Goal: Task Accomplishment & Management: Complete application form

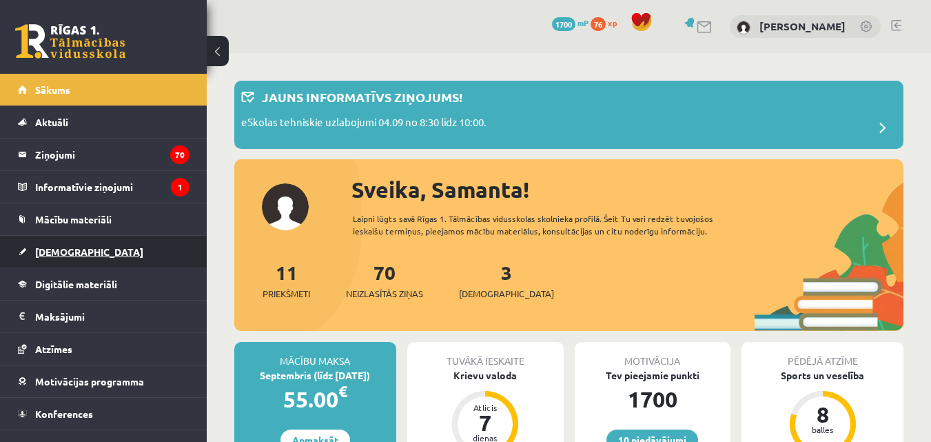
click at [65, 249] on span "[DEMOGRAPHIC_DATA]" at bounding box center [89, 251] width 108 height 12
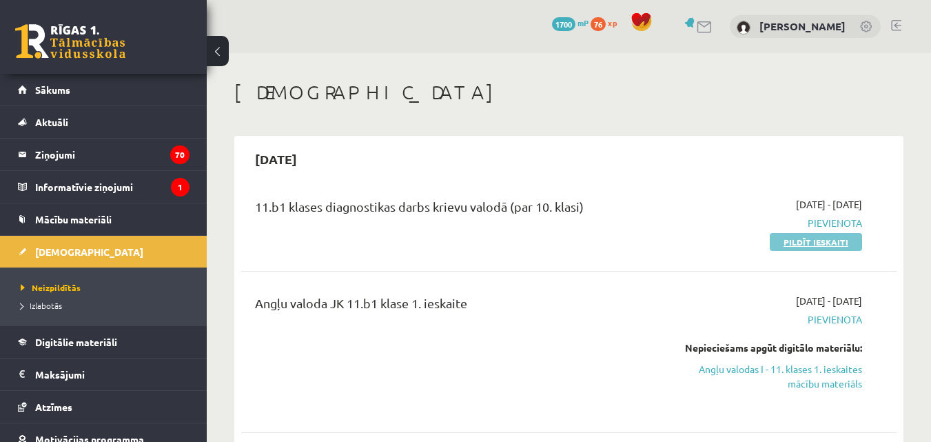
click at [793, 243] on link "Pildīt ieskaiti" at bounding box center [816, 242] width 92 height 18
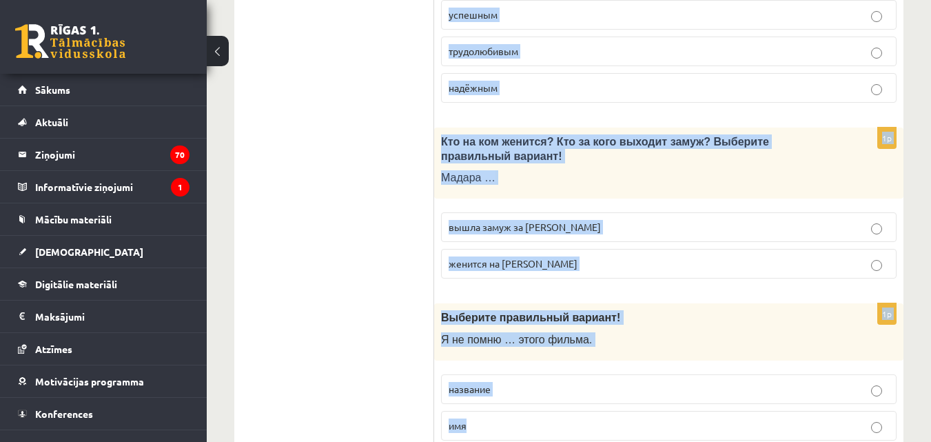
scroll to position [4600, 0]
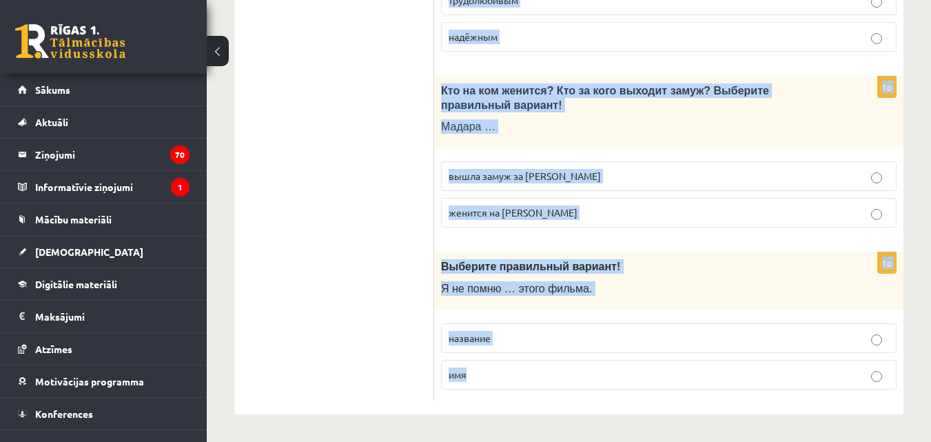
drag, startPoint x: 442, startPoint y: 192, endPoint x: 557, endPoint y: 469, distance: 299.7
copy form "Выберите правильный вариант! В семье люди учатся … друг друга, делиться радостя…"
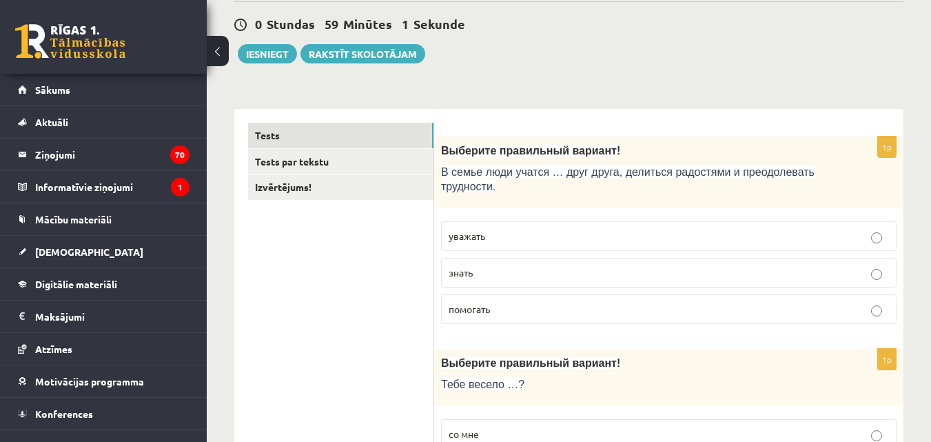
scroll to position [133, 0]
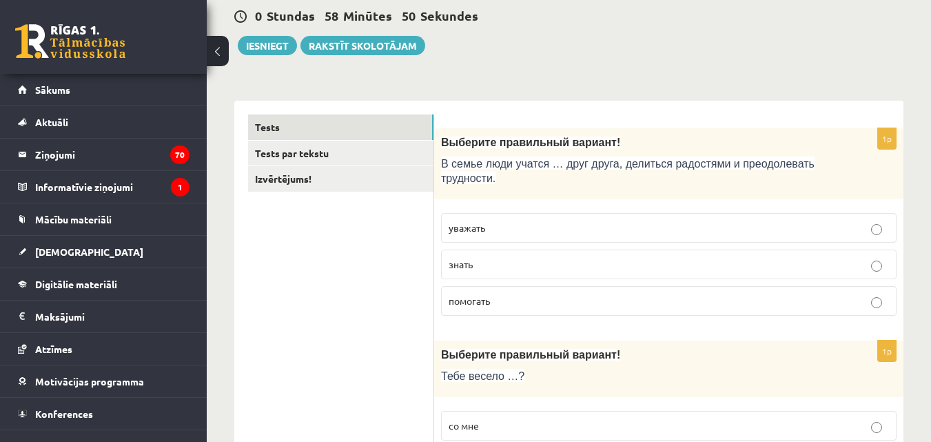
click at [568, 305] on p "помогать" at bounding box center [669, 301] width 440 height 14
click at [532, 221] on p "уважать" at bounding box center [669, 228] width 440 height 14
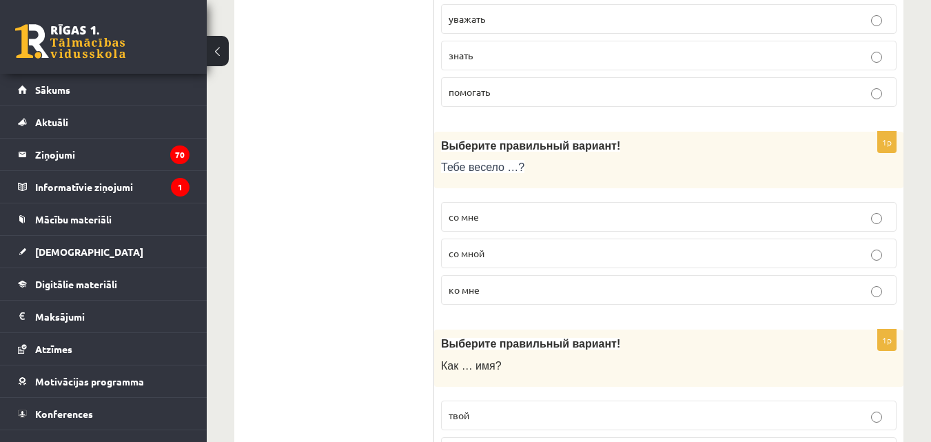
scroll to position [375, 0]
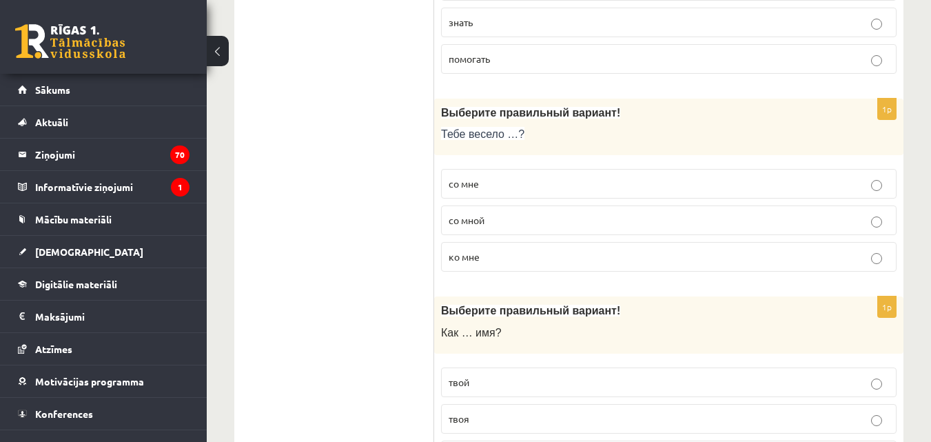
click at [498, 217] on p "со мной" at bounding box center [669, 220] width 440 height 14
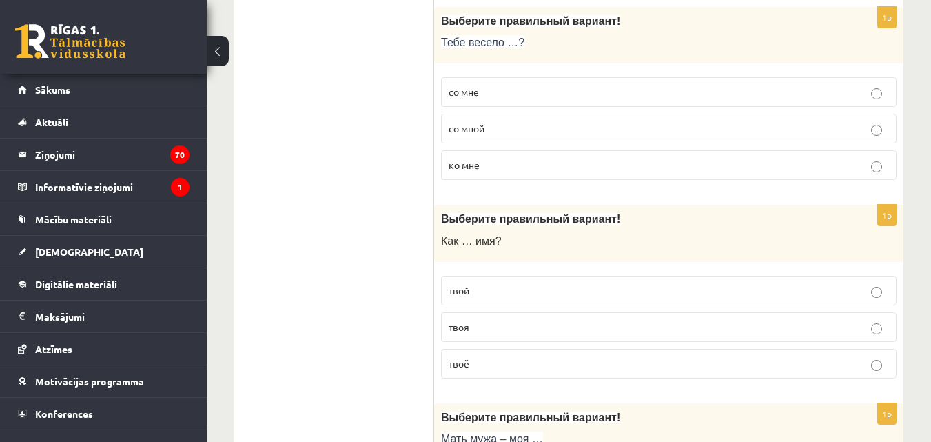
scroll to position [483, 0]
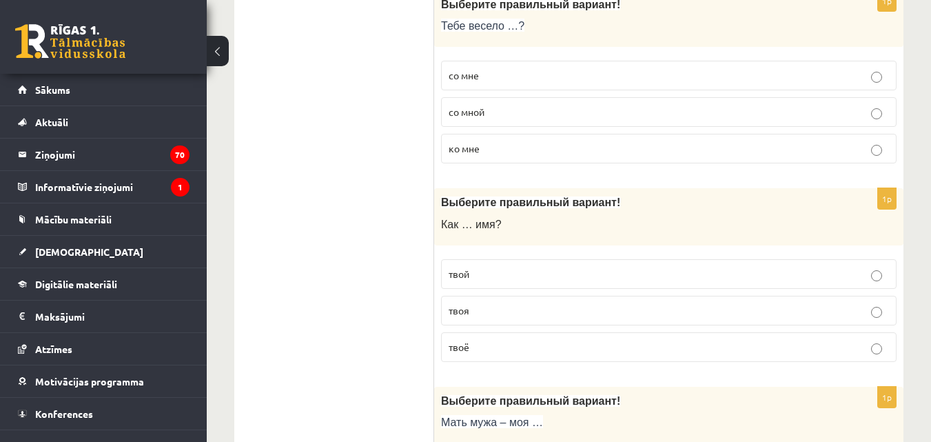
click at [486, 316] on p "твоя" at bounding box center [669, 310] width 440 height 14
click at [525, 351] on p "твоё" at bounding box center [669, 347] width 440 height 14
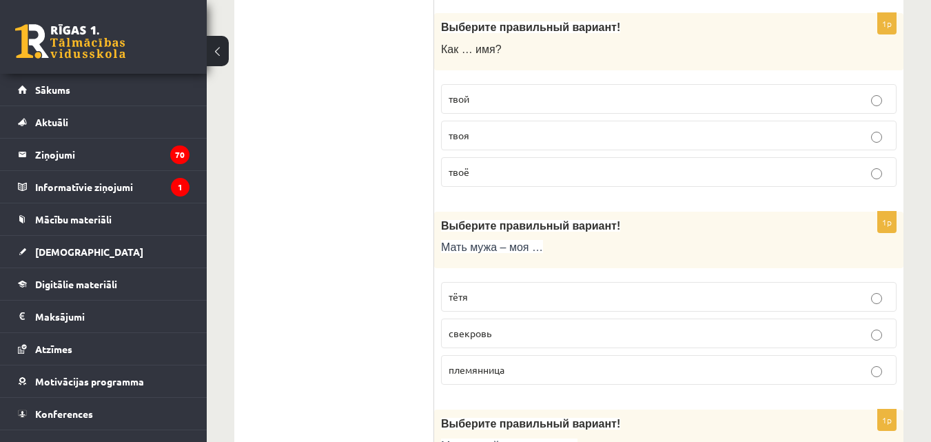
scroll to position [666, 0]
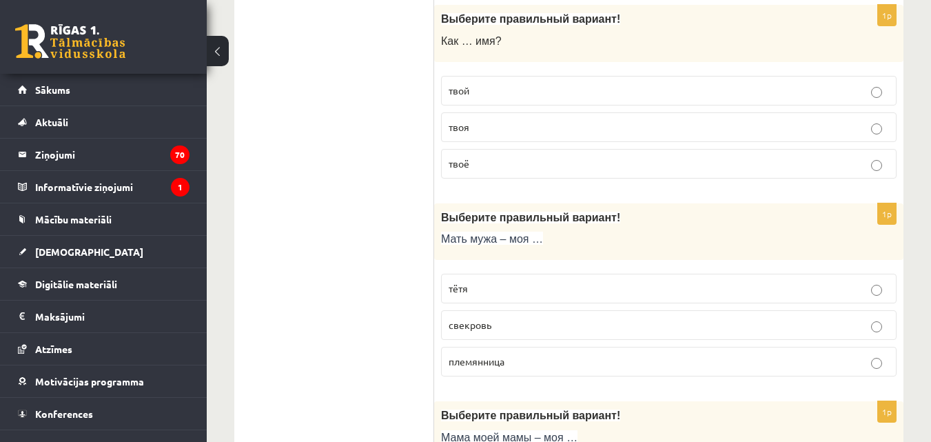
click at [529, 285] on p "тётя" at bounding box center [669, 288] width 440 height 14
click at [523, 318] on label "свекровь" at bounding box center [668, 325] width 455 height 30
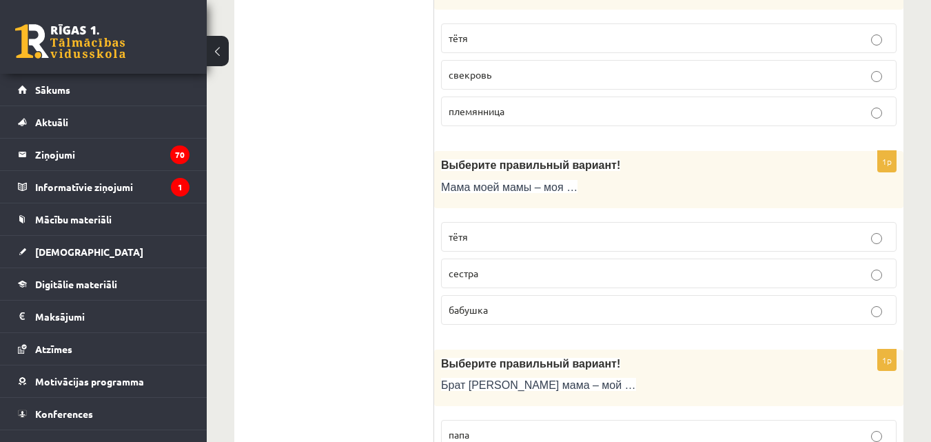
scroll to position [925, 0]
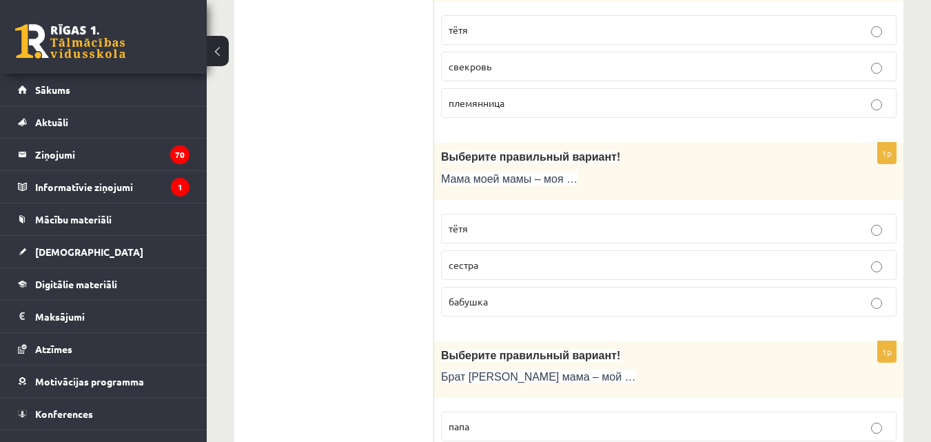
click at [517, 301] on p "бабушка" at bounding box center [669, 301] width 440 height 14
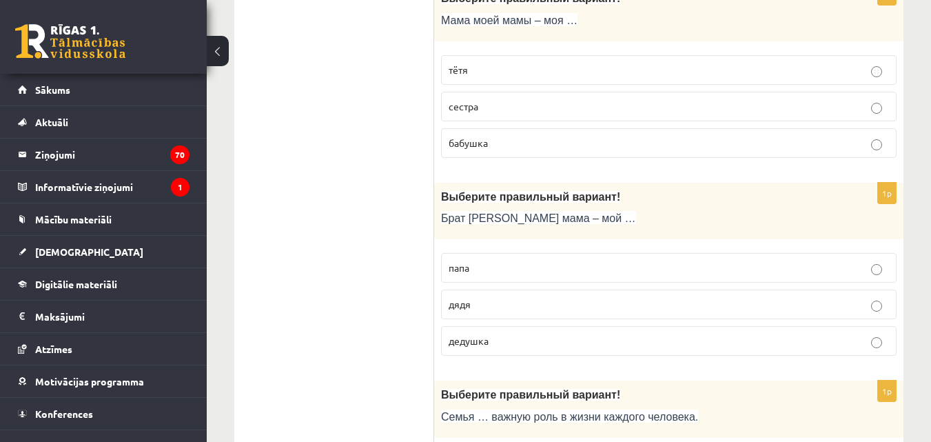
scroll to position [1108, 0]
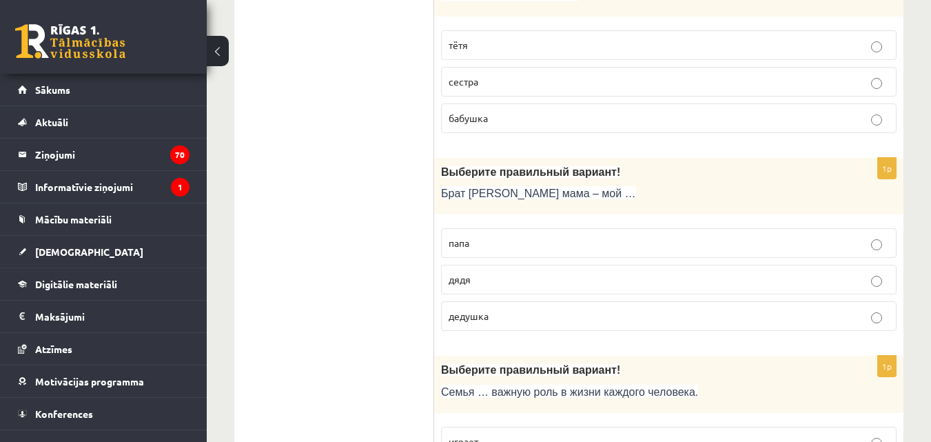
click at [650, 267] on label "дядя" at bounding box center [668, 280] width 455 height 30
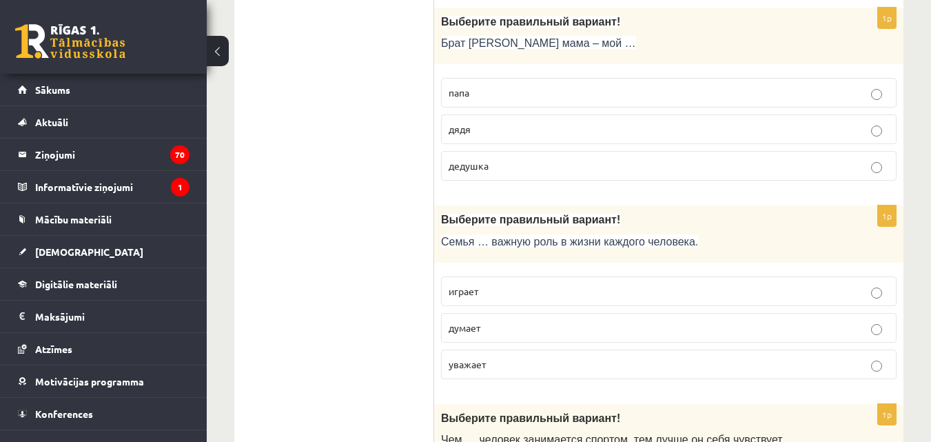
scroll to position [1283, 0]
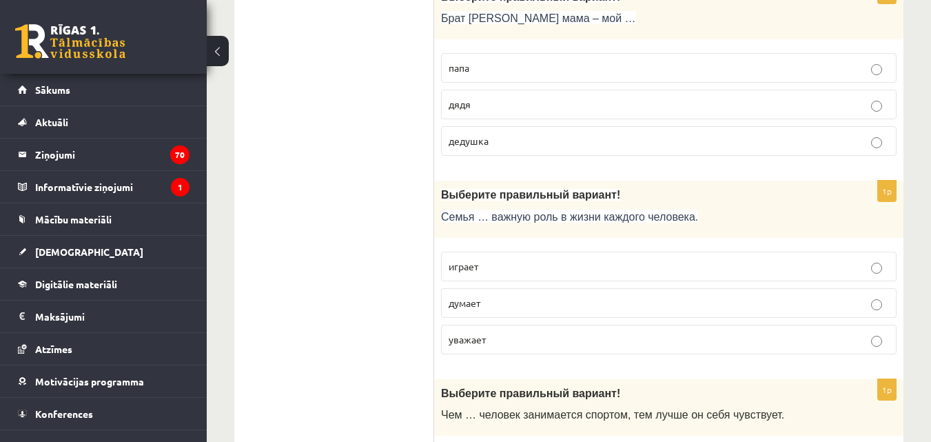
click at [582, 276] on label "играет" at bounding box center [668, 267] width 455 height 30
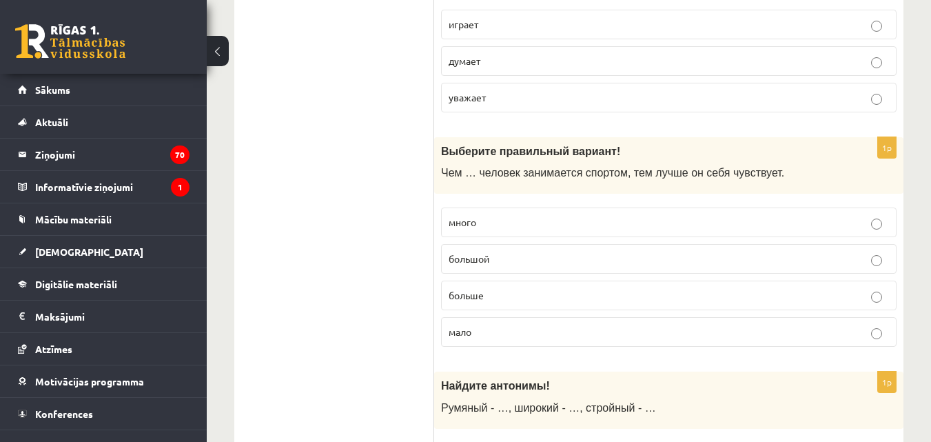
scroll to position [1533, 0]
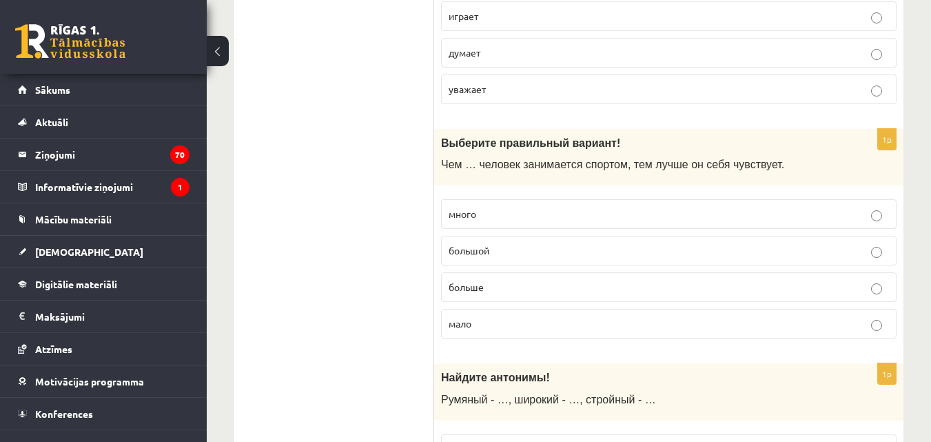
click at [595, 287] on p "больше" at bounding box center [669, 287] width 440 height 14
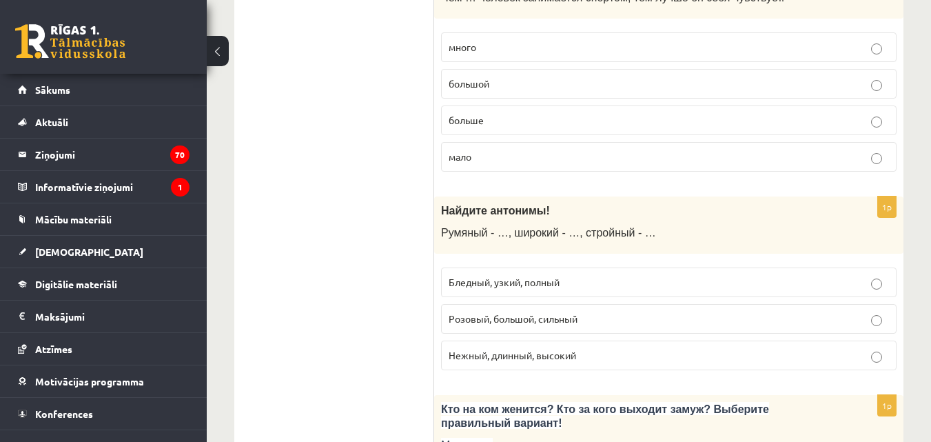
scroll to position [1759, 0]
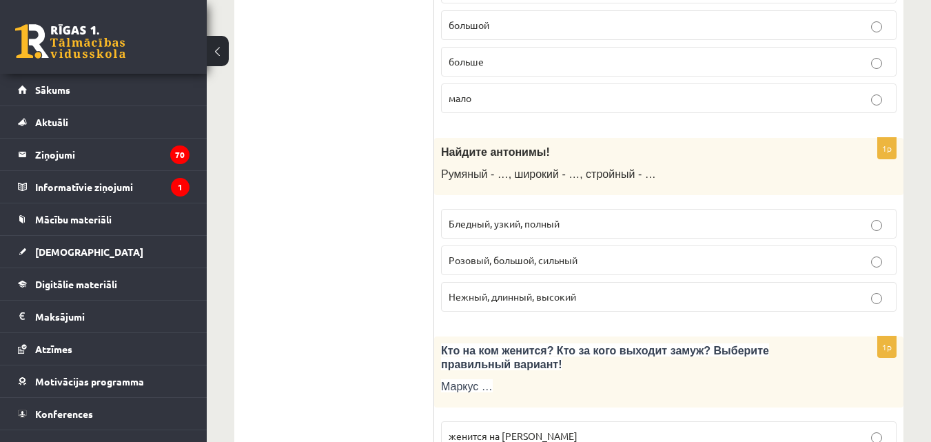
click at [615, 230] on p "Бледный, узкий, полный" at bounding box center [669, 223] width 440 height 14
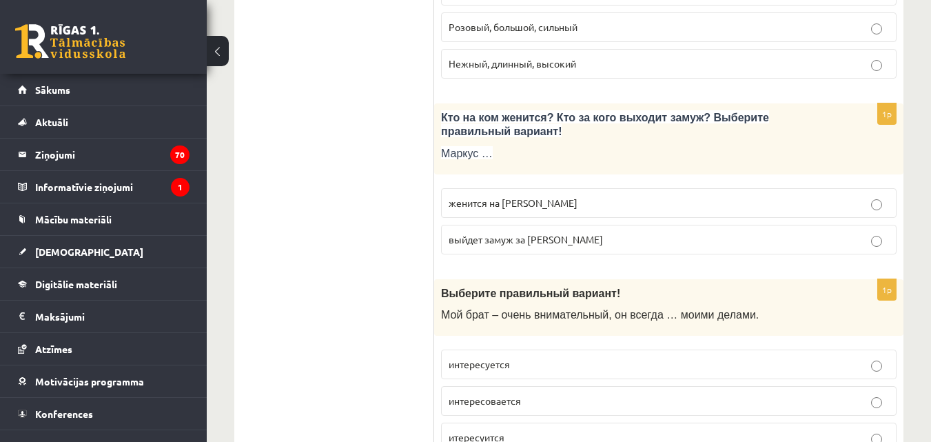
scroll to position [2000, 0]
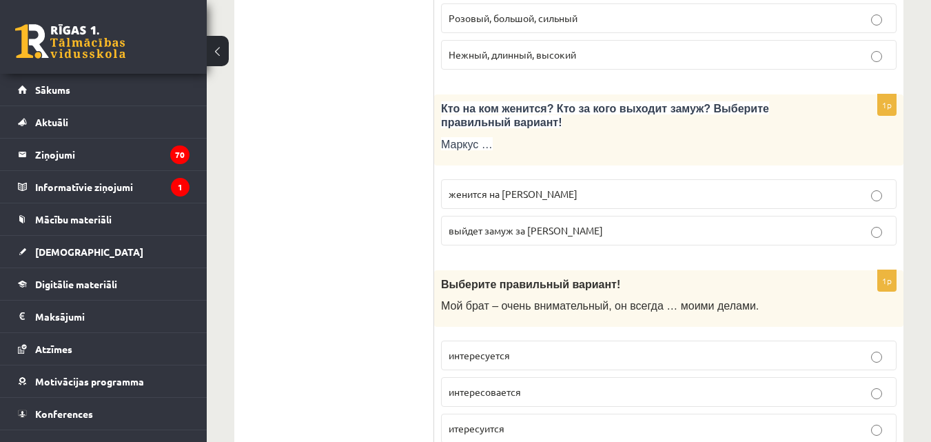
click at [586, 183] on label "женится на Агнии" at bounding box center [668, 194] width 455 height 30
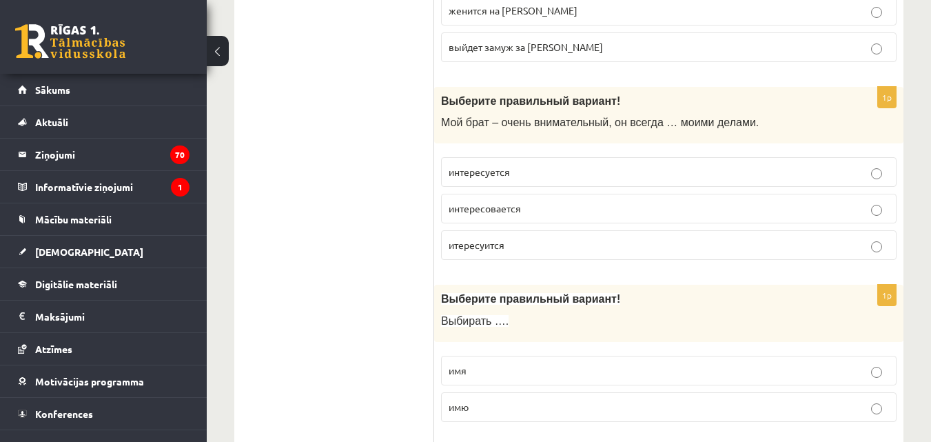
scroll to position [2208, 0]
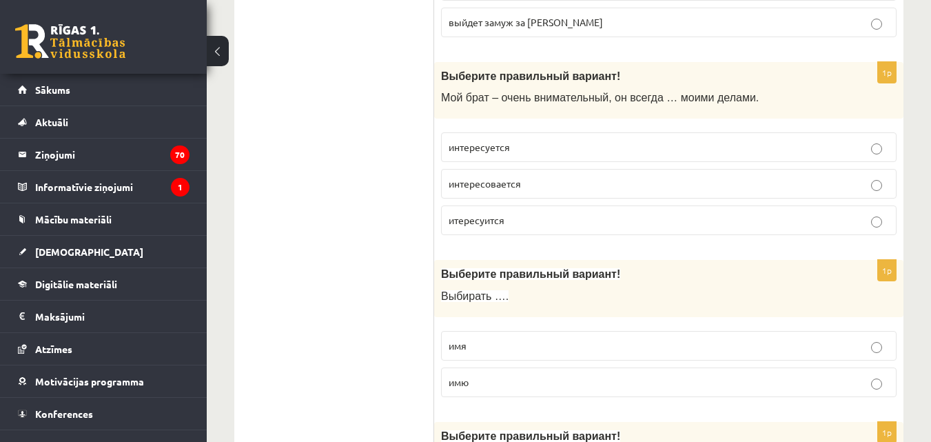
click at [554, 152] on p "интересуется" at bounding box center [669, 147] width 440 height 14
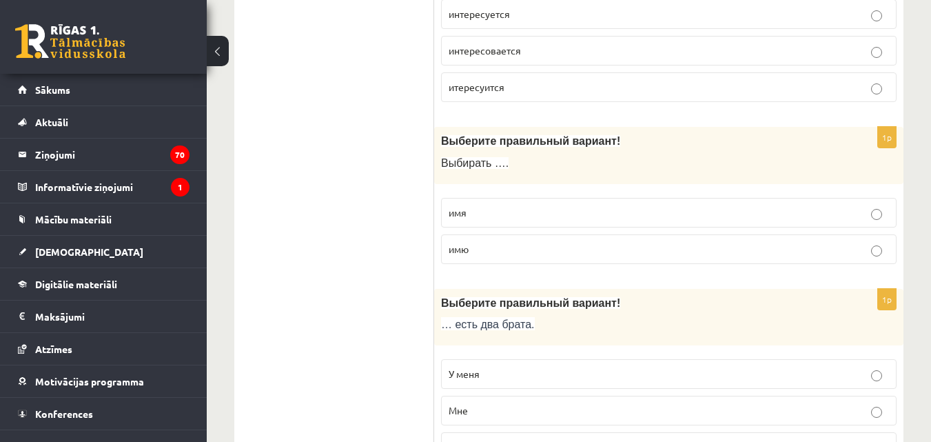
scroll to position [2359, 0]
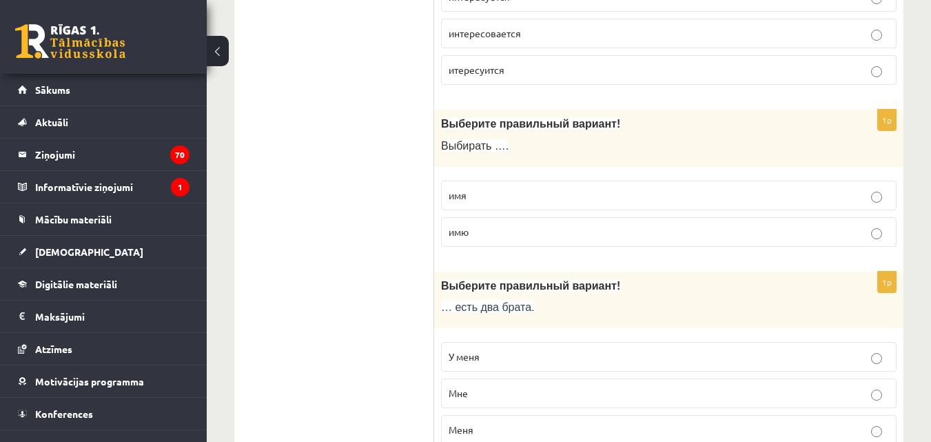
click at [625, 185] on label "имя" at bounding box center [668, 196] width 455 height 30
click at [546, 360] on p "У меня" at bounding box center [669, 356] width 440 height 14
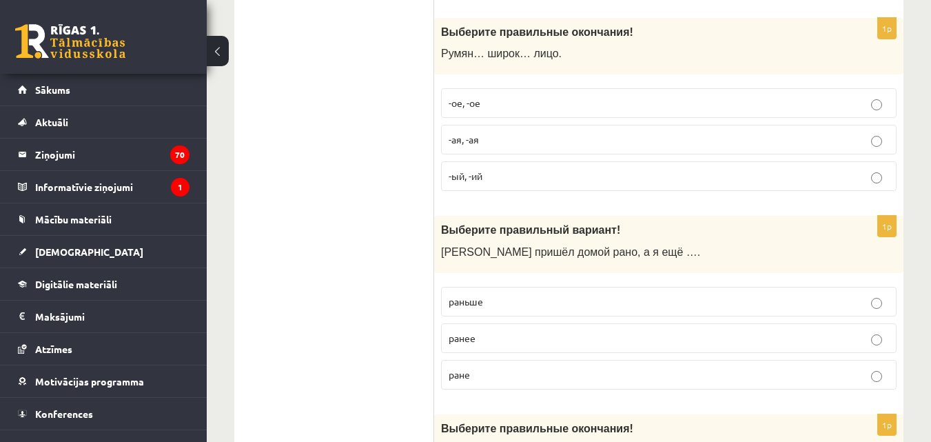
scroll to position [2966, 0]
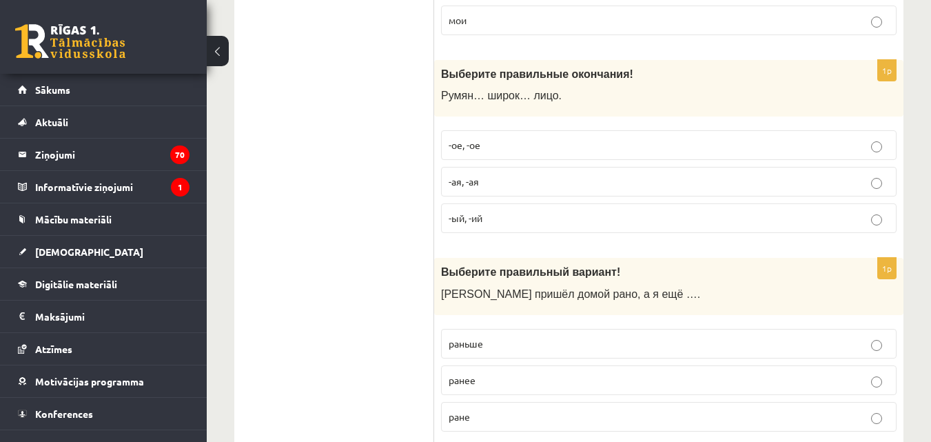
click at [595, 207] on label "-ый, -ий" at bounding box center [668, 218] width 455 height 30
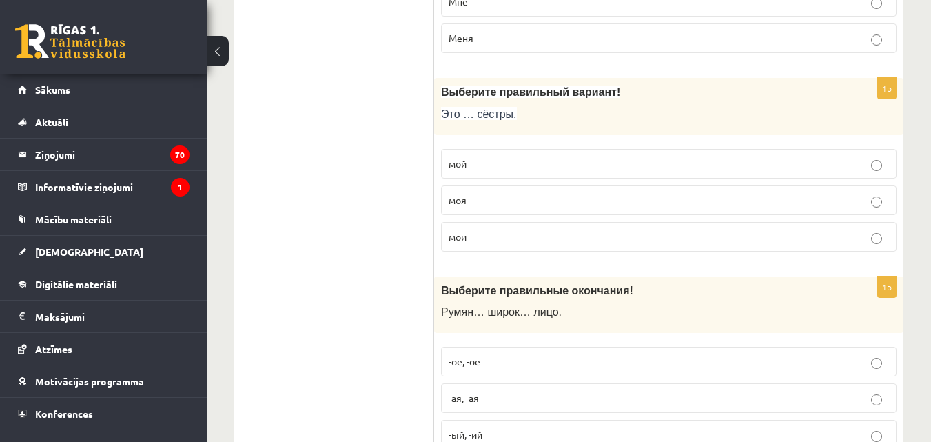
scroll to position [2742, 0]
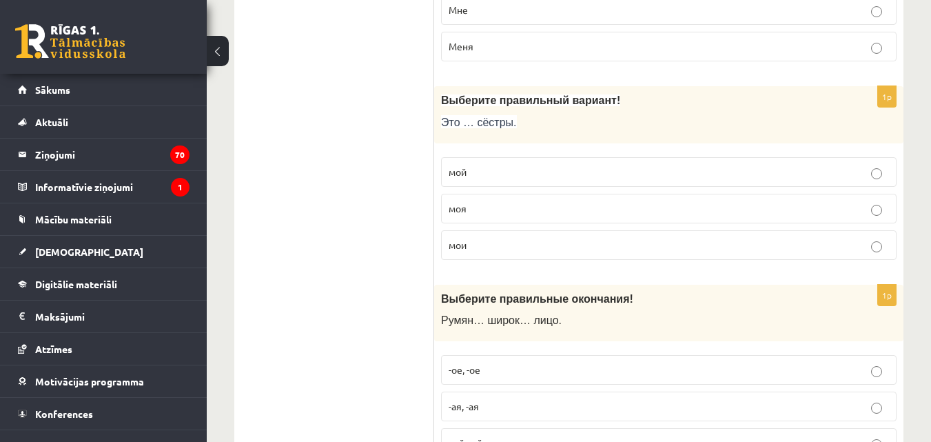
click at [728, 196] on label "моя" at bounding box center [668, 209] width 455 height 30
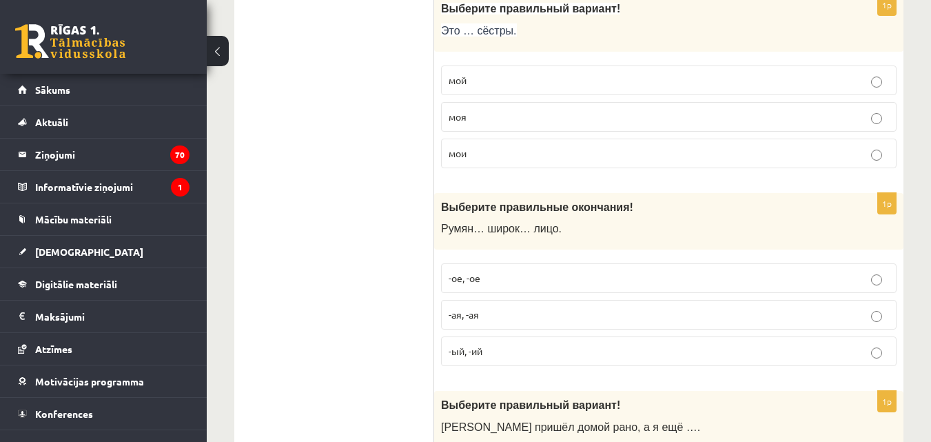
scroll to position [2850, 0]
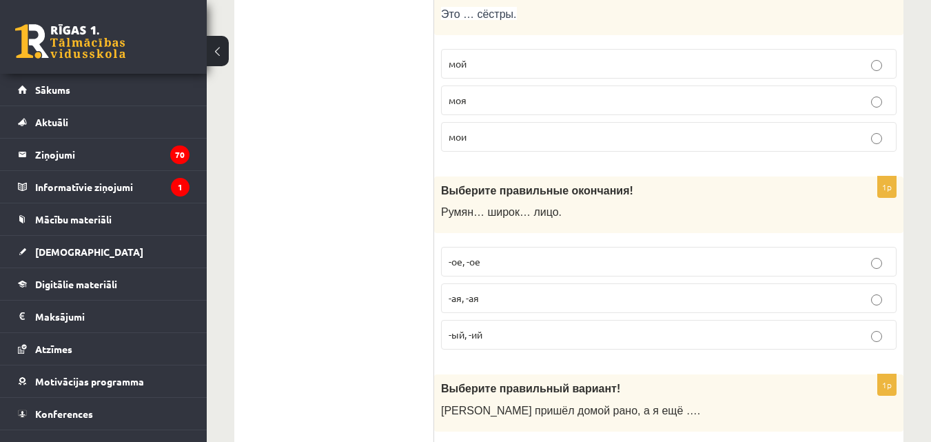
click at [496, 250] on label "-ое, -ое" at bounding box center [668, 262] width 455 height 30
click at [560, 132] on p "мои" at bounding box center [669, 137] width 440 height 14
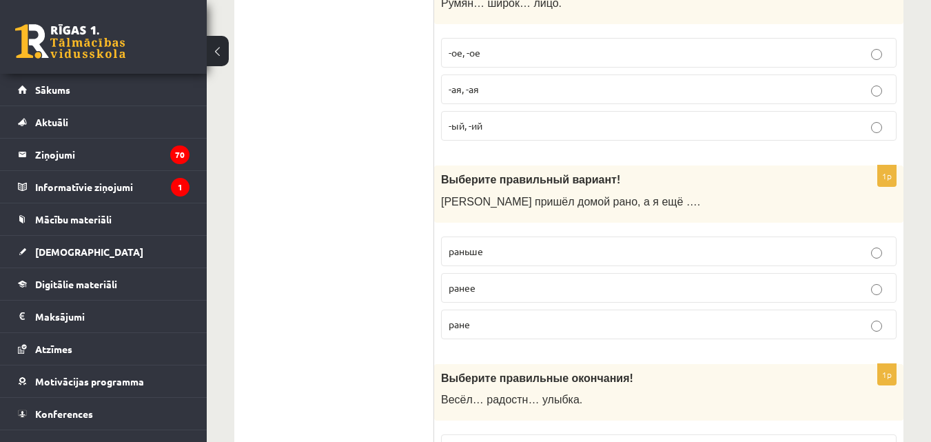
scroll to position [3084, 0]
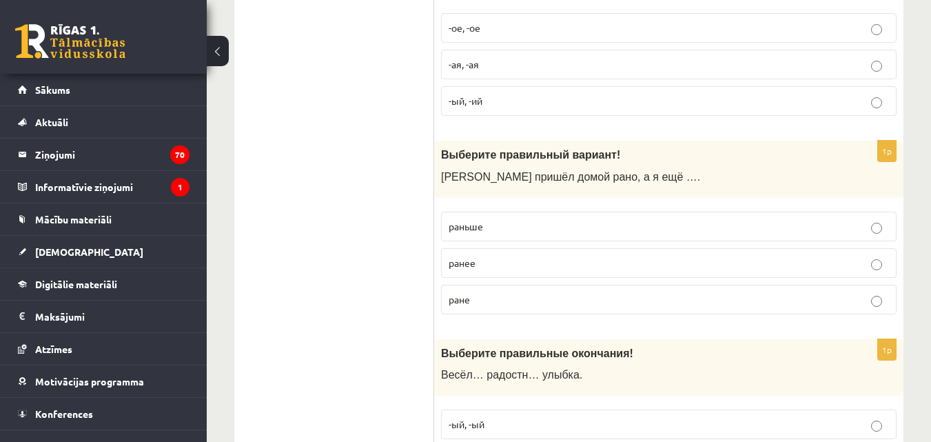
click at [514, 260] on p "ранее" at bounding box center [669, 263] width 440 height 14
click at [596, 238] on label "раньше" at bounding box center [668, 227] width 455 height 30
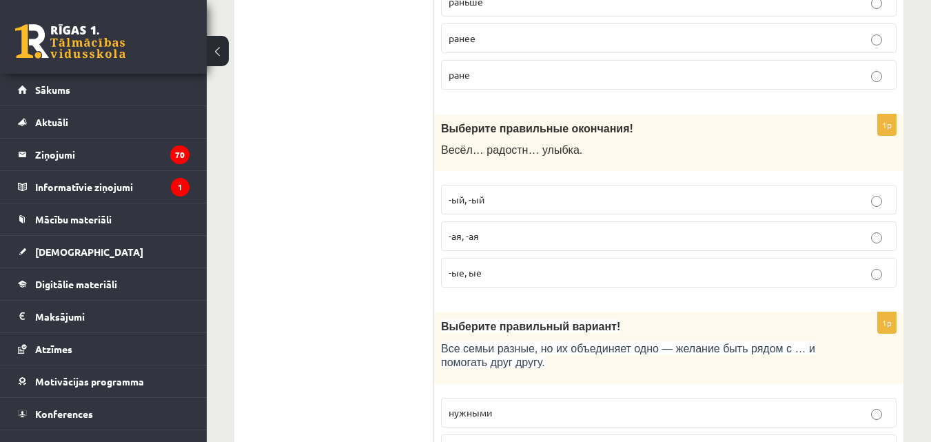
scroll to position [3317, 0]
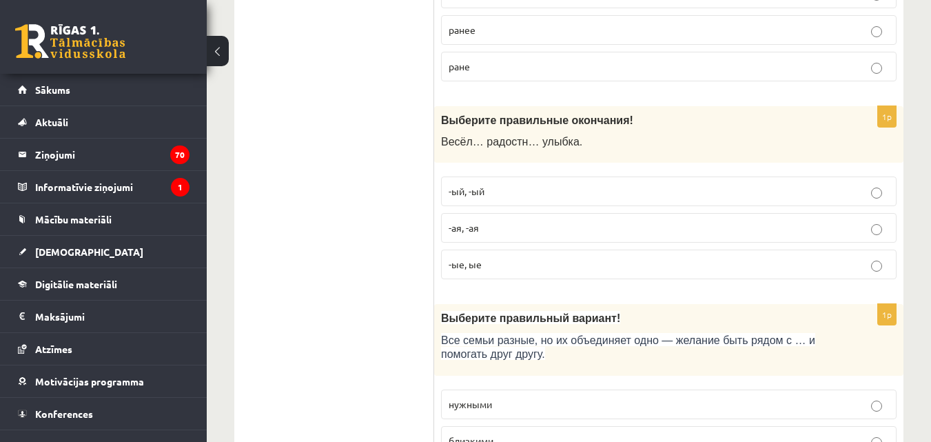
drag, startPoint x: 430, startPoint y: 117, endPoint x: 449, endPoint y: 170, distance: 55.8
click at [515, 206] on label "-ый, -ый" at bounding box center [668, 191] width 455 height 30
click at [566, 218] on label "-ая, -ая" at bounding box center [668, 228] width 455 height 30
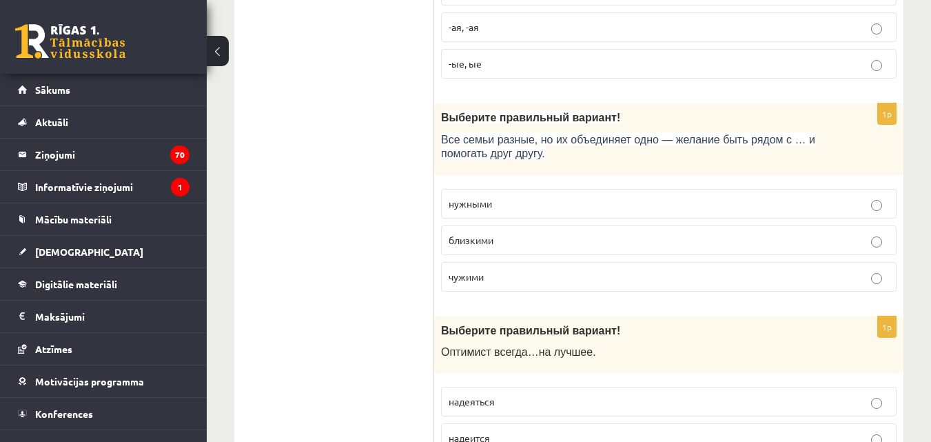
scroll to position [3534, 0]
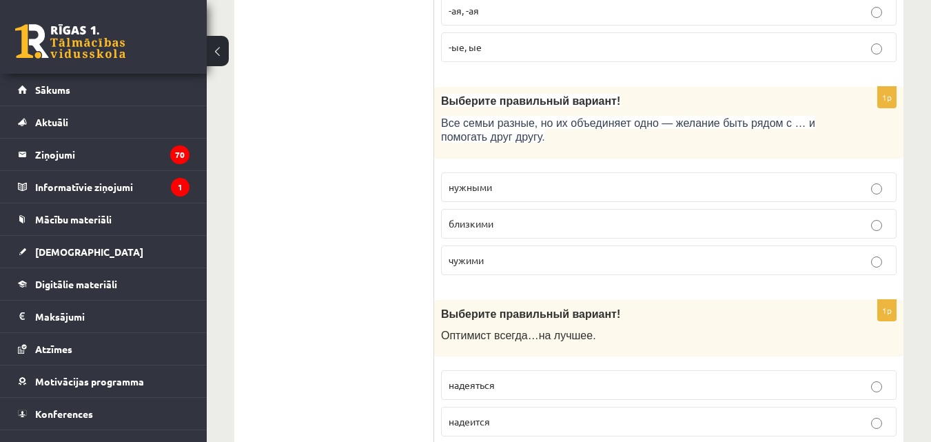
click at [560, 225] on p "близкими" at bounding box center [669, 223] width 440 height 14
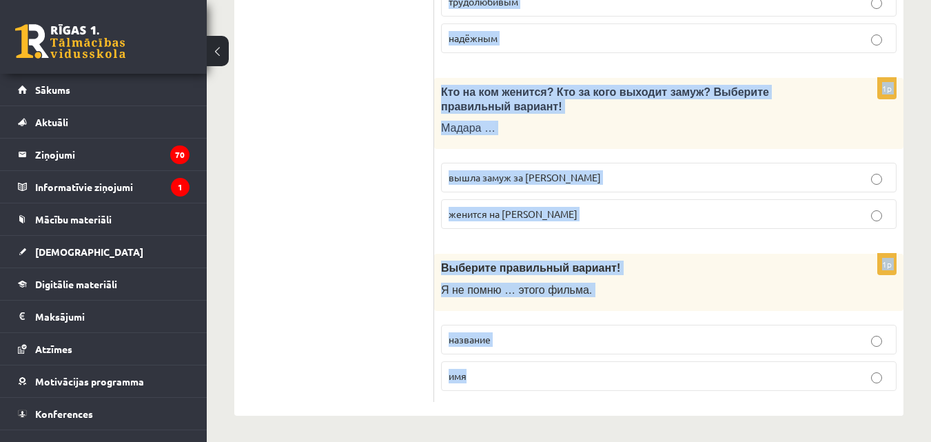
scroll to position [4600, 0]
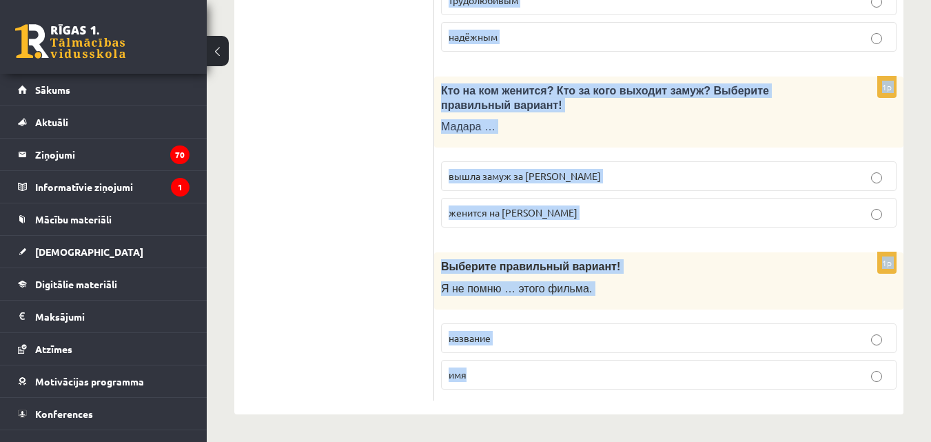
drag, startPoint x: 440, startPoint y: 103, endPoint x: 575, endPoint y: 451, distance: 372.6
copy form "Выберите правильный вариант! О птимист всегда … на лучшее . надеяться надеится …"
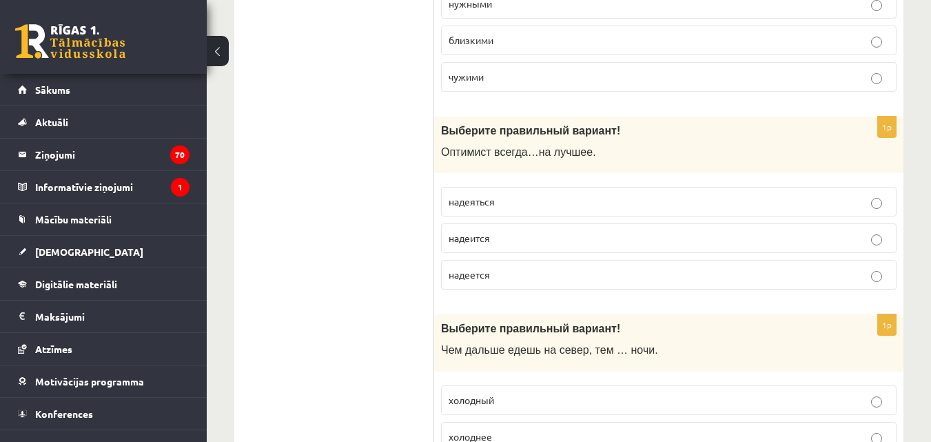
scroll to position [3725, 0]
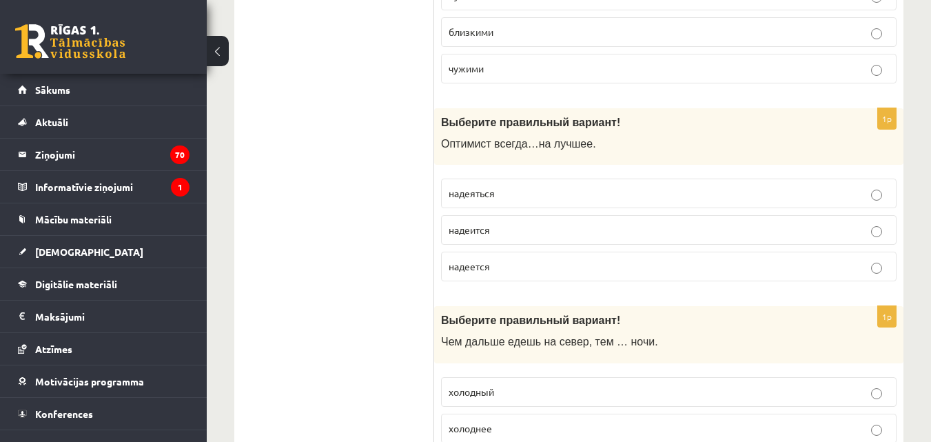
click at [555, 191] on p "надеяться" at bounding box center [669, 193] width 440 height 14
click at [447, 257] on label "надеется" at bounding box center [668, 267] width 455 height 30
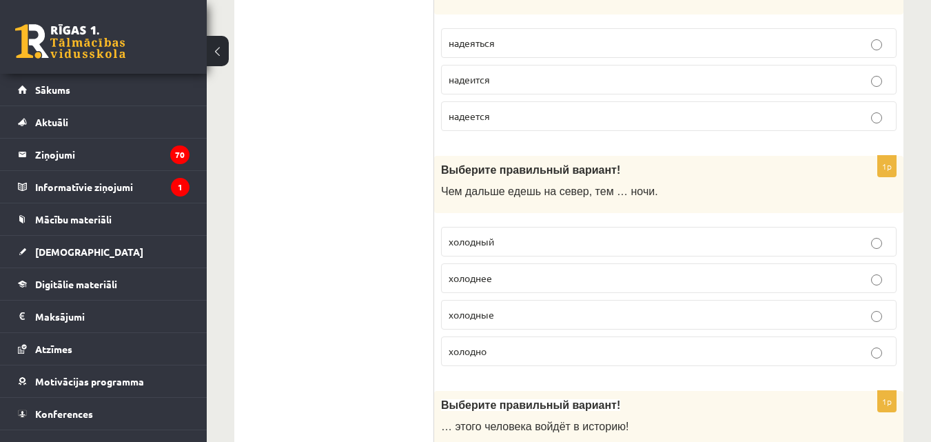
scroll to position [3884, 0]
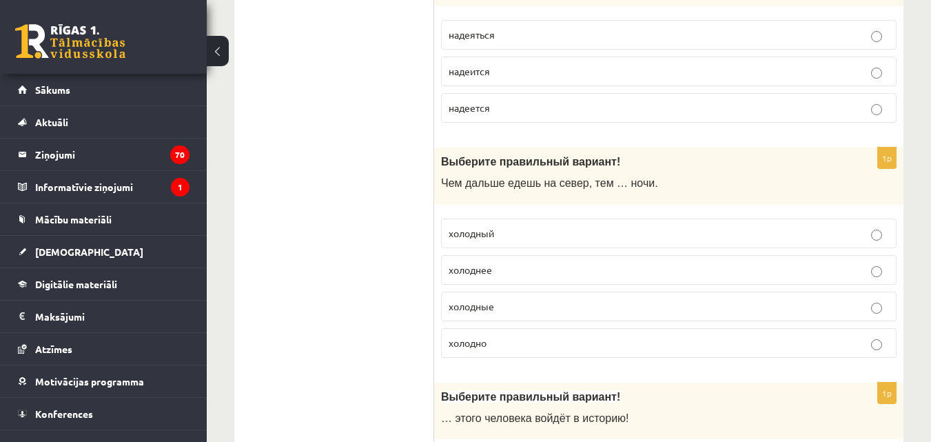
click at [552, 300] on p "холодные" at bounding box center [669, 306] width 440 height 14
click at [533, 256] on label "холоднее" at bounding box center [668, 270] width 455 height 30
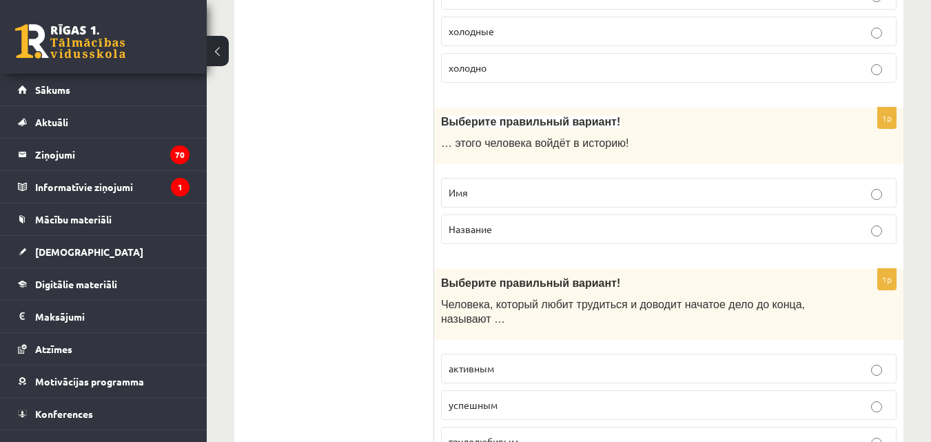
scroll to position [4175, 0]
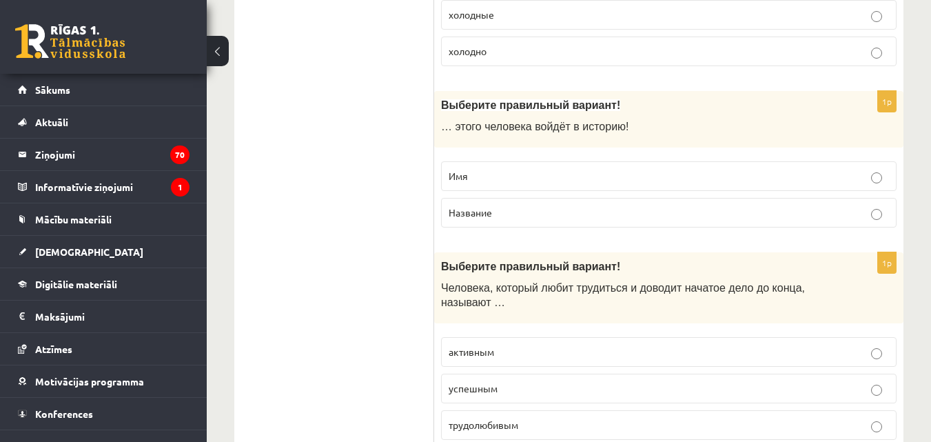
click at [540, 172] on p "Имя" at bounding box center [669, 176] width 440 height 14
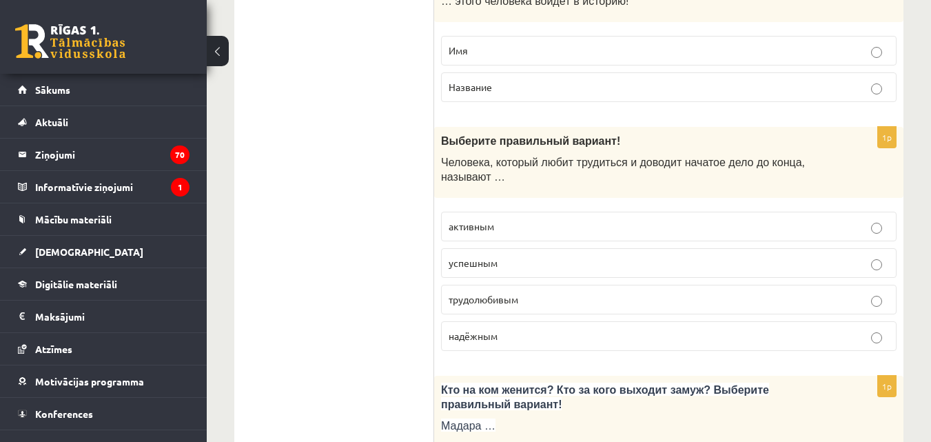
scroll to position [4309, 0]
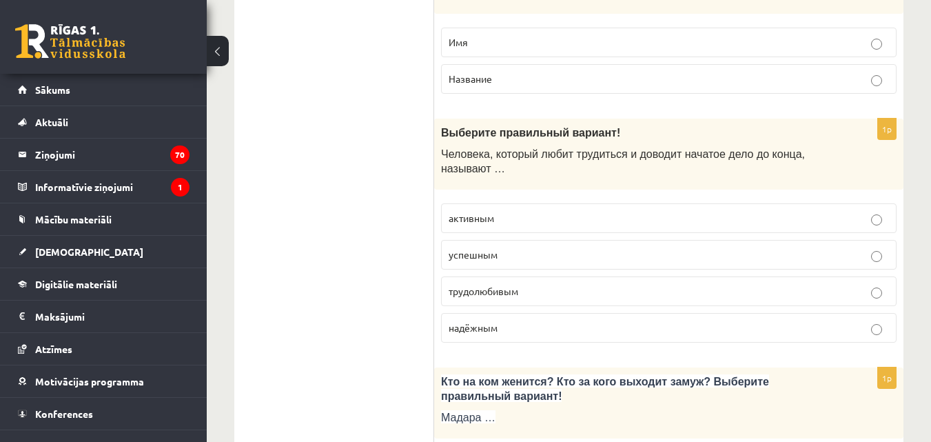
click at [527, 303] on label "трудолюбивым" at bounding box center [668, 291] width 455 height 30
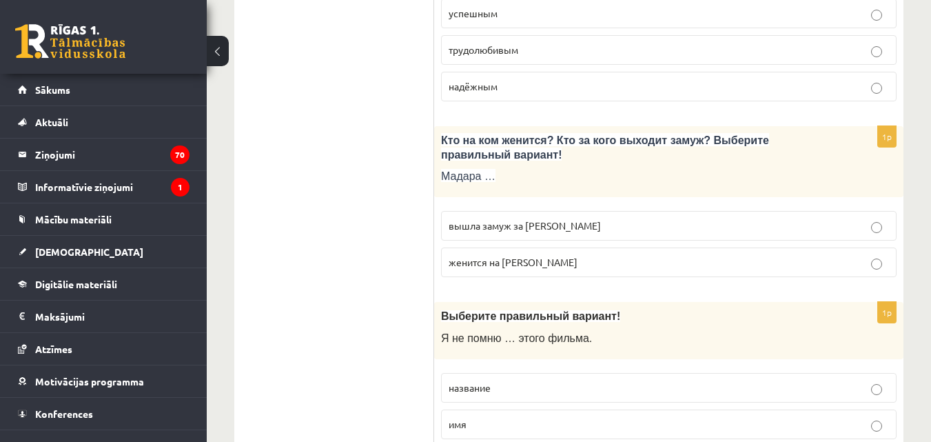
scroll to position [4600, 0]
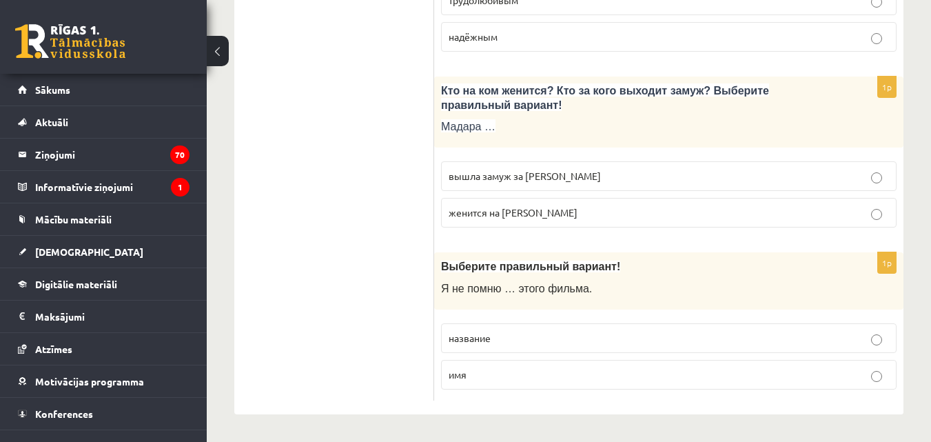
click at [556, 172] on p "вышла замуж за Марка" at bounding box center [669, 176] width 440 height 14
click at [501, 346] on label "название" at bounding box center [668, 338] width 455 height 30
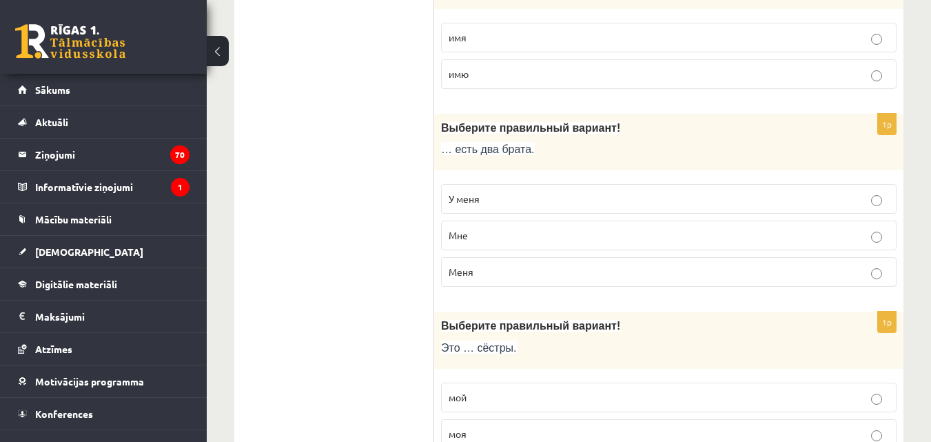
scroll to position [0, 0]
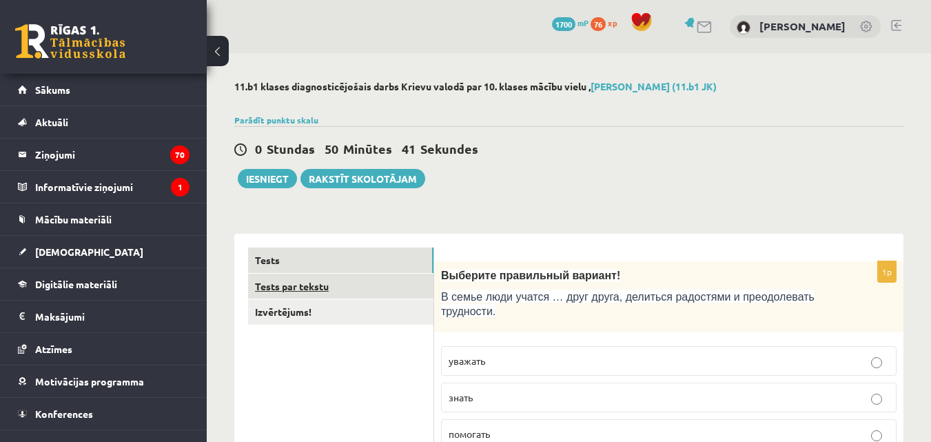
click at [326, 281] on link "Tests par tekstu" at bounding box center [340, 286] width 185 height 25
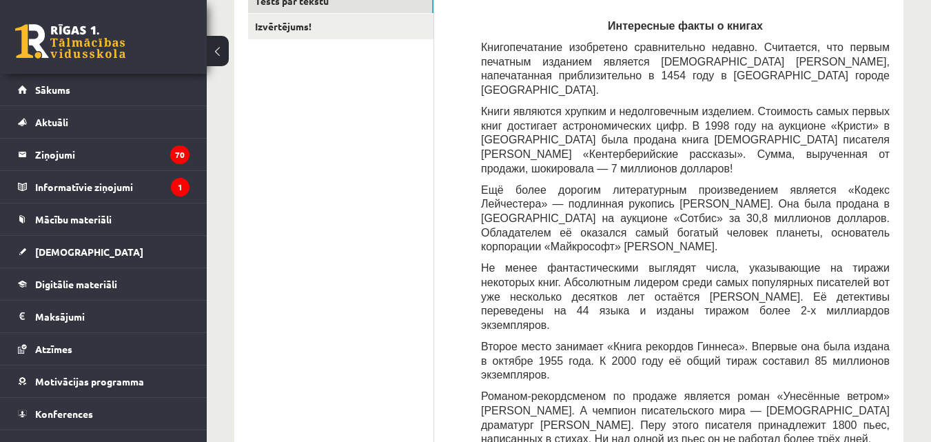
scroll to position [288, 0]
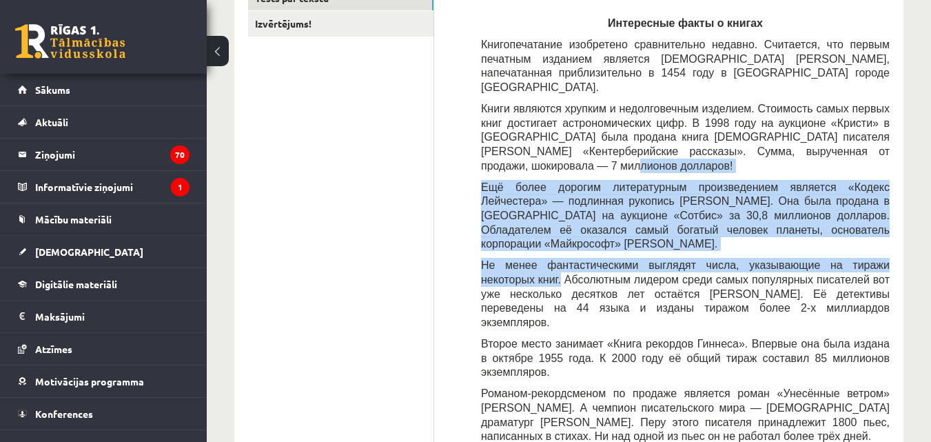
drag, startPoint x: 927, startPoint y: 119, endPoint x: 912, endPoint y: 205, distance: 87.5
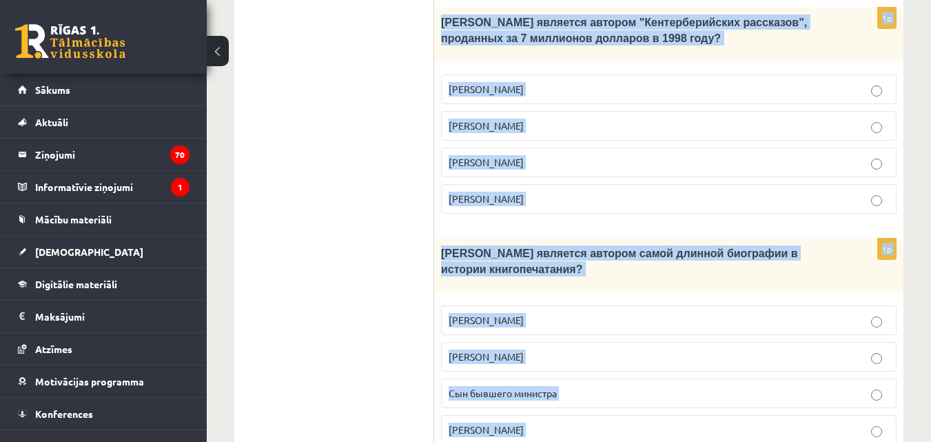
scroll to position [1540, 0]
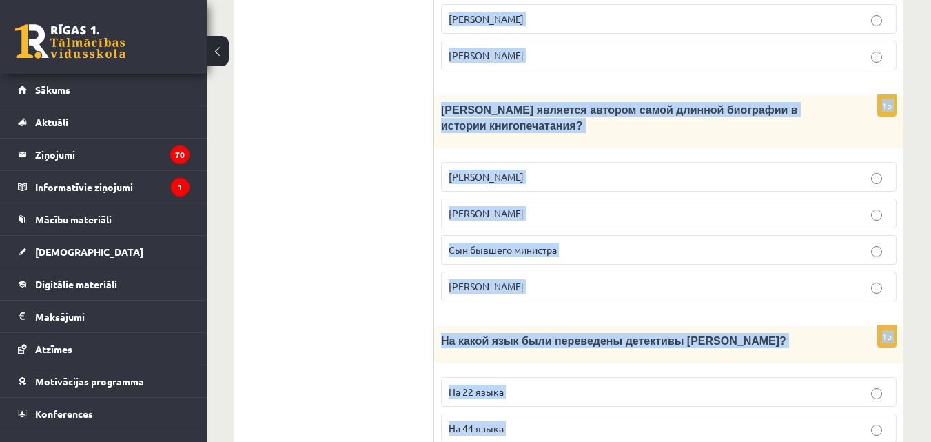
drag, startPoint x: 613, startPoint y: 12, endPoint x: 642, endPoint y: 404, distance: 393.2
copy form "Интересные факты о книгах Книгопечатание изобретено сравнительно недавно. Счита…"
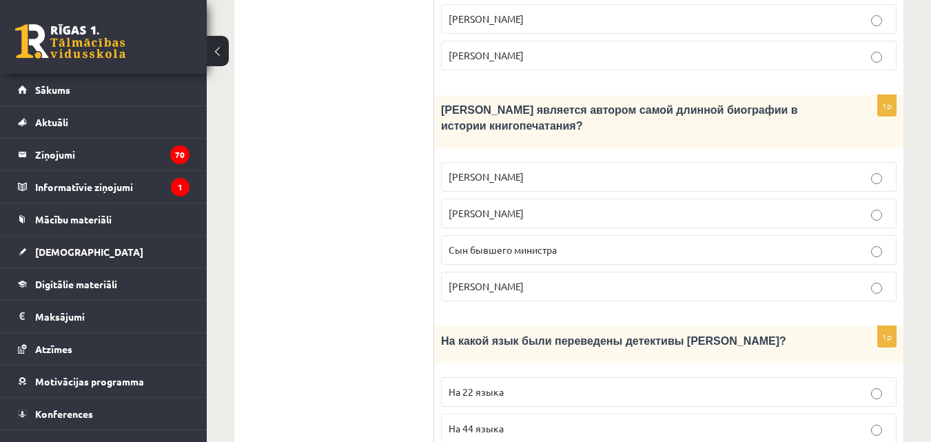
drag, startPoint x: 286, startPoint y: 122, endPoint x: 398, endPoint y: 163, distance: 119.7
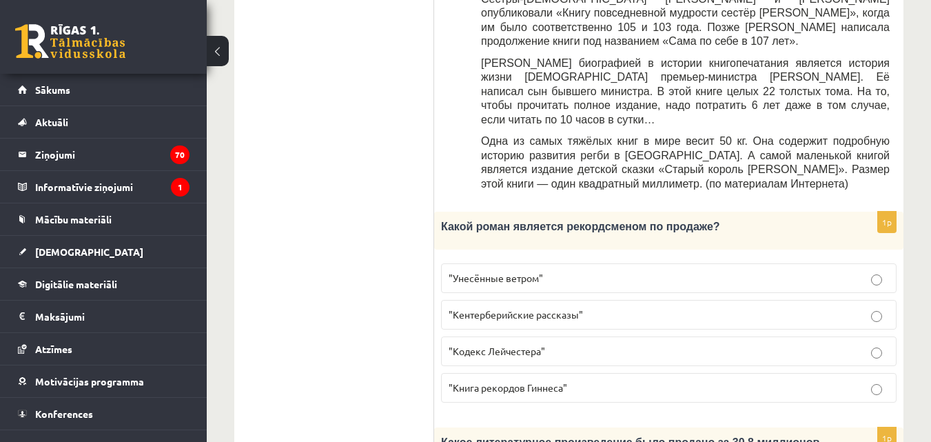
scroll to position [744, 0]
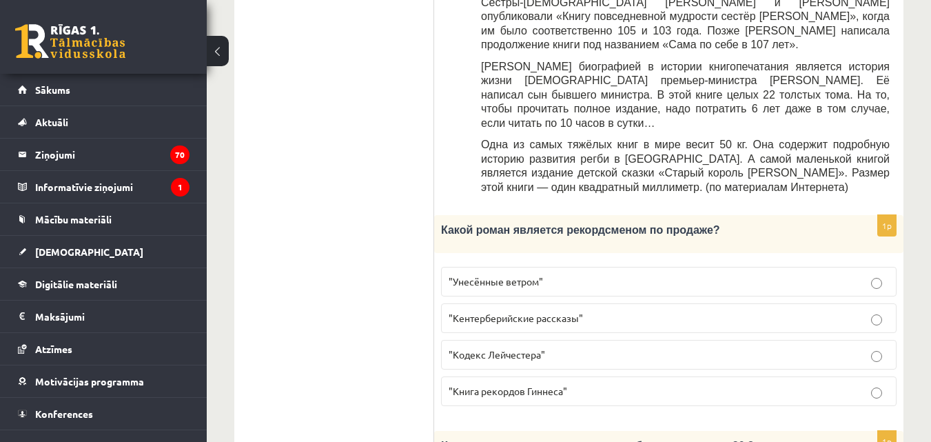
click at [656, 267] on label ""Унесённые ветром"" at bounding box center [668, 282] width 455 height 30
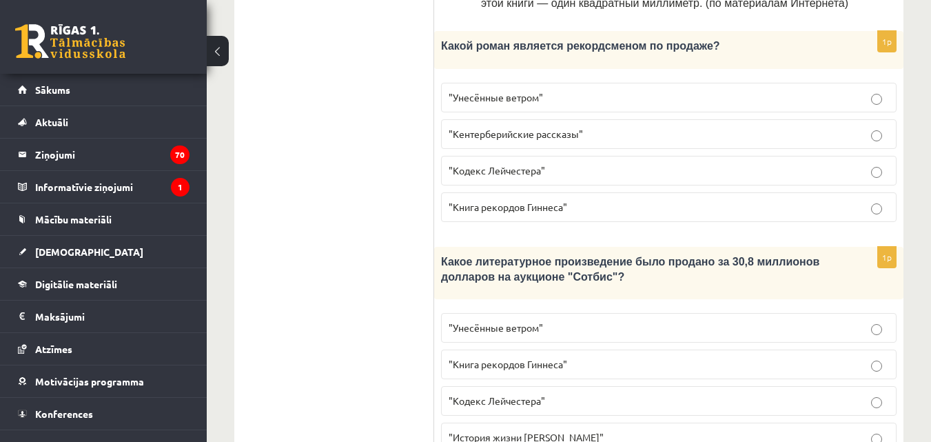
scroll to position [944, 0]
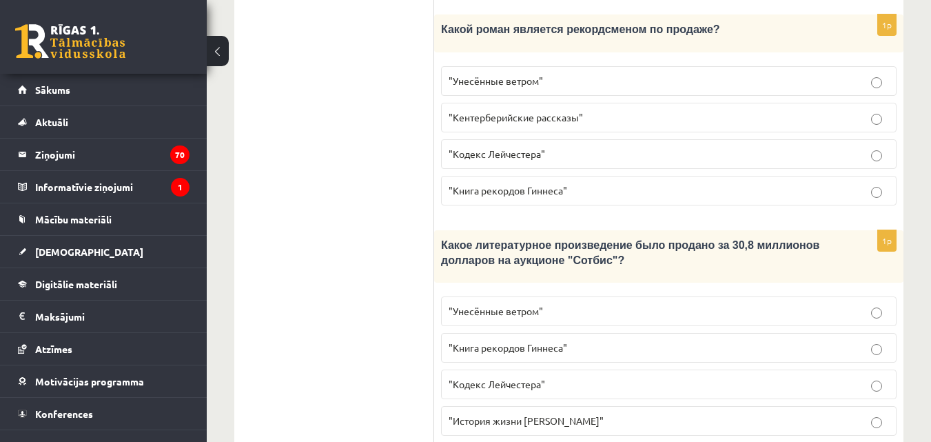
click at [591, 377] on p ""Кодекс Лейчестера"" at bounding box center [669, 384] width 440 height 14
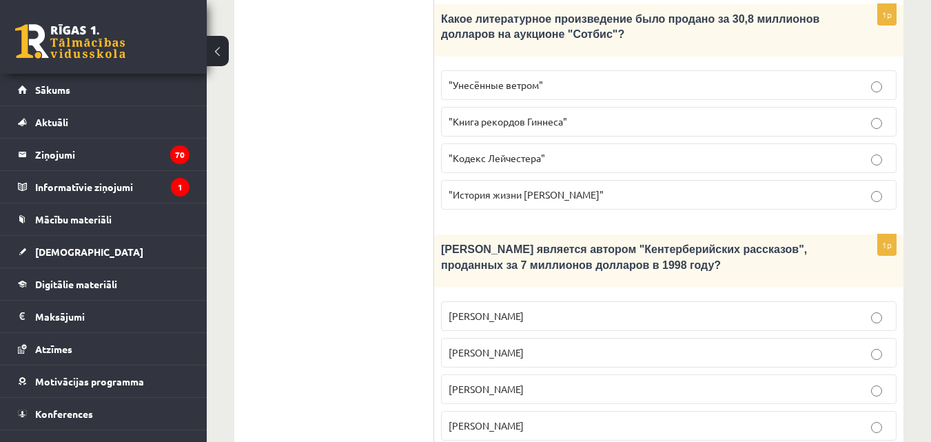
scroll to position [1176, 0]
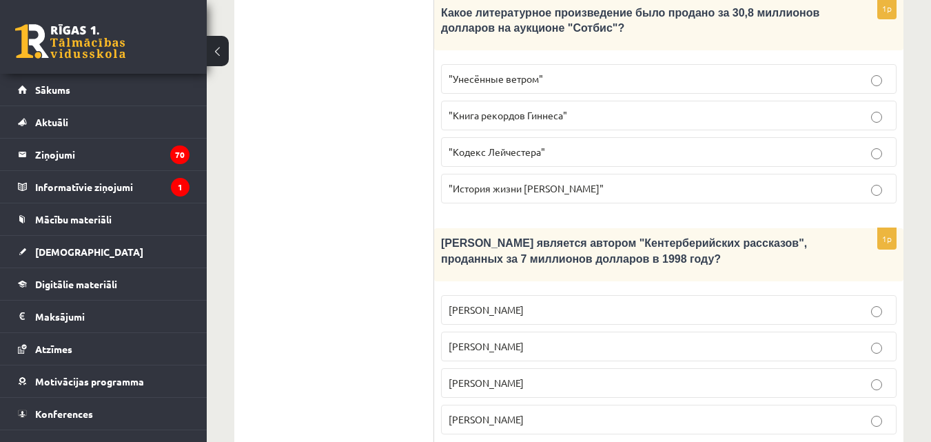
click at [514, 368] on label "Джефри Чосер" at bounding box center [668, 383] width 455 height 30
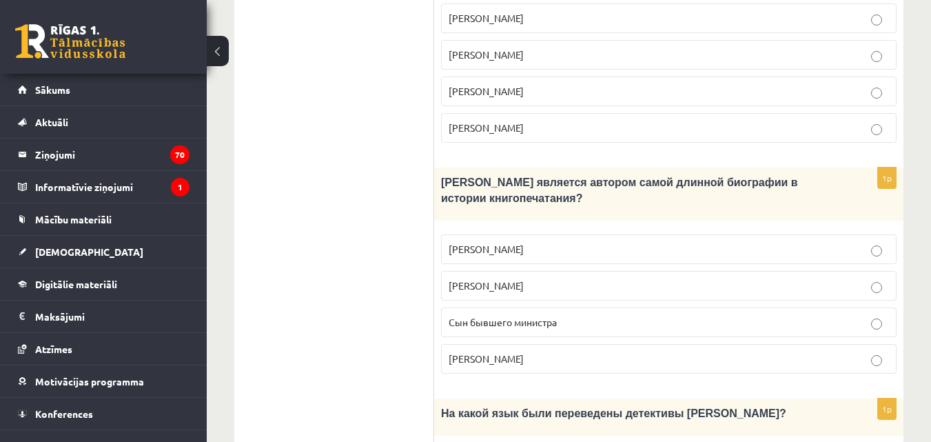
scroll to position [1488, 0]
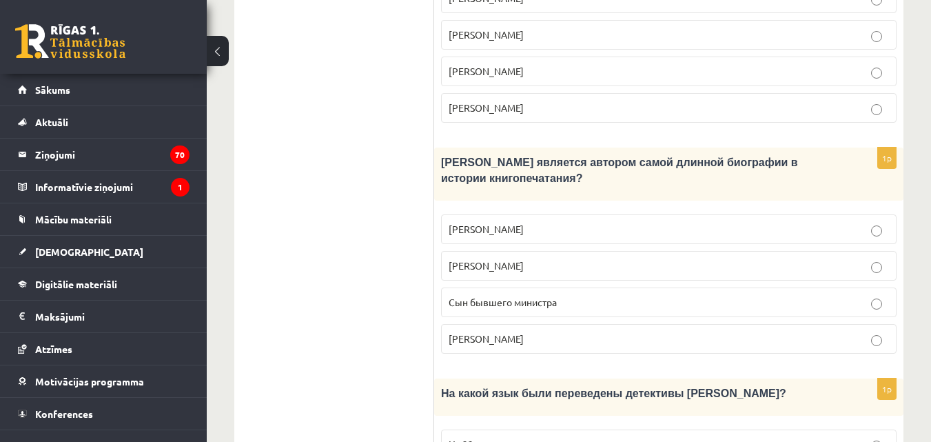
click at [579, 295] on p "Сын бывшего министра" at bounding box center [669, 302] width 440 height 14
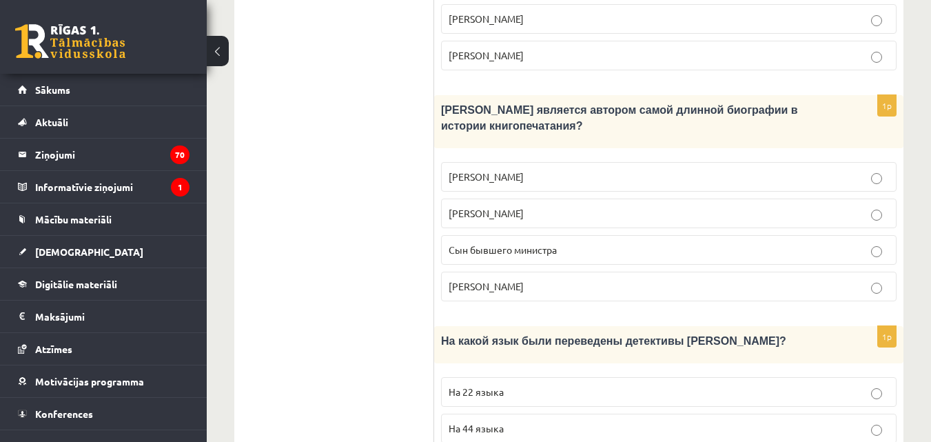
click at [539, 421] on p "На 44 языка" at bounding box center [669, 428] width 440 height 14
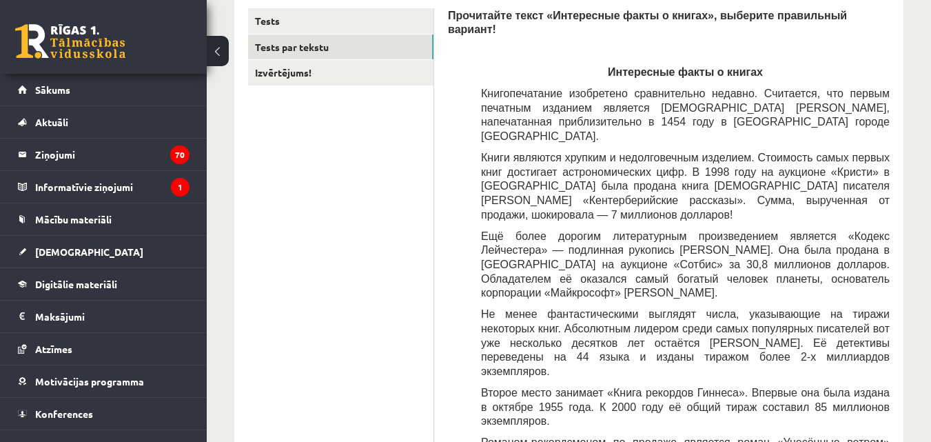
scroll to position [108, 0]
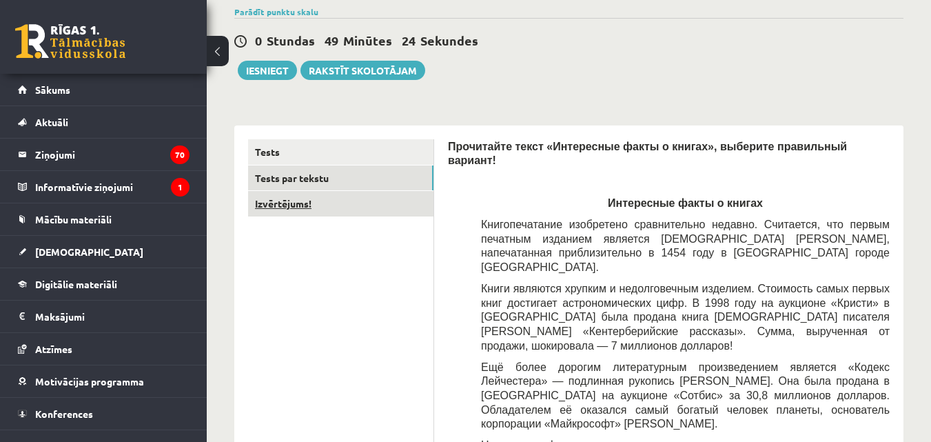
click at [318, 212] on link "Izvērtējums!" at bounding box center [340, 203] width 185 height 25
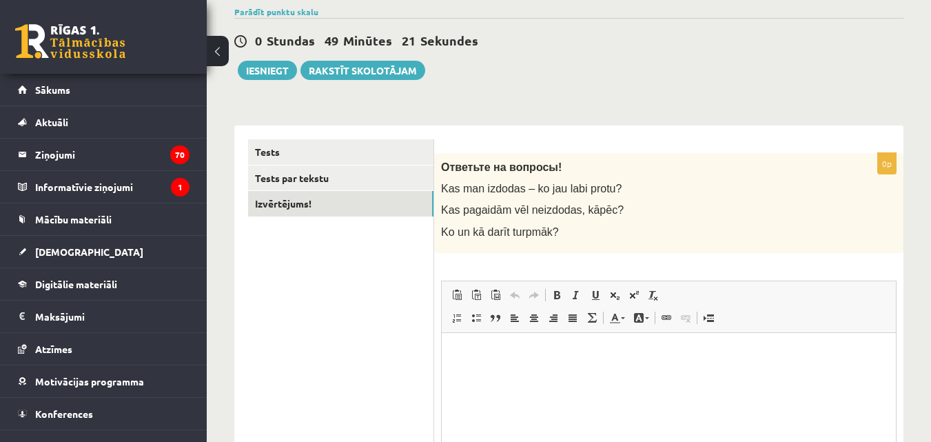
scroll to position [0, 0]
click at [494, 365] on html at bounding box center [669, 353] width 454 height 42
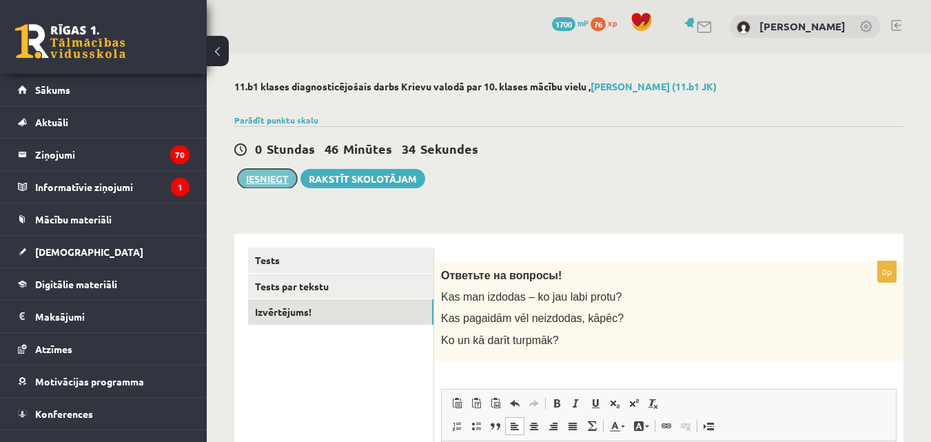
click at [277, 175] on button "Iesniegt" at bounding box center [267, 178] width 59 height 19
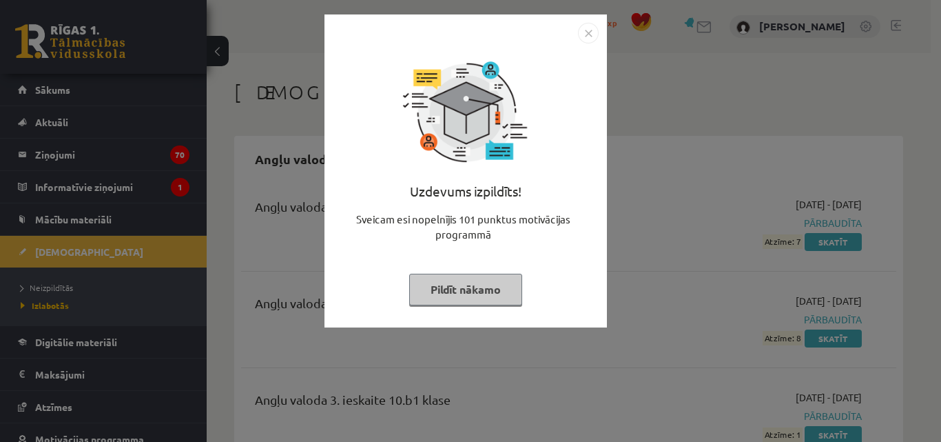
click at [458, 287] on button "Pildīt nākamo" at bounding box center [465, 290] width 113 height 32
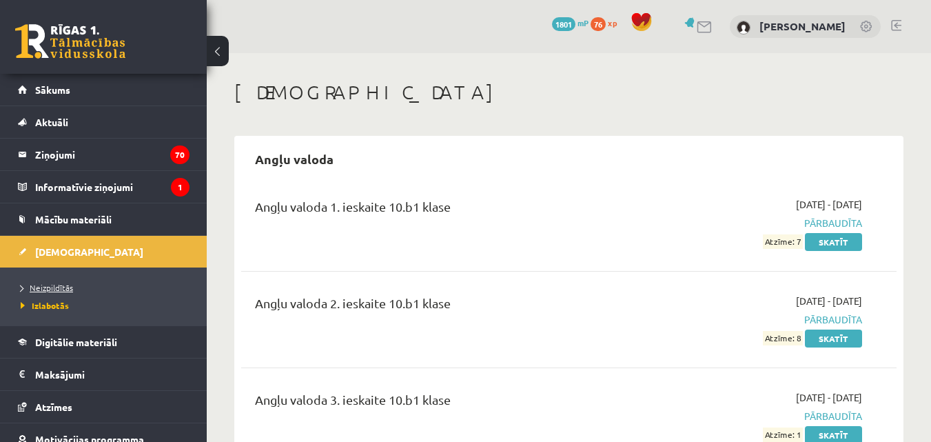
click at [74, 285] on link "Neizpildītās" at bounding box center [107, 287] width 172 height 12
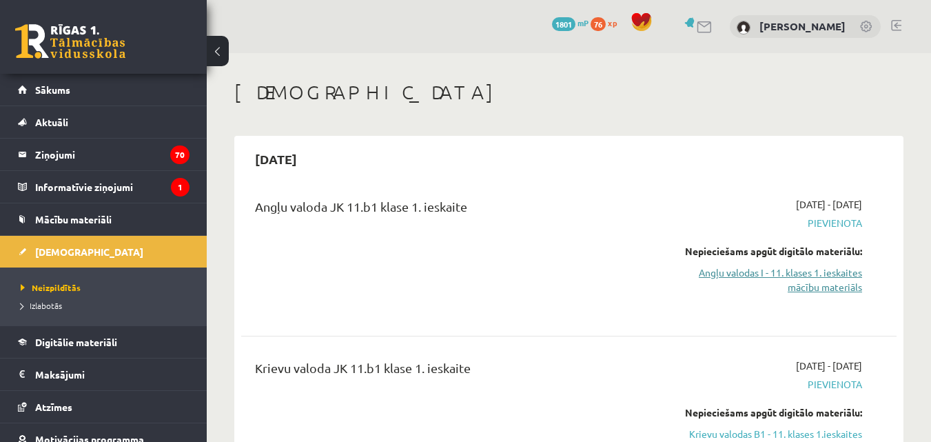
click at [808, 269] on link "Angļu valodas I - 11. klases 1. ieskaites mācību materiāls" at bounding box center [767, 279] width 189 height 29
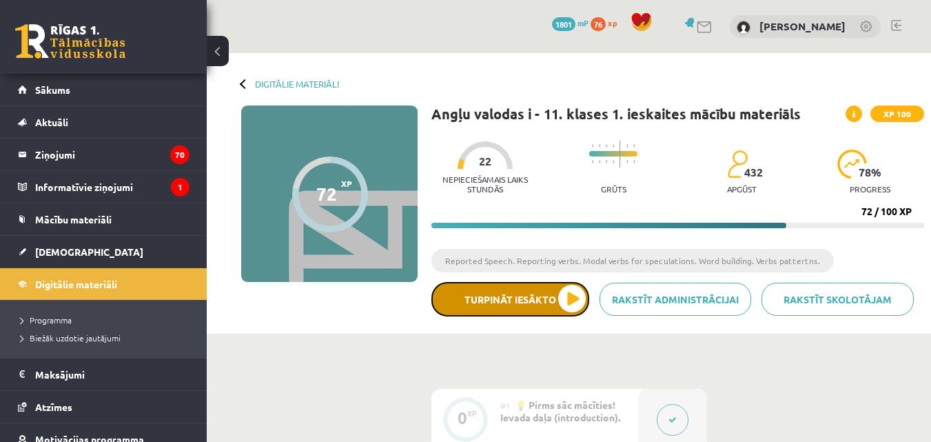
click at [523, 293] on button "Turpināt iesākto" at bounding box center [510, 299] width 158 height 34
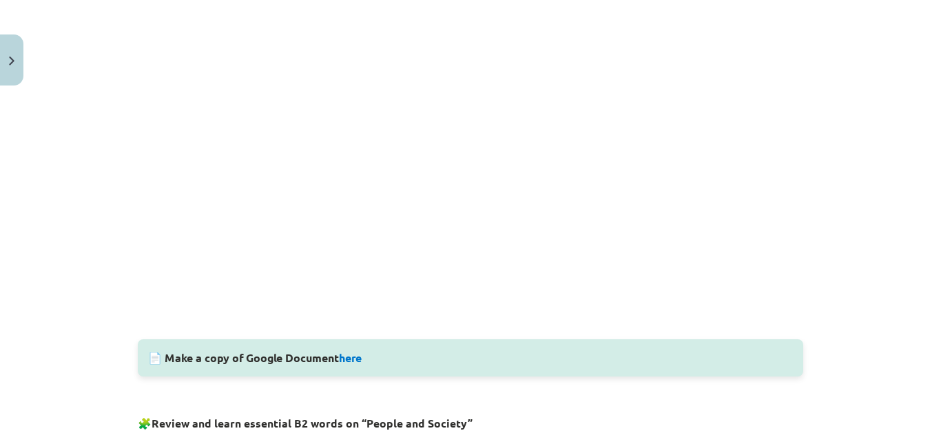
scroll to position [422, 0]
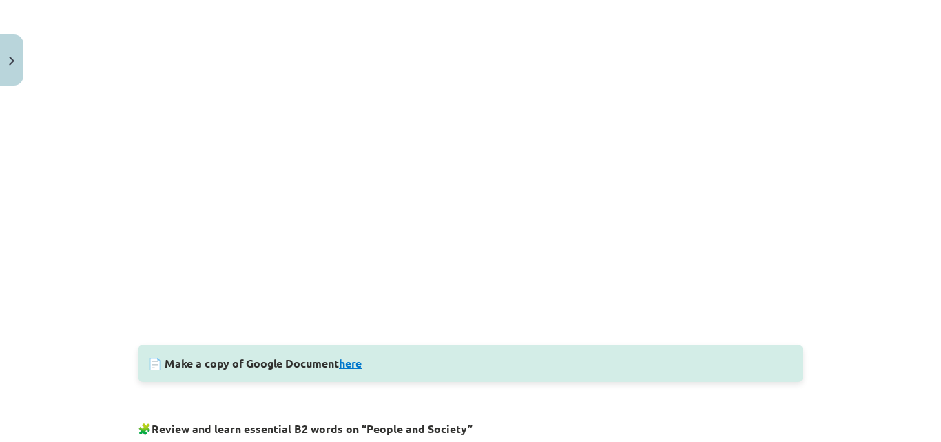
click at [345, 365] on link "here" at bounding box center [350, 363] width 23 height 14
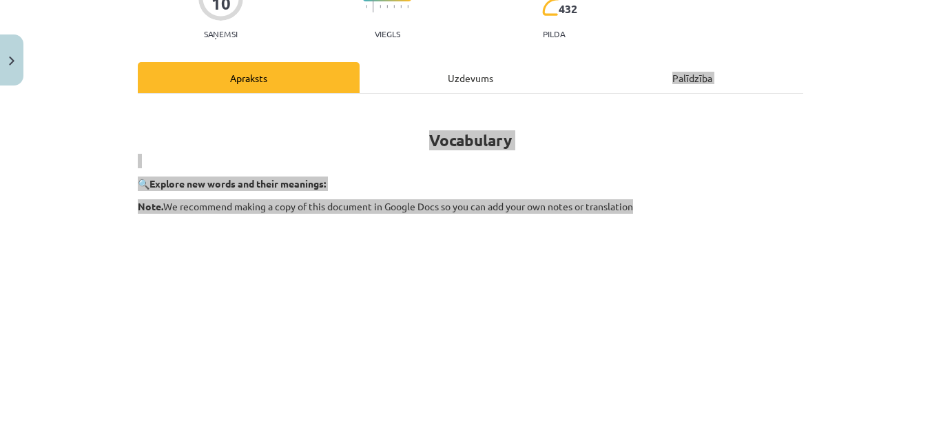
scroll to position [0, 0]
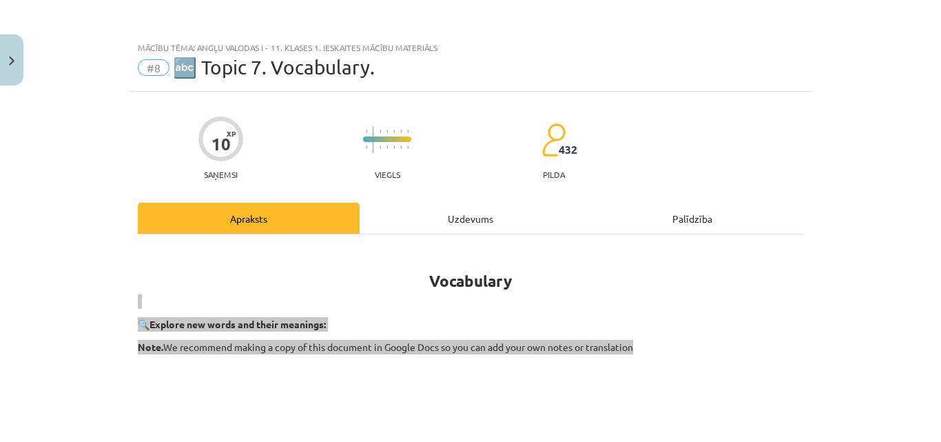
drag, startPoint x: 795, startPoint y: 12, endPoint x: 675, endPoint y: 285, distance: 297.4
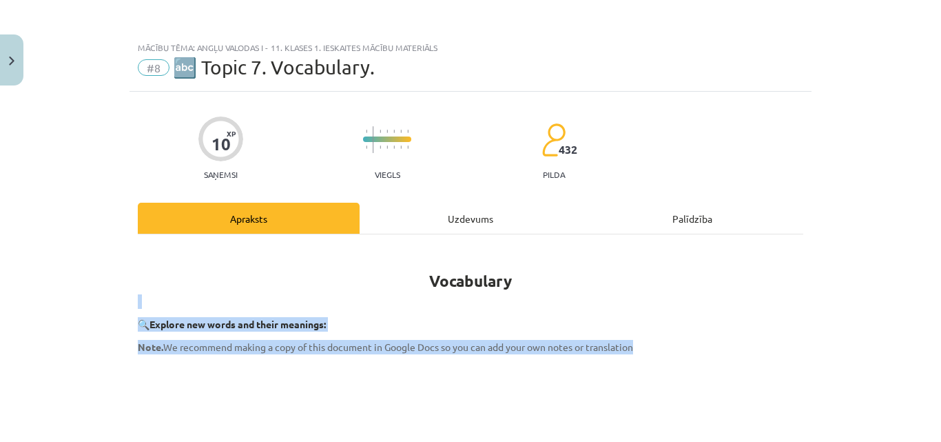
click at [675, 285] on h1 "Vocabulary" at bounding box center [471, 268] width 666 height 43
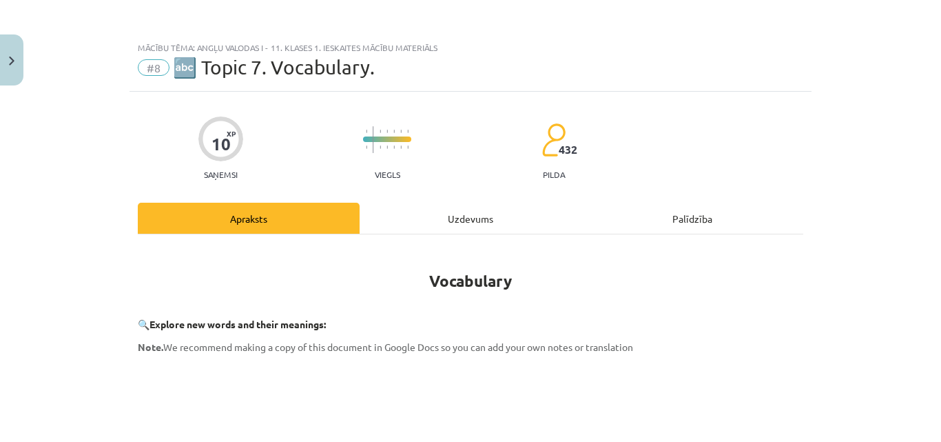
click at [854, 209] on div "Mācību tēma: Angļu valodas i - 11. klases 1. ieskaites mācību materiāls #8 🔤 To…" at bounding box center [470, 221] width 941 height 442
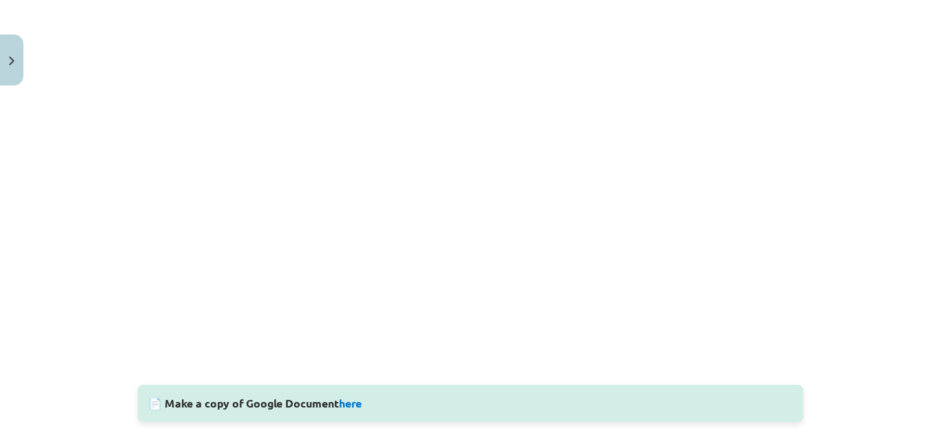
scroll to position [626, 0]
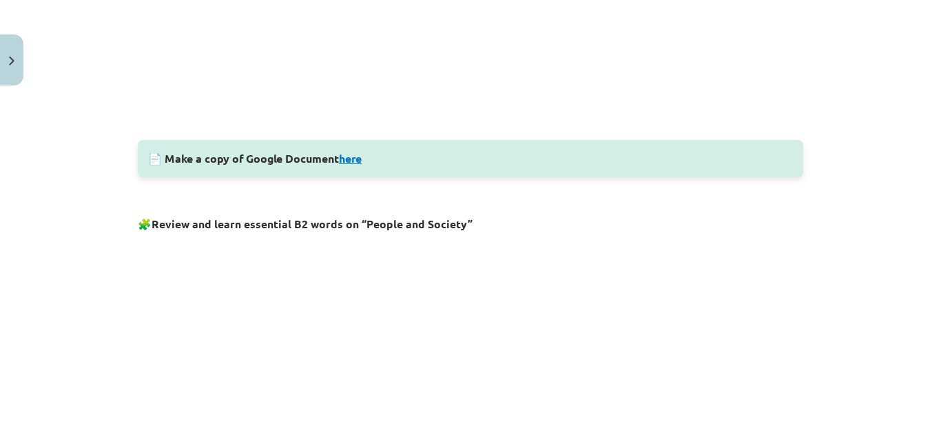
click at [353, 161] on link "here" at bounding box center [350, 158] width 23 height 14
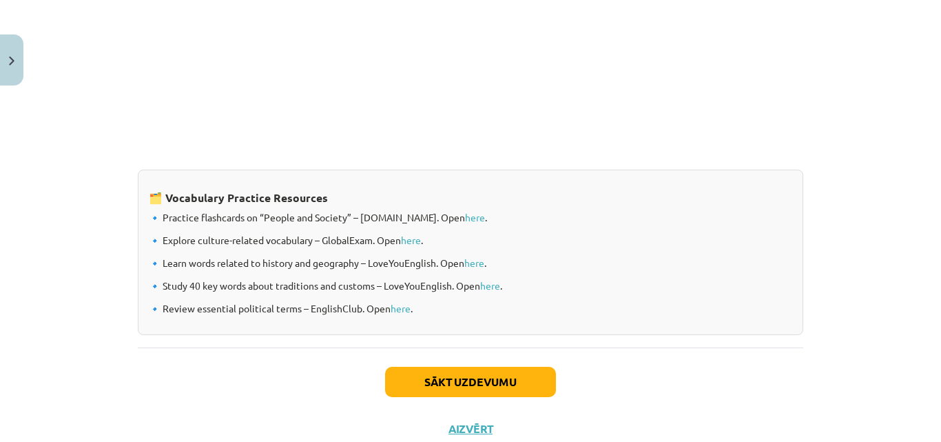
scroll to position [1141, 0]
click at [482, 391] on button "Sākt uzdevumu" at bounding box center [470, 382] width 171 height 30
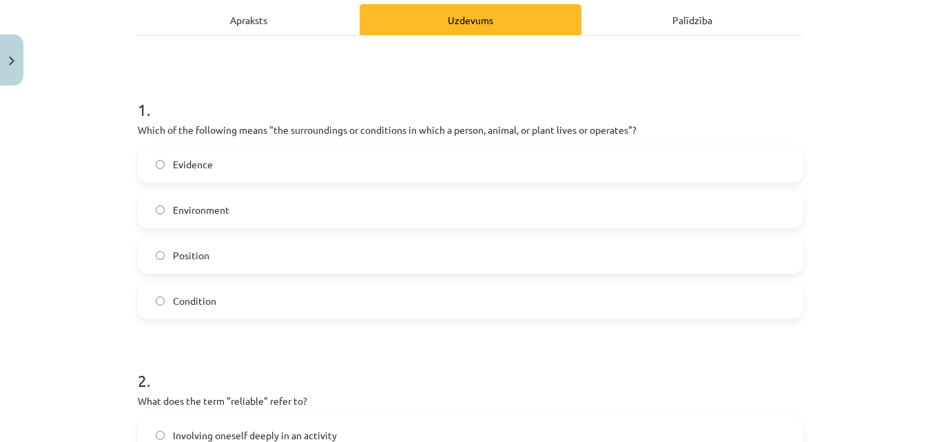
scroll to position [204, 0]
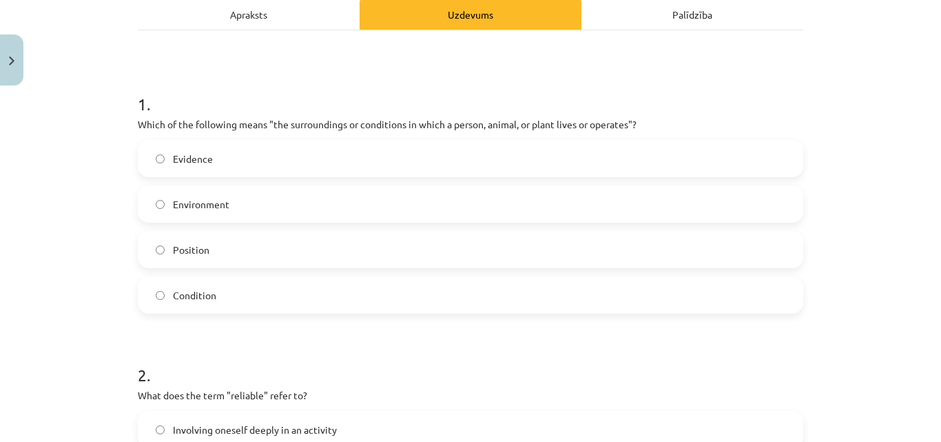
click at [338, 187] on label "Environment" at bounding box center [470, 204] width 663 height 34
click at [336, 173] on label "Evidence" at bounding box center [470, 158] width 663 height 34
click at [253, 283] on label "Condition" at bounding box center [470, 295] width 663 height 34
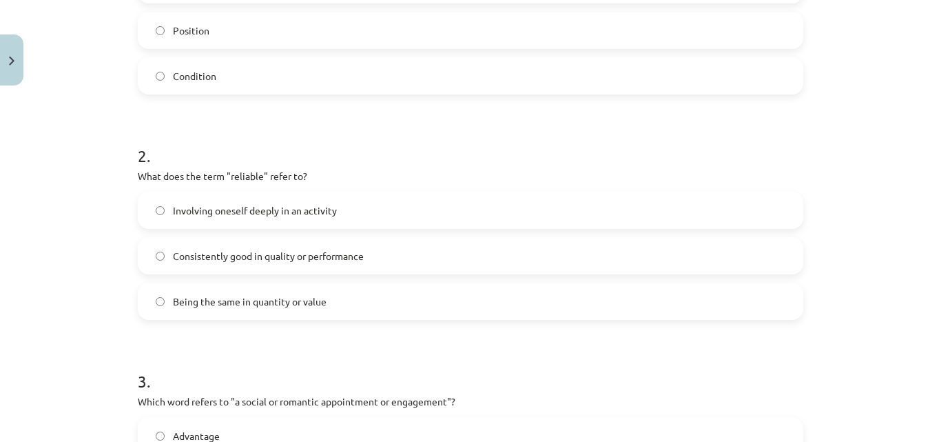
scroll to position [451, 0]
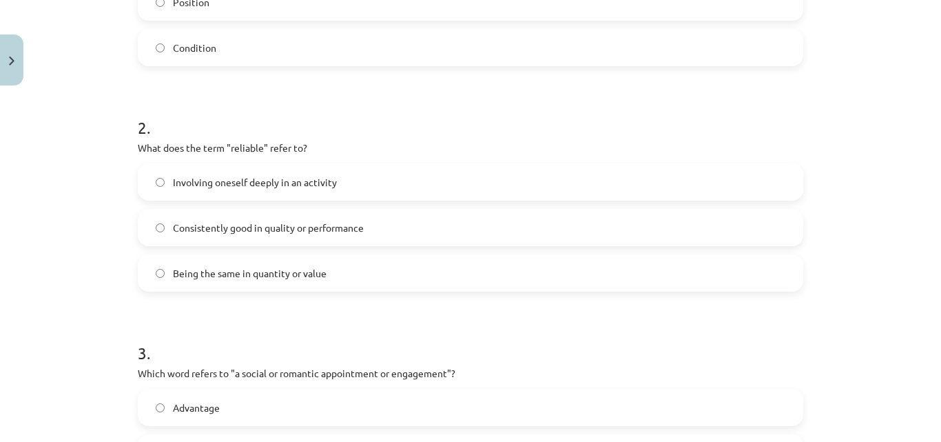
click at [386, 194] on label "Involving oneself deeply in an activity" at bounding box center [470, 182] width 663 height 34
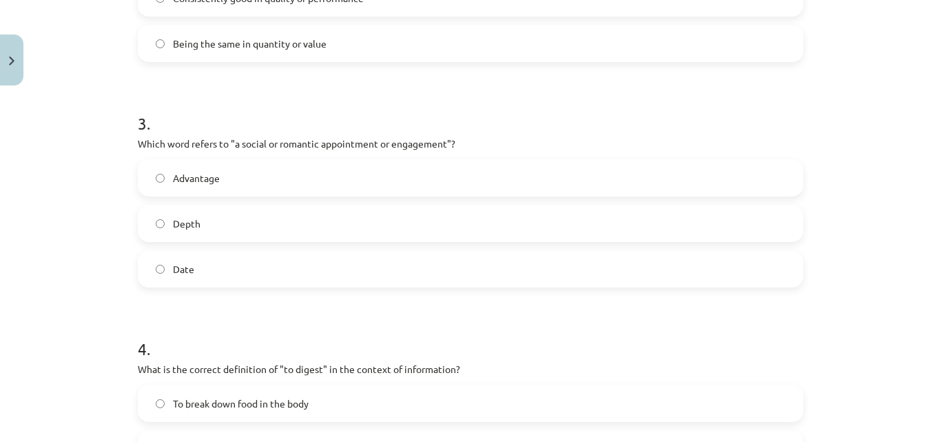
scroll to position [707, 0]
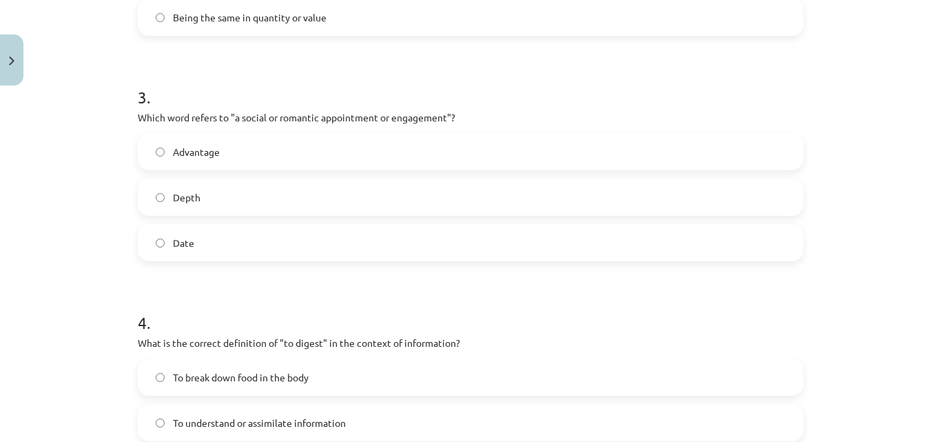
click at [252, 247] on label "Date" at bounding box center [470, 242] width 663 height 34
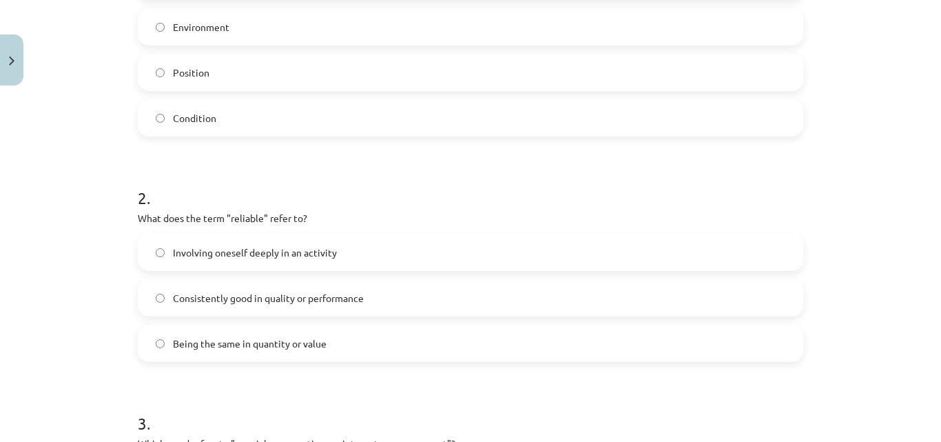
scroll to position [0, 0]
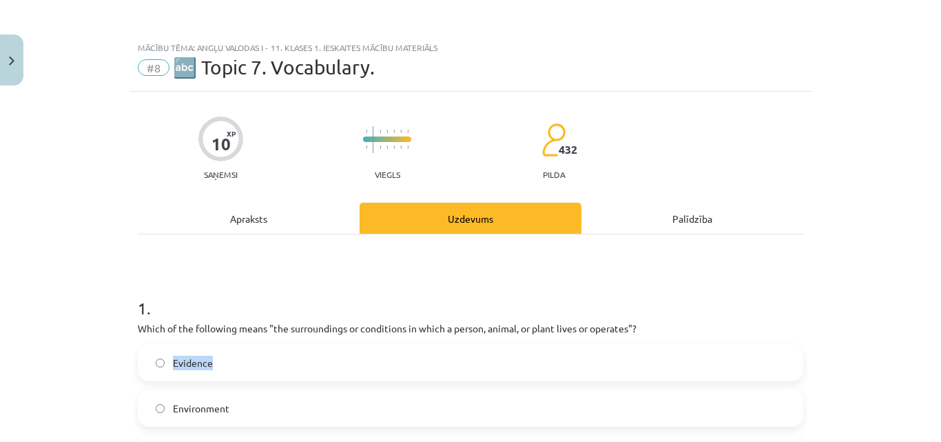
drag, startPoint x: 110, startPoint y: 337, endPoint x: 246, endPoint y: 343, distance: 136.6
click at [246, 343] on div "Mācību tēma: Angļu valodas i - 11. klases 1. ieskaites mācību materiāls #8 🔤 To…" at bounding box center [470, 221] width 941 height 442
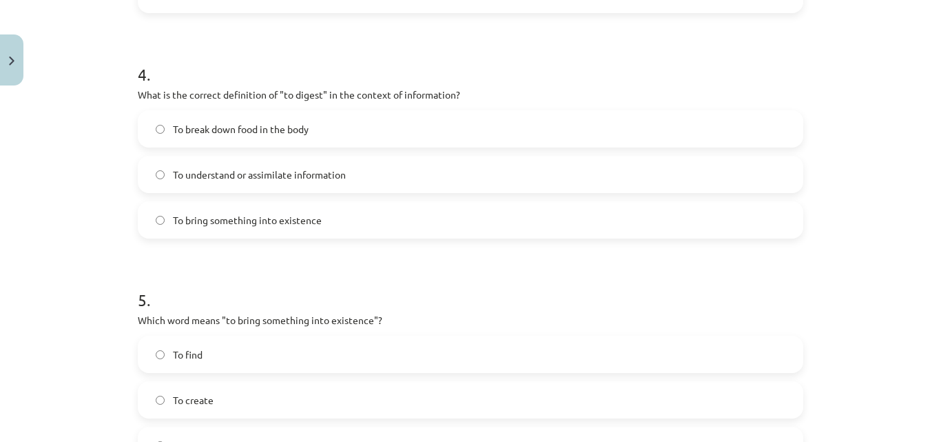
scroll to position [1137, 0]
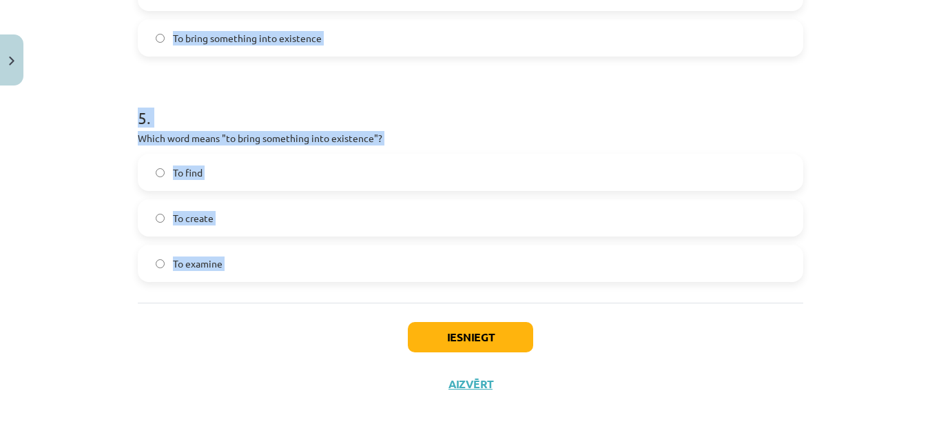
drag, startPoint x: 127, startPoint y: 325, endPoint x: 400, endPoint y: 276, distance: 276.4
copy form "Which of the following means "the surroundings or conditions in which a person,…"
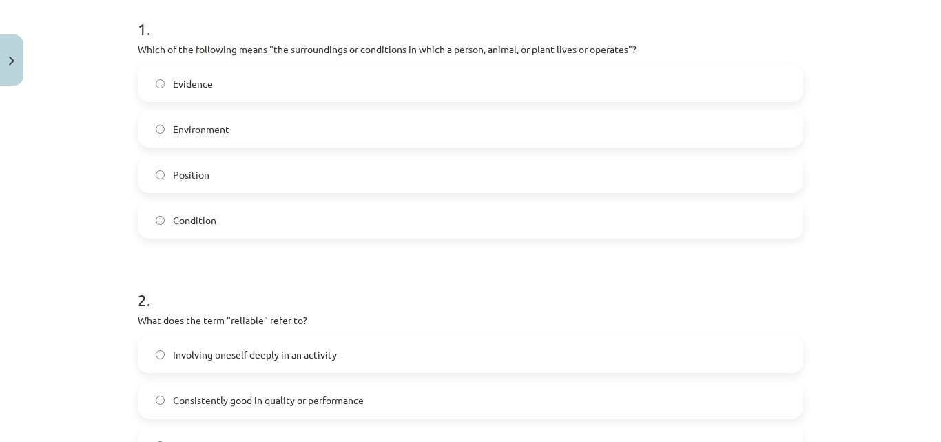
scroll to position [193, 0]
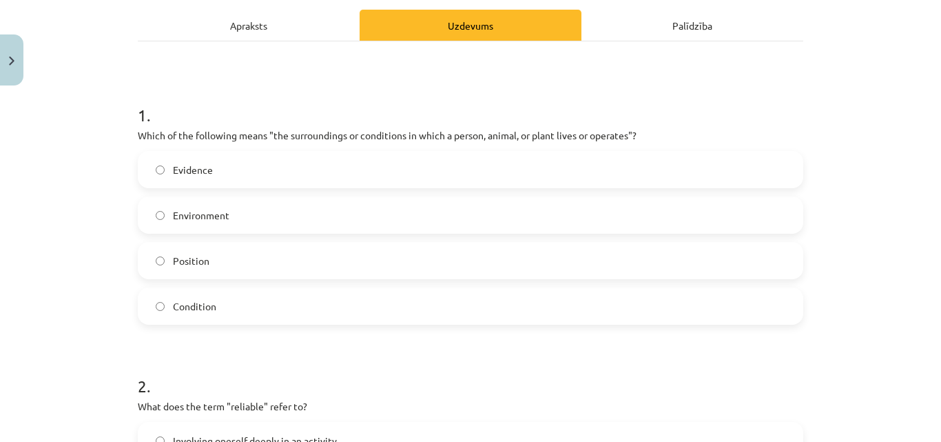
click at [490, 212] on label "Environment" at bounding box center [470, 215] width 663 height 34
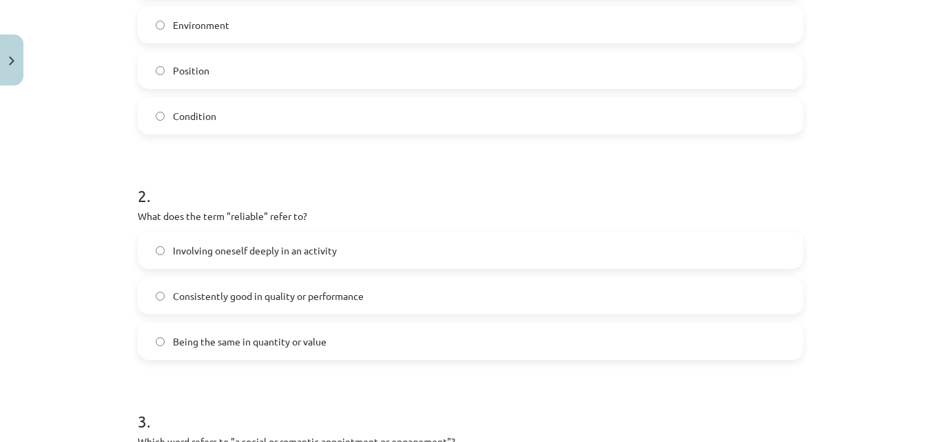
scroll to position [391, 0]
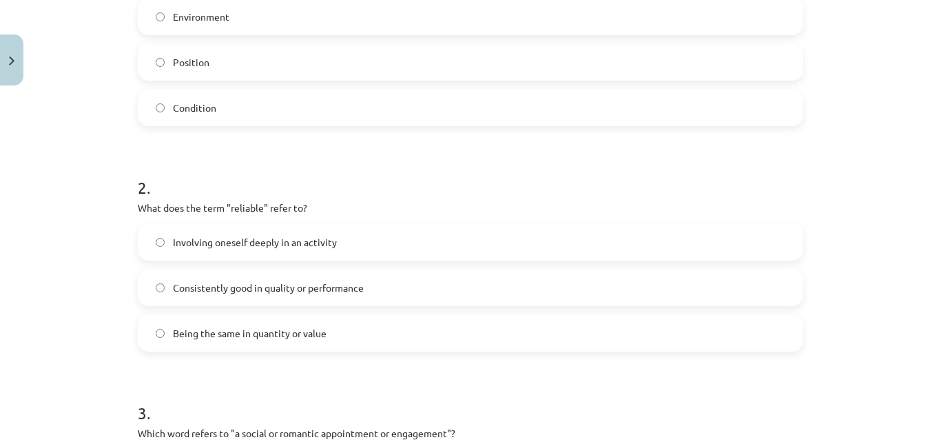
click at [247, 285] on span "Consistently good in quality or performance" at bounding box center [268, 287] width 191 height 14
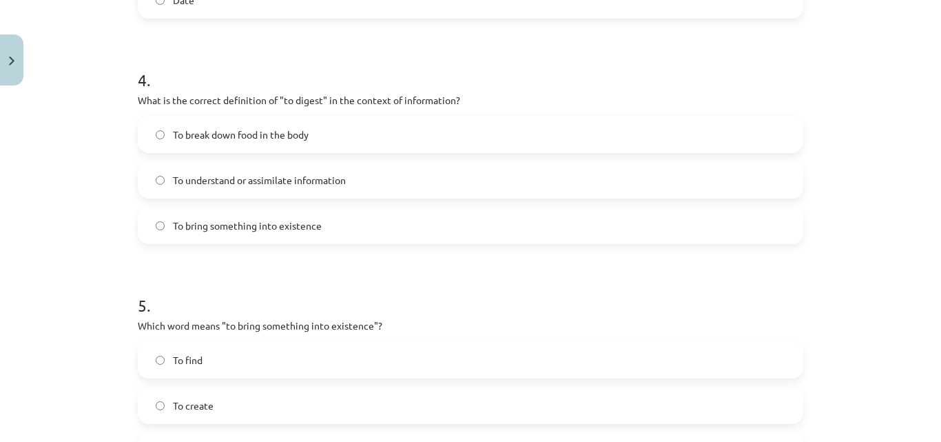
scroll to position [952, 0]
click at [262, 178] on span "To understand or assimilate information" at bounding box center [259, 178] width 173 height 14
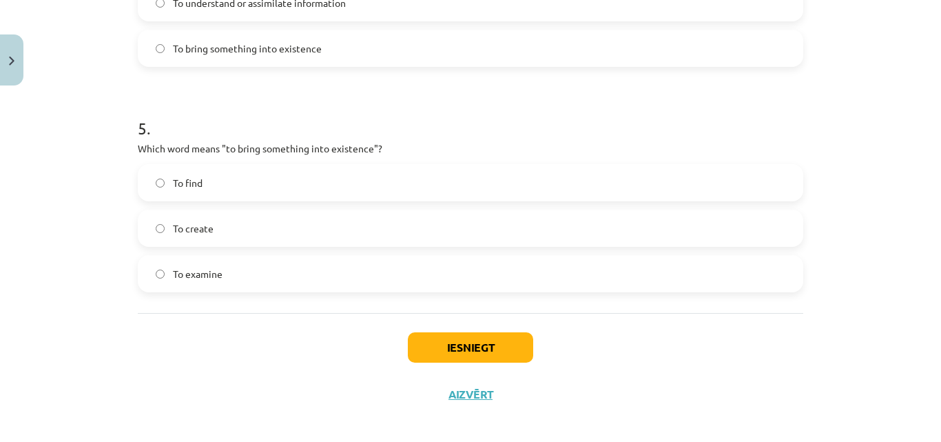
scroll to position [1129, 0]
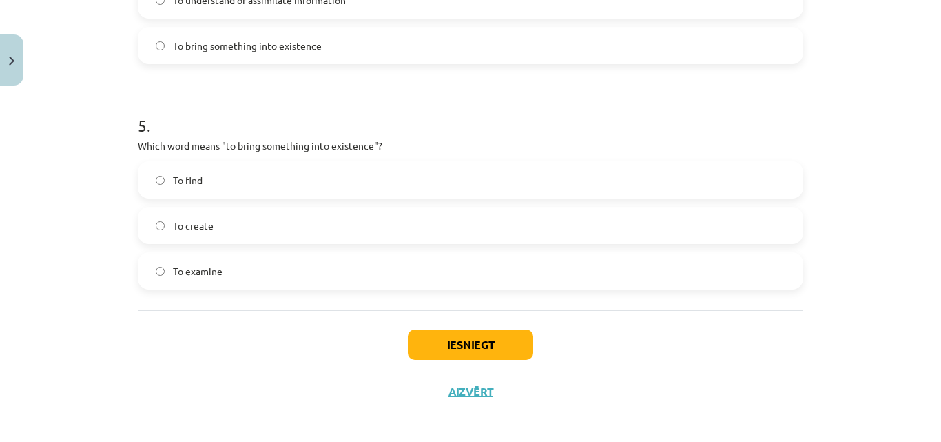
click at [223, 233] on label "To create" at bounding box center [470, 225] width 663 height 34
click at [449, 355] on button "Iesniegt" at bounding box center [470, 344] width 125 height 30
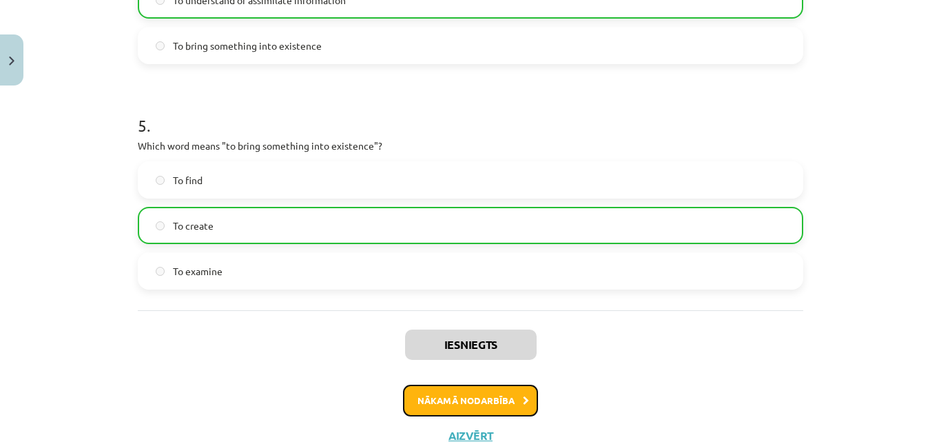
click at [462, 392] on button "Nākamā nodarbība" at bounding box center [470, 401] width 135 height 32
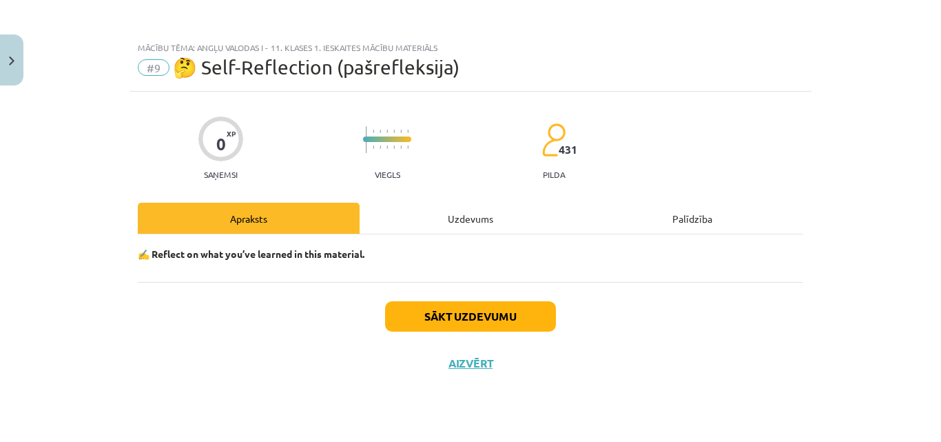
scroll to position [0, 0]
click at [433, 314] on button "Sākt uzdevumu" at bounding box center [470, 316] width 171 height 30
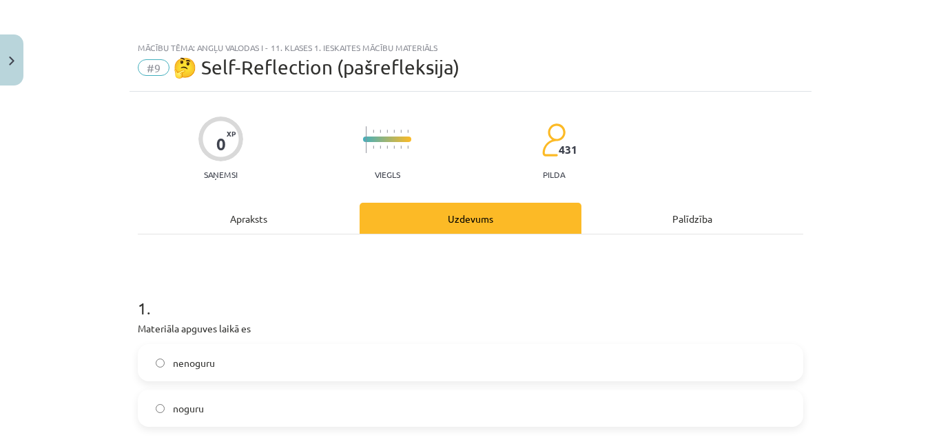
click at [444, 376] on label "nenoguru" at bounding box center [470, 362] width 663 height 34
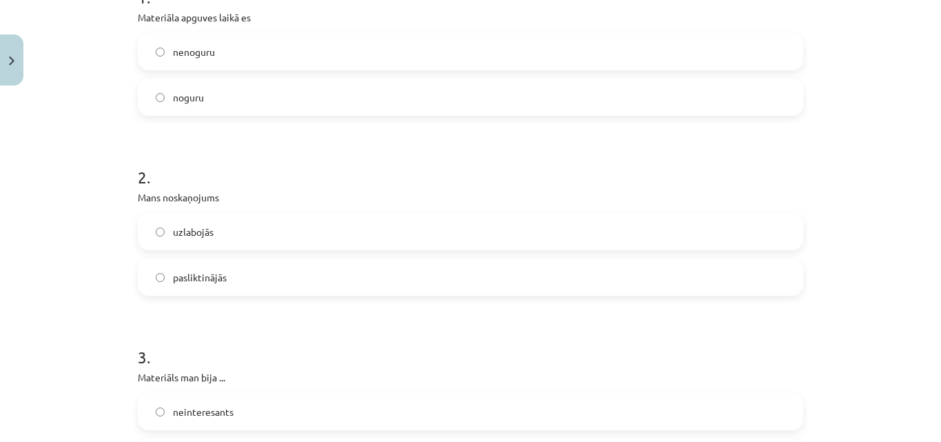
scroll to position [335, 0]
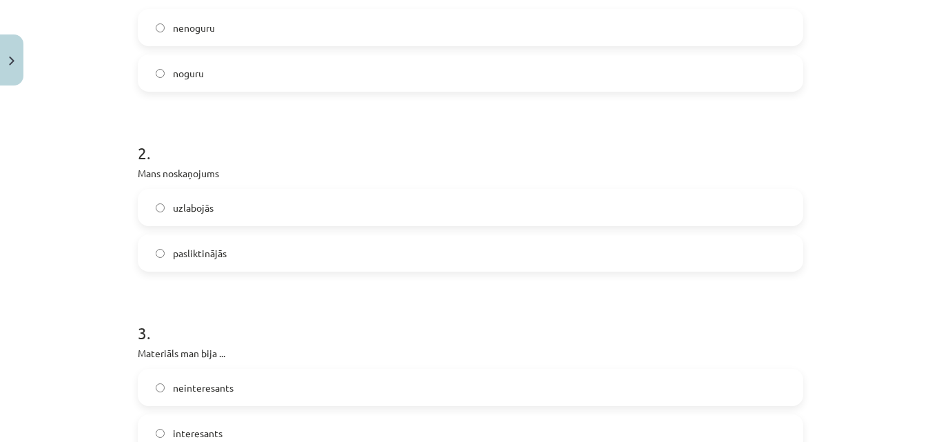
click at [257, 247] on label "pasliktinājās" at bounding box center [470, 253] width 663 height 34
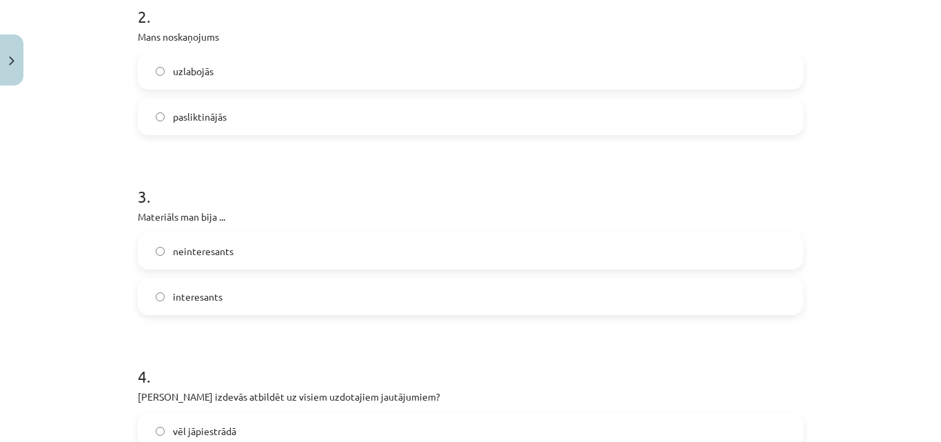
scroll to position [489, 0]
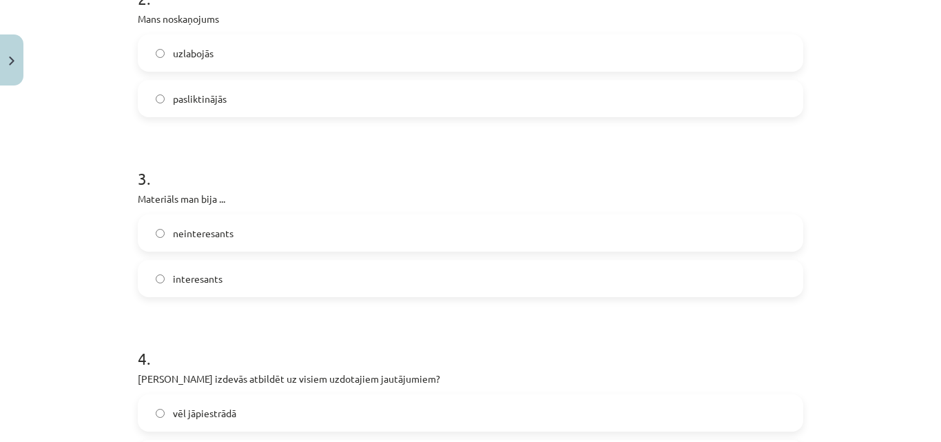
click at [296, 276] on label "interesants" at bounding box center [470, 278] width 663 height 34
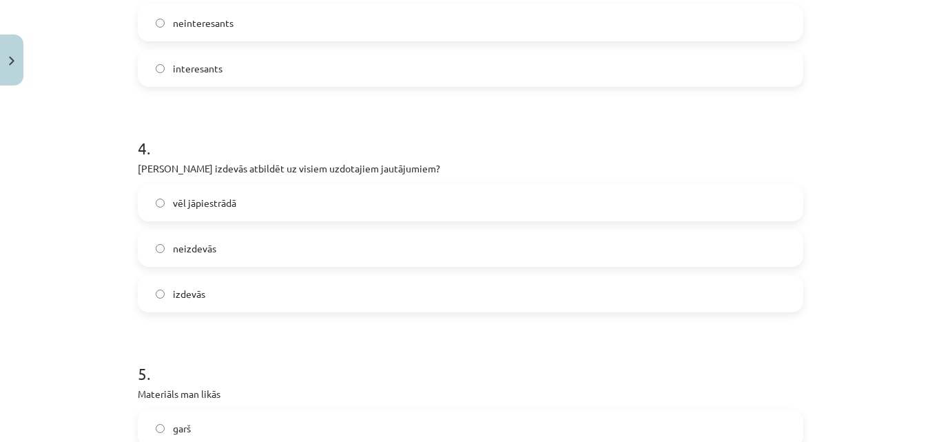
scroll to position [704, 0]
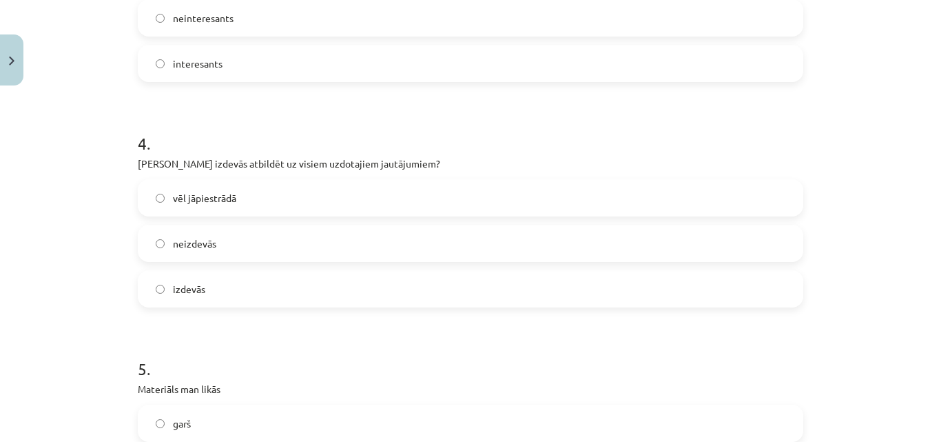
click at [290, 178] on div "4 . Vai Tev izdevās atbildēt uz visiem uzdotajiem jautājumiem? vēl jāpiestrādā …" at bounding box center [471, 209] width 666 height 198
click at [280, 198] on label "vēl jāpiestrādā" at bounding box center [470, 198] width 663 height 34
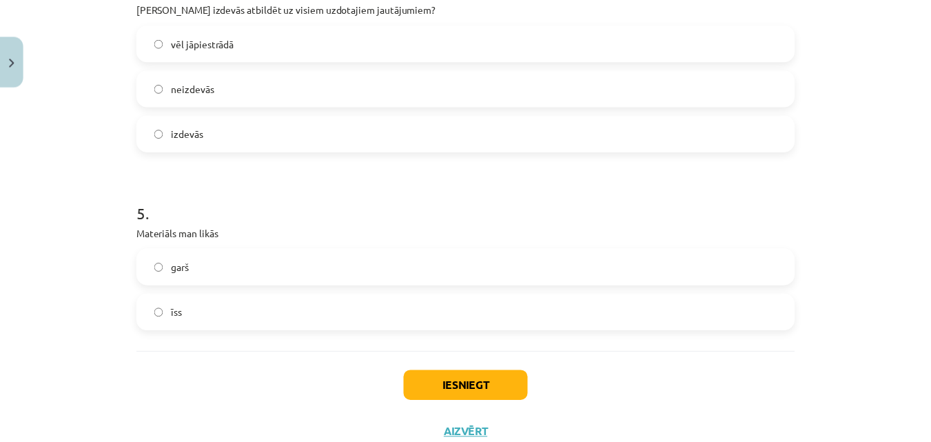
scroll to position [885, 0]
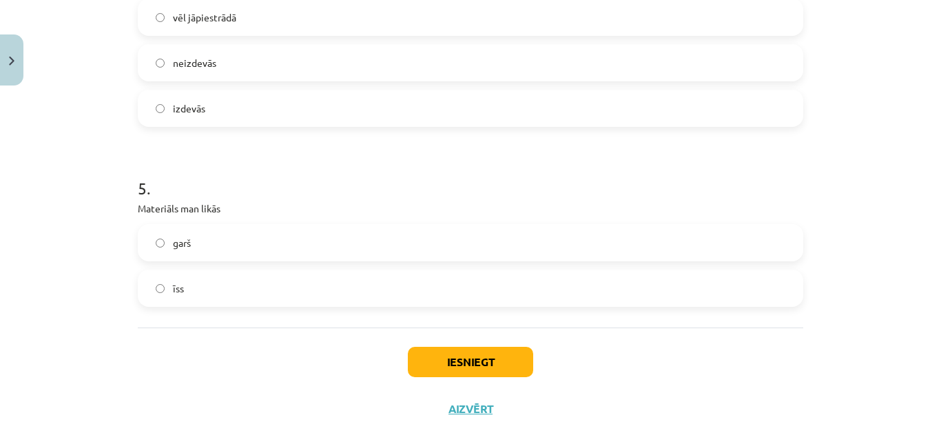
click at [263, 255] on label "garš" at bounding box center [470, 242] width 663 height 34
click at [471, 352] on button "Iesniegt" at bounding box center [470, 362] width 125 height 30
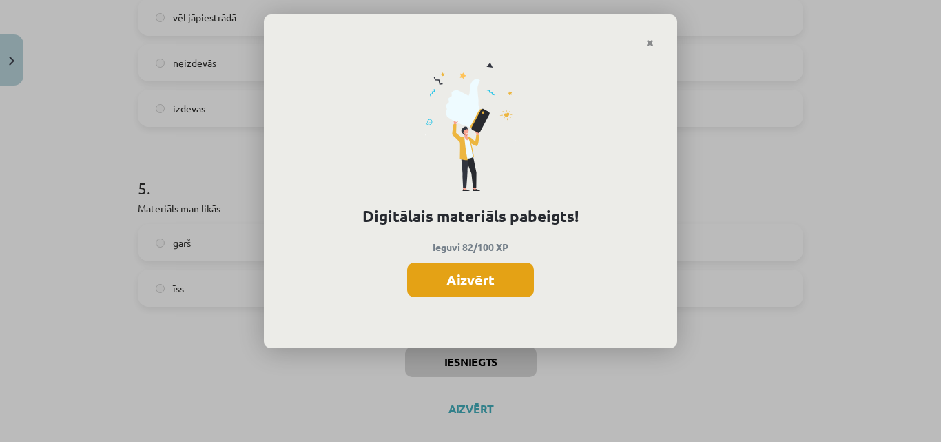
click at [468, 283] on button "Aizvērt" at bounding box center [470, 280] width 127 height 34
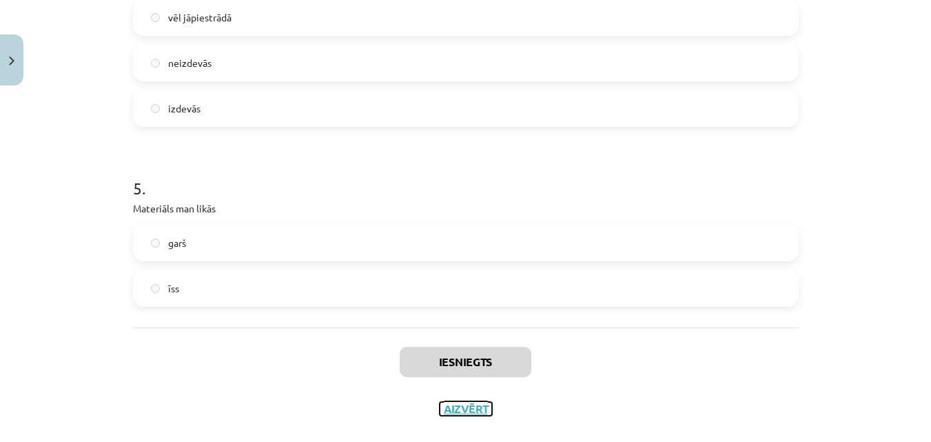
click at [457, 407] on button "Aizvērt" at bounding box center [466, 409] width 52 height 14
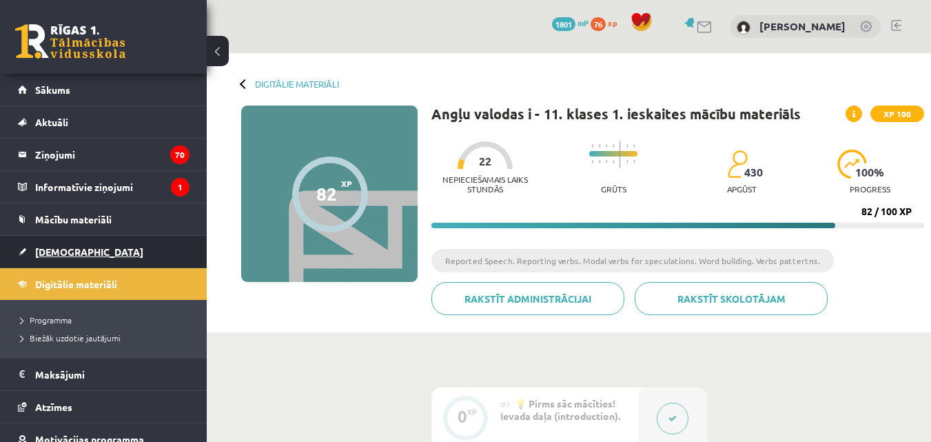
click at [74, 260] on link "[DEMOGRAPHIC_DATA]" at bounding box center [104, 252] width 172 height 32
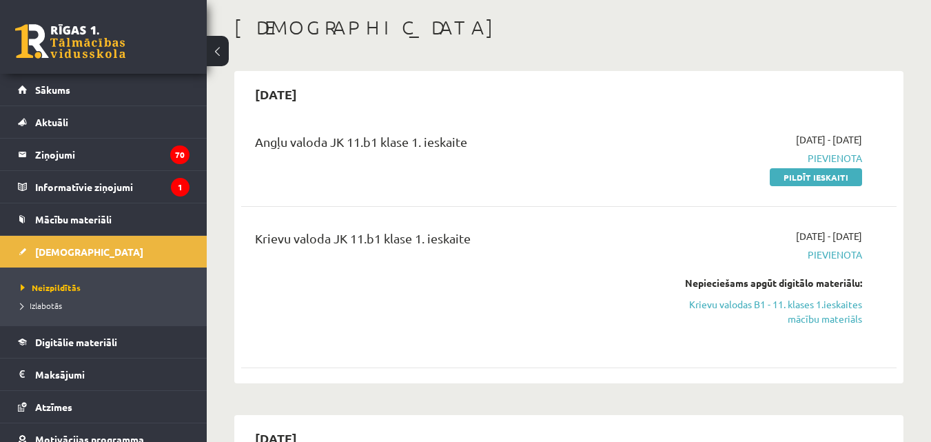
scroll to position [48, 0]
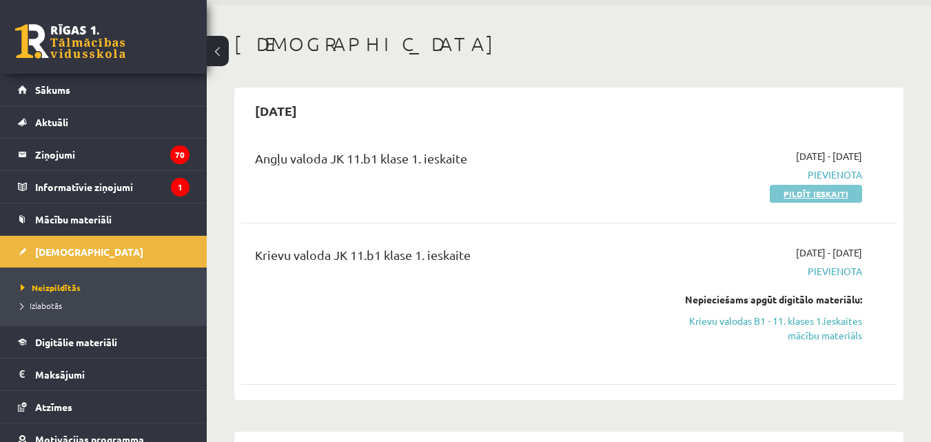
click at [828, 200] on link "Pildīt ieskaiti" at bounding box center [816, 194] width 92 height 18
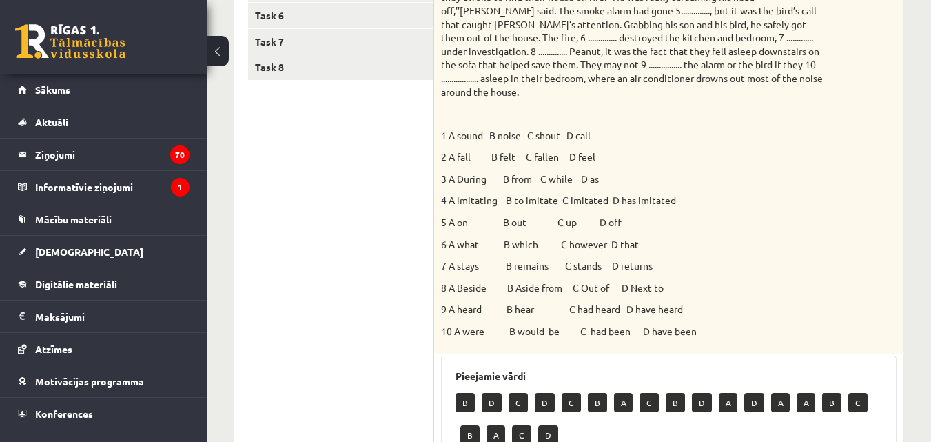
scroll to position [400, 0]
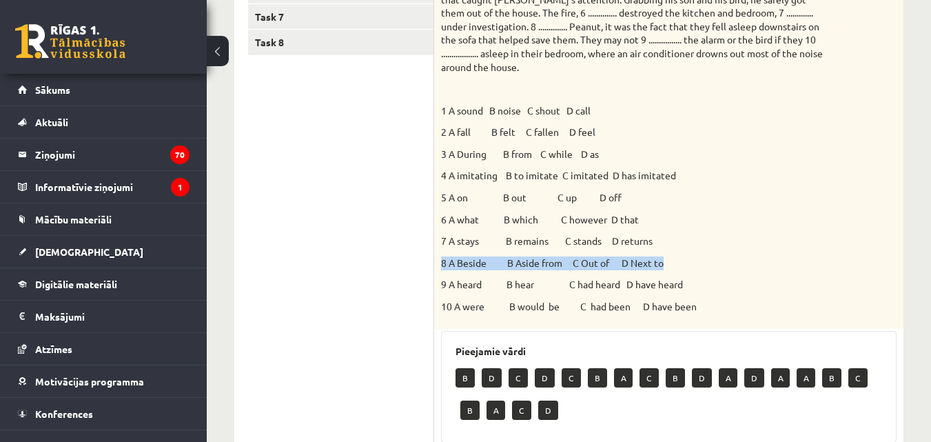
drag, startPoint x: 910, startPoint y: 237, endPoint x: 907, endPoint y: 247, distance: 10.2
click at [909, 249] on div "Angļu valoda 11.b1 [PERSON_NAME] 1. ieskaite , [PERSON_NAME] Aizupiete (11.b1 J…" at bounding box center [569, 223] width 724 height 1140
click at [878, 233] on div "Choose the correct answer. 1 A sound B noise C shout D call 2 A fall B felt C f…" at bounding box center [668, 94] width 469 height 467
click at [823, 234] on p "7 A stays B remains C stands D returns" at bounding box center [634, 241] width 387 height 14
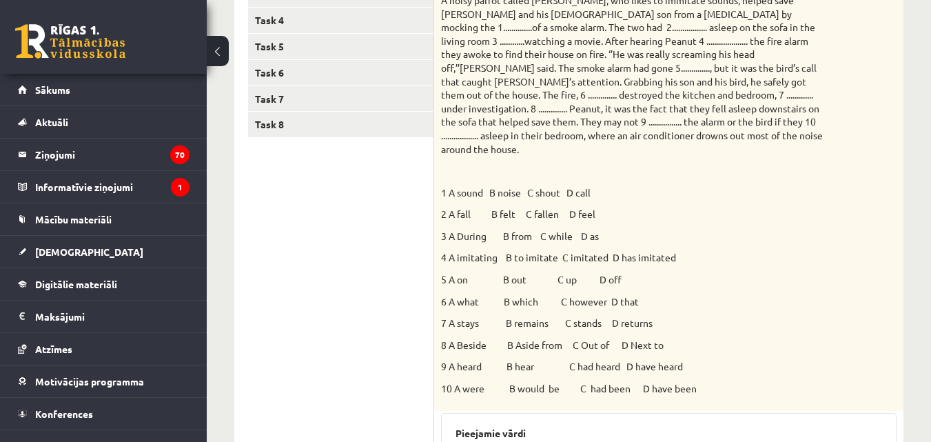
scroll to position [320, 0]
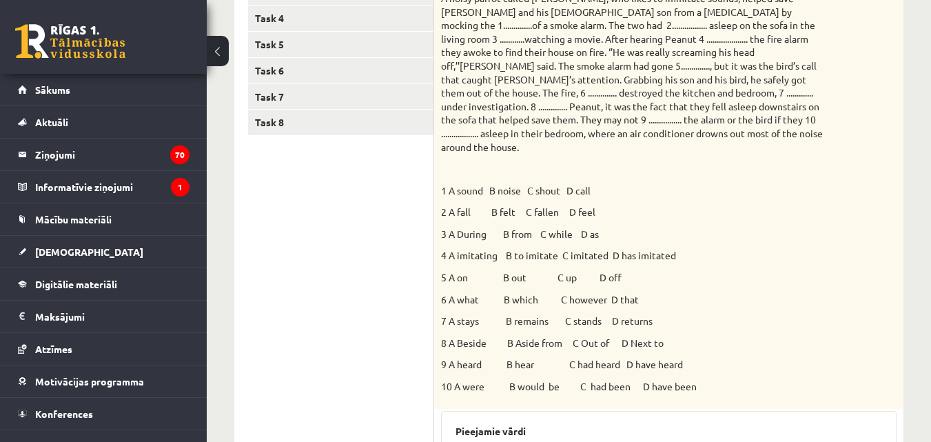
click at [930, 194] on div "Angļu valoda 11.b1 [PERSON_NAME] 1. ieskaite , [PERSON_NAME] Aizupiete (11.b1 J…" at bounding box center [569, 303] width 724 height 1140
click at [930, 196] on div "Angļu valoda 11.b1 [PERSON_NAME] 1. ieskaite , [PERSON_NAME] Aizupiete (11.b1 J…" at bounding box center [569, 303] width 724 height 1140
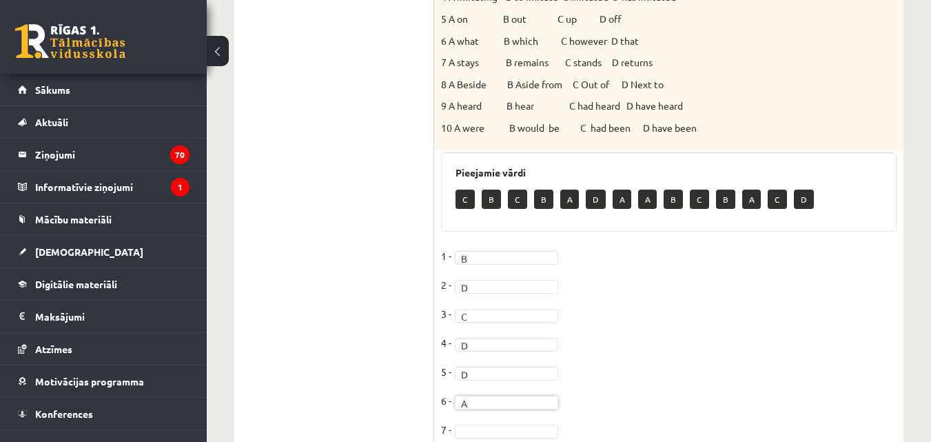
scroll to position [580, 0]
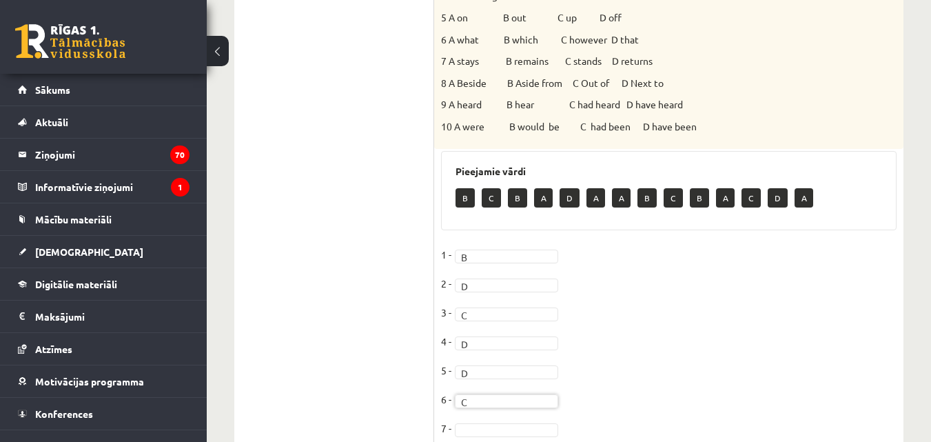
click at [483, 393] on fieldset "1 - B * 2 - D * 3 - C * 4 - D * 5 - D * 6 - C * 7 - 8 - 9 - 10 -" at bounding box center [668, 388] width 455 height 289
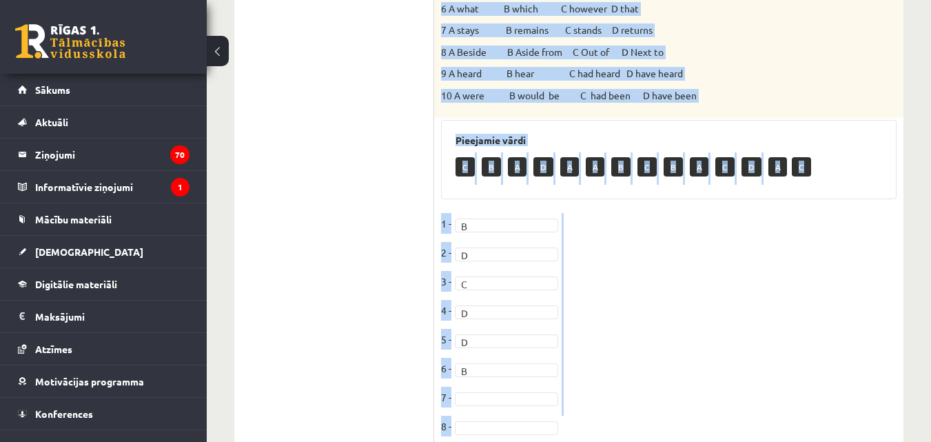
scroll to position [622, 0]
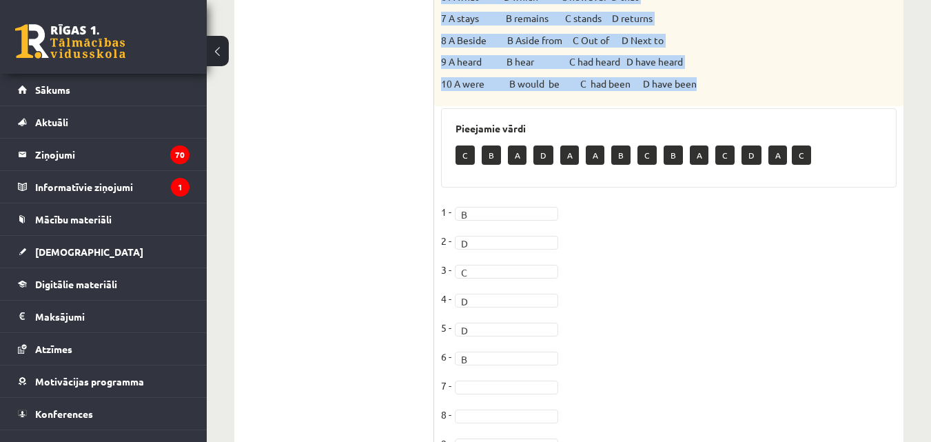
drag, startPoint x: 441, startPoint y: 121, endPoint x: 755, endPoint y: 72, distance: 318.0
copy div "L ipsum dolors ametco Adipis, eli seddo ei temporin utlabo, etdolo magn Aliqu E…"
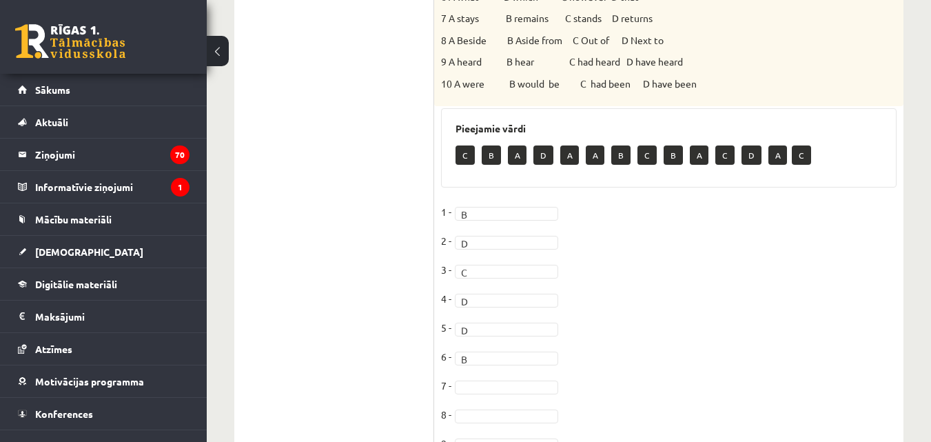
click at [392, 167] on ul "Task 1 Task 2 Task 3 Task 4 Task 5 Task 6 Task 7 Task 8" at bounding box center [341, 61] width 186 height 873
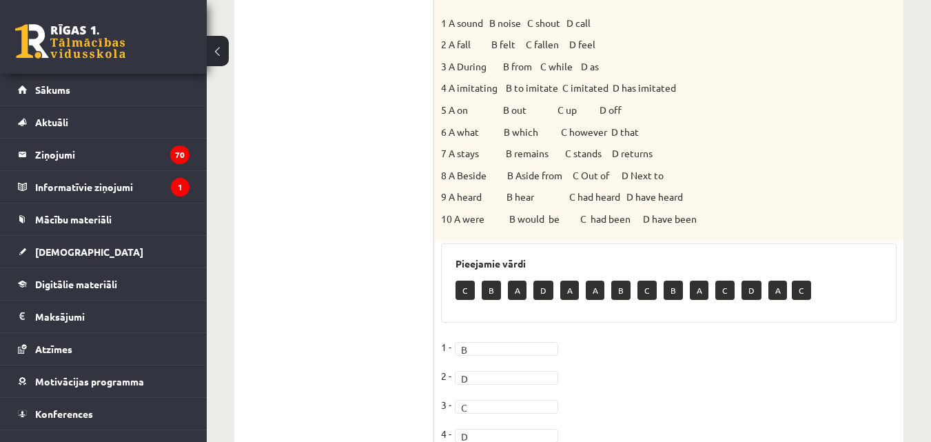
scroll to position [495, 0]
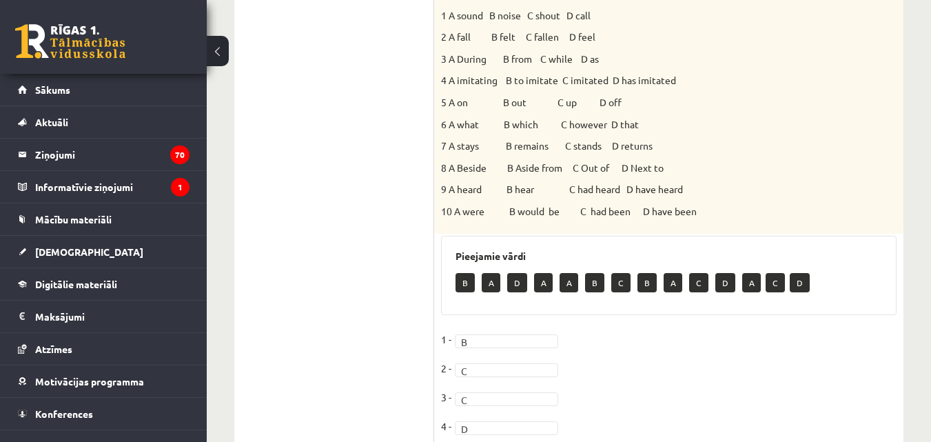
drag, startPoint x: 930, startPoint y: 295, endPoint x: 937, endPoint y: 280, distance: 16.3
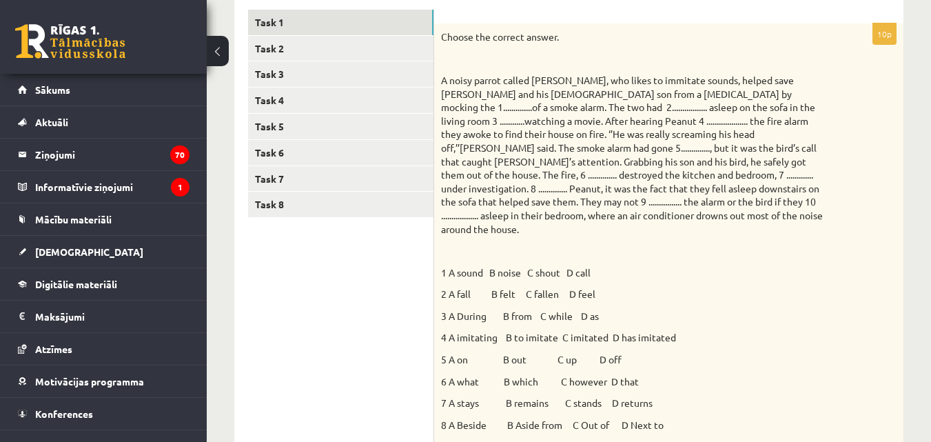
scroll to position [223, 0]
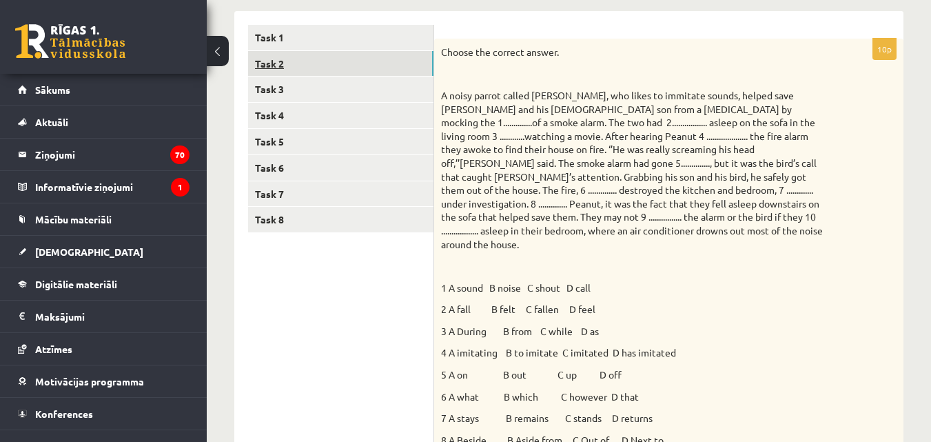
click at [303, 59] on link "Task 2" at bounding box center [340, 63] width 185 height 25
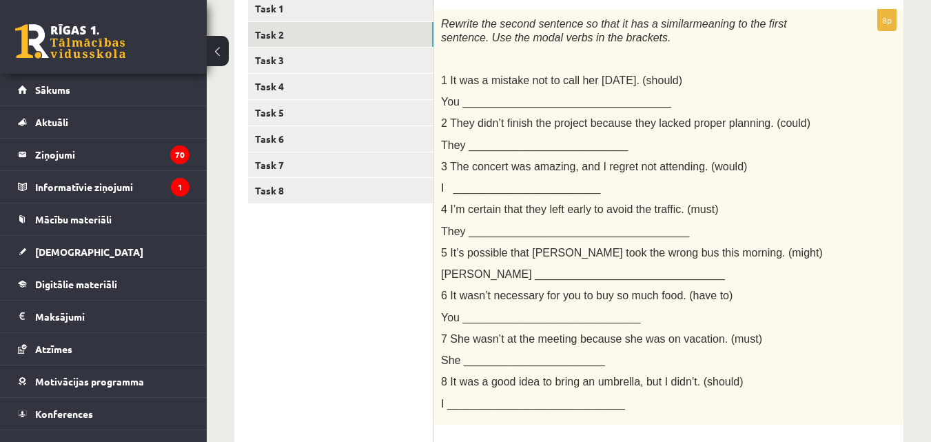
scroll to position [253, 0]
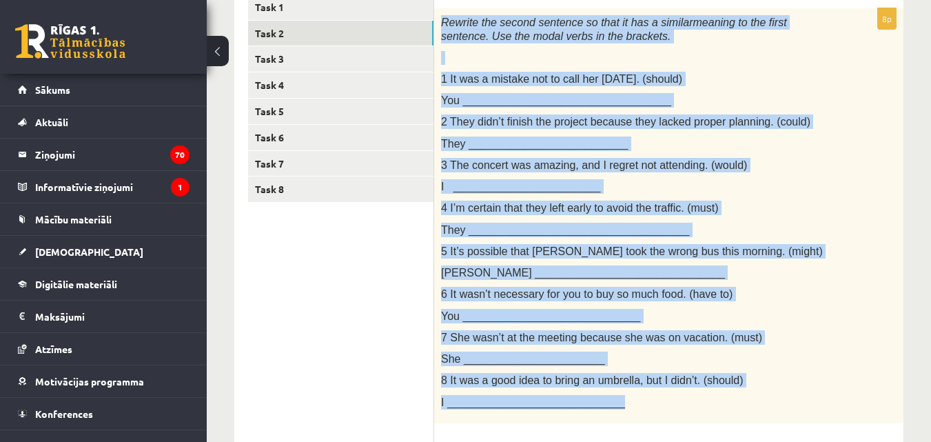
drag, startPoint x: 440, startPoint y: 20, endPoint x: 685, endPoint y: 407, distance: 458.1
click at [685, 407] on div "Rewrite the second sentence so that it has a similar meaning to the first sente…" at bounding box center [668, 215] width 469 height 415
copy div "Rewrite the second sentence so that it has a similar meaning to the first sente…"
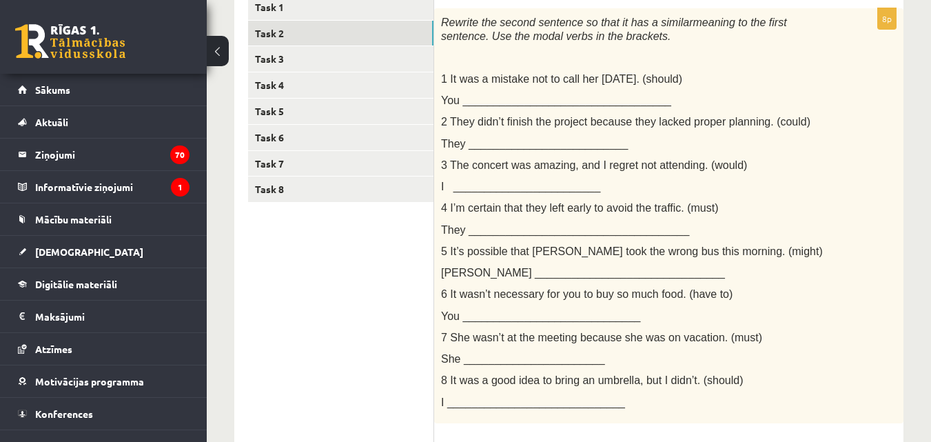
click at [349, 249] on ul "Task 1 Task 2 Task 3 Task 4 Task 5 Task 6 Task 7 Task 8" at bounding box center [341, 365] width 186 height 743
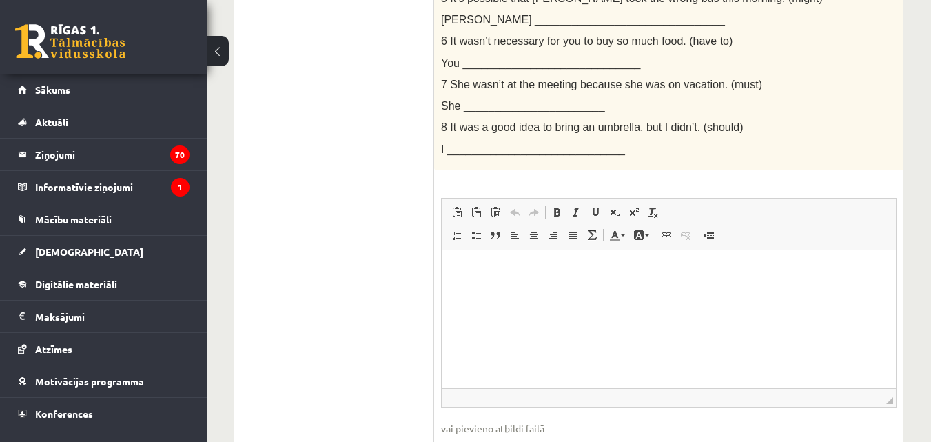
scroll to position [509, 0]
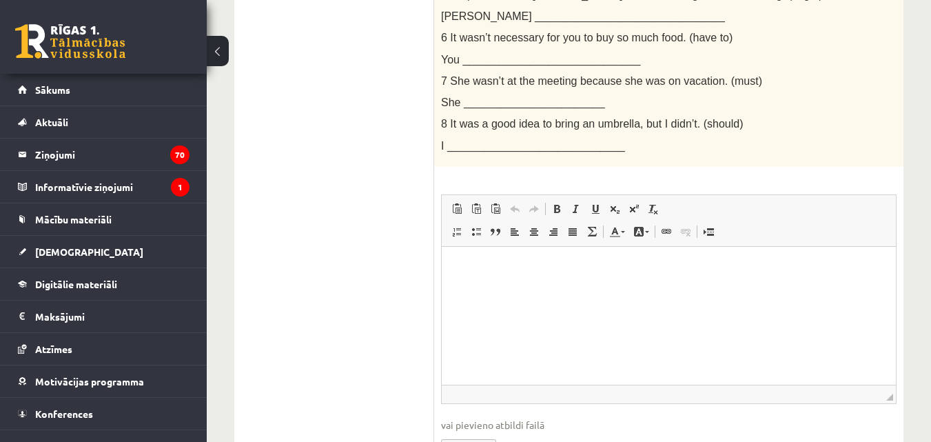
click at [579, 258] on html at bounding box center [669, 267] width 454 height 42
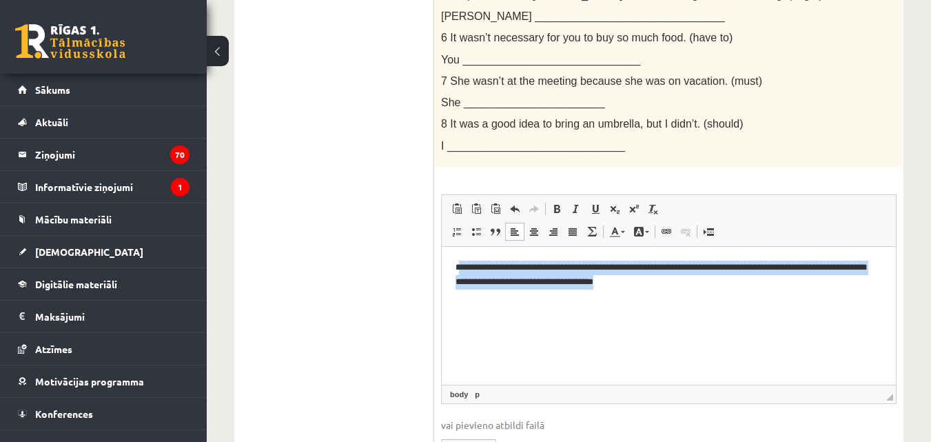
drag, startPoint x: 666, startPoint y: 277, endPoint x: 461, endPoint y: 254, distance: 206.6
click at [461, 254] on html "**********" at bounding box center [669, 274] width 454 height 57
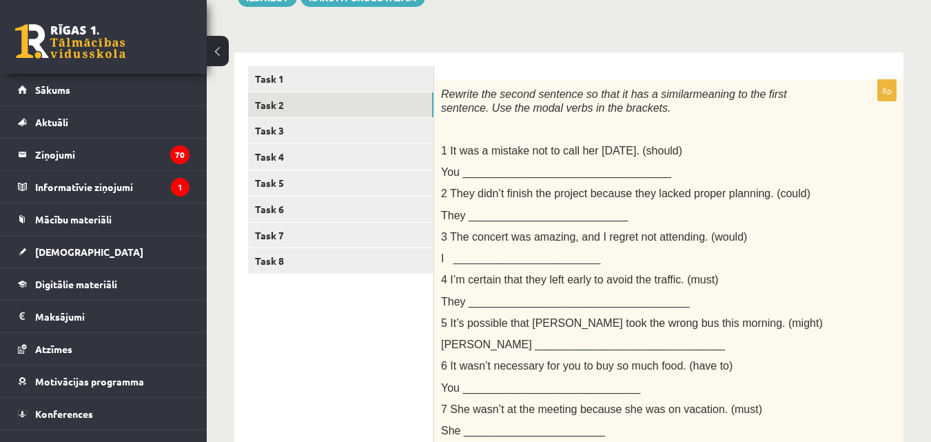
scroll to position [173, 0]
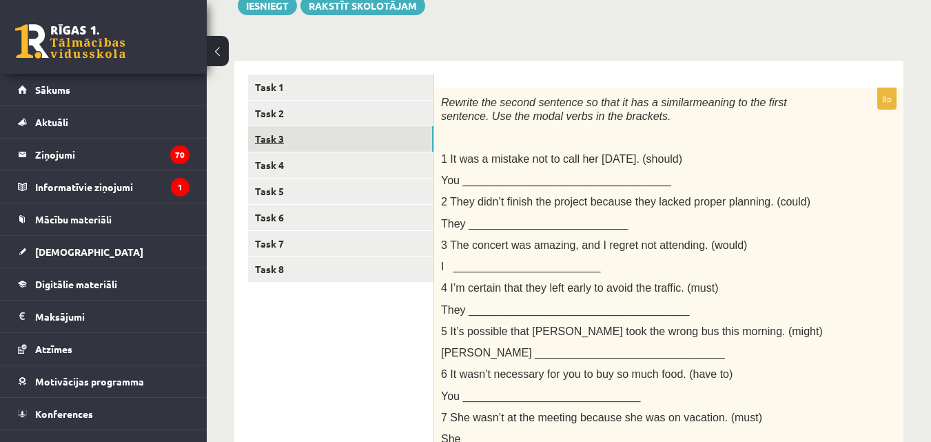
click at [386, 147] on link "Task 3" at bounding box center [340, 138] width 185 height 25
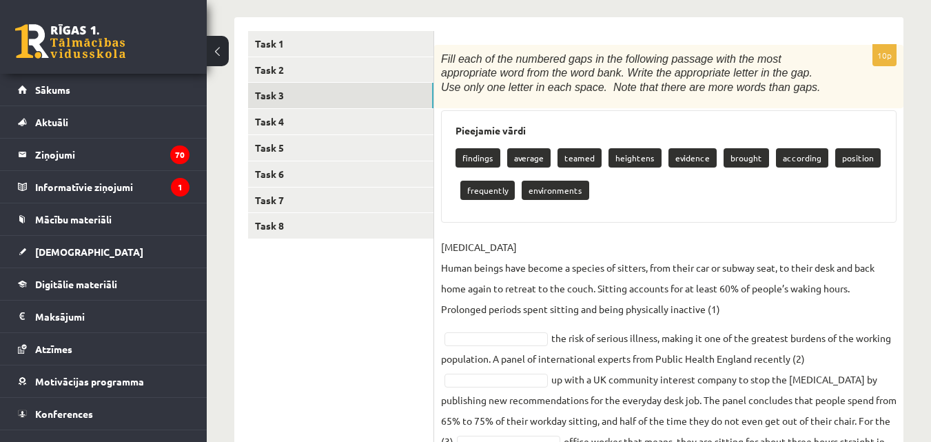
scroll to position [218, 0]
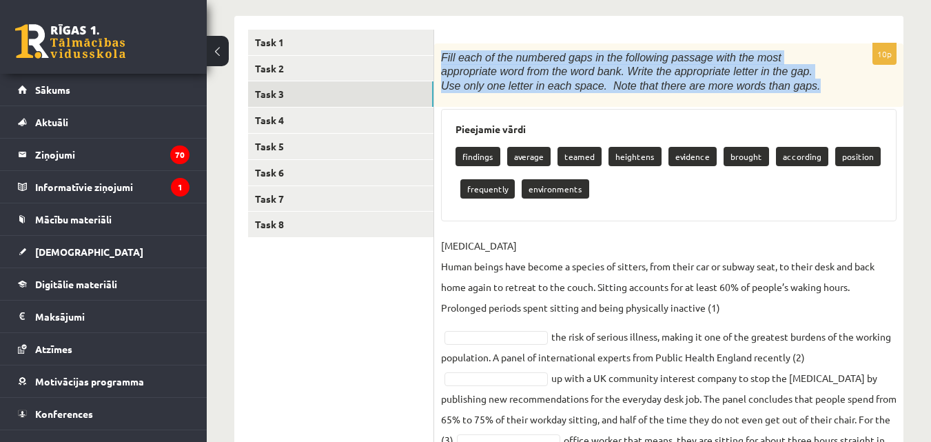
drag, startPoint x: 442, startPoint y: 54, endPoint x: 714, endPoint y: 82, distance: 273.6
click at [714, 82] on p "Fill each of the numbered gaps in the following passage with the most appropria…" at bounding box center [634, 71] width 387 height 43
copy span "Fill each of the numbered gaps in the following passage with the most appropria…"
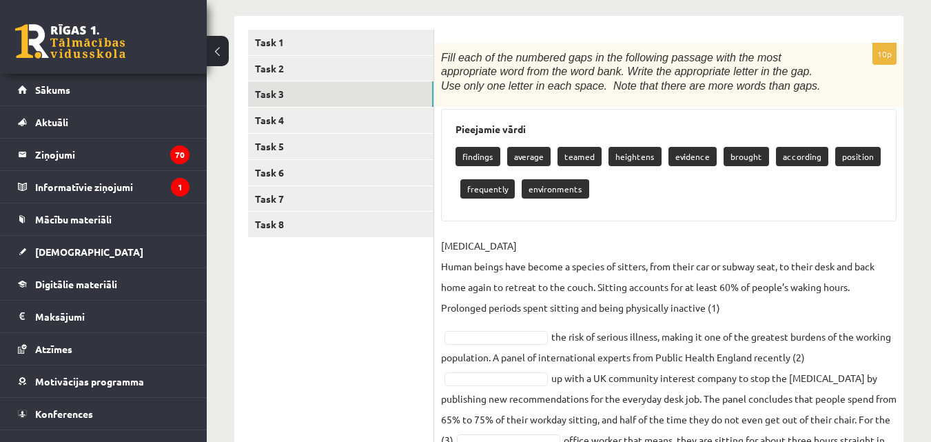
click at [281, 317] on ul "Task 1 Task 2 Task 3 Task 4 Task 5 Task 6 Task 7 Task 8" at bounding box center [341, 326] width 186 height 593
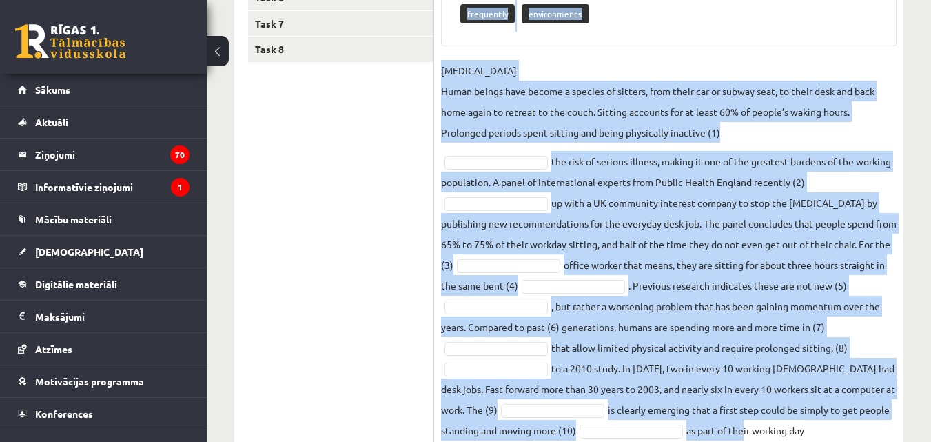
scroll to position [441, 0]
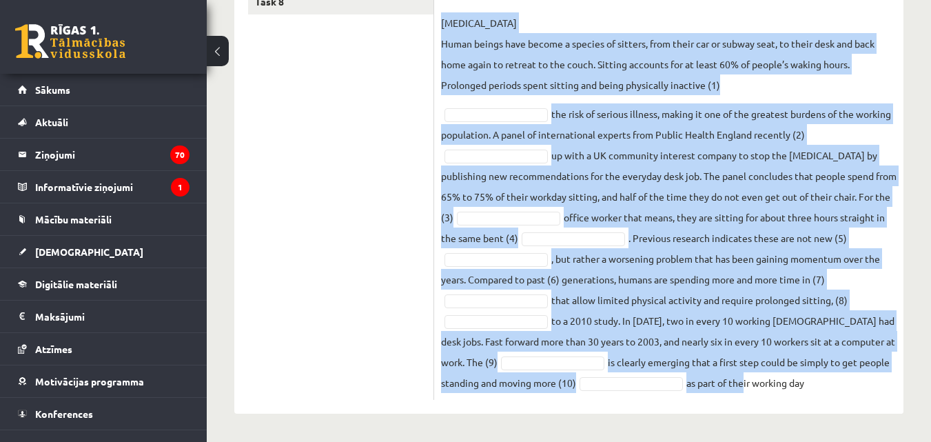
drag, startPoint x: 449, startPoint y: 96, endPoint x: 785, endPoint y: 373, distance: 435.1
click at [876, 396] on div "10p Fill each of the numbered gaps in the following passage with the most appro…" at bounding box center [668, 110] width 469 height 579
click at [768, 380] on fieldset "SEDENTARY LIFESTYLE Human beings have become a species of sitters, from their c…" at bounding box center [668, 202] width 455 height 380
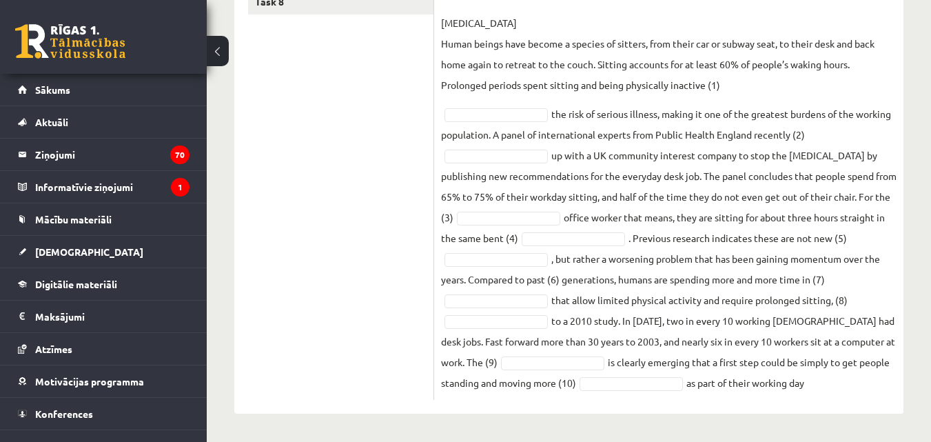
drag, startPoint x: 768, startPoint y: 380, endPoint x: 388, endPoint y: 189, distance: 425.6
click at [388, 189] on ul "Task 1 Task 2 Task 3 Task 4 Task 5 Task 6 Task 7 Task 8" at bounding box center [341, 103] width 186 height 593
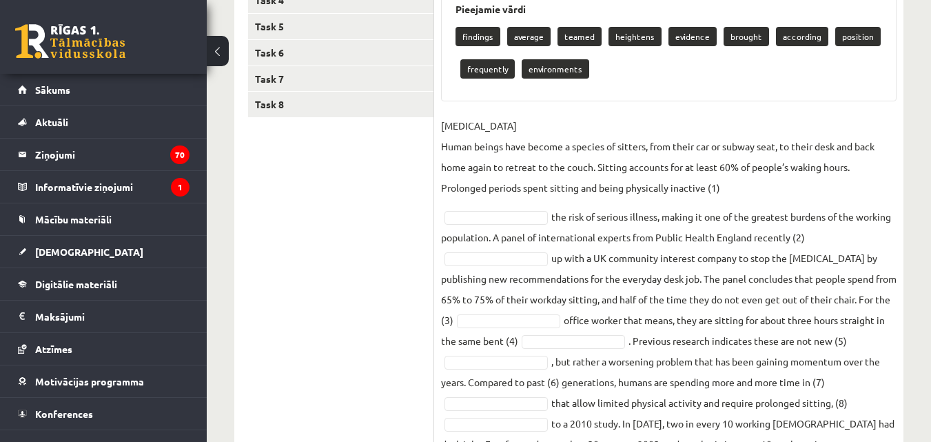
scroll to position [317, 0]
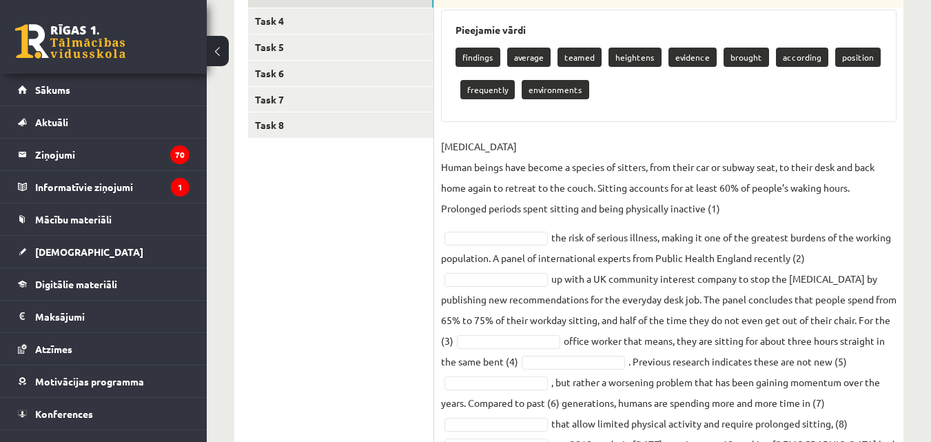
click at [458, 54] on p "findings" at bounding box center [477, 57] width 45 height 19
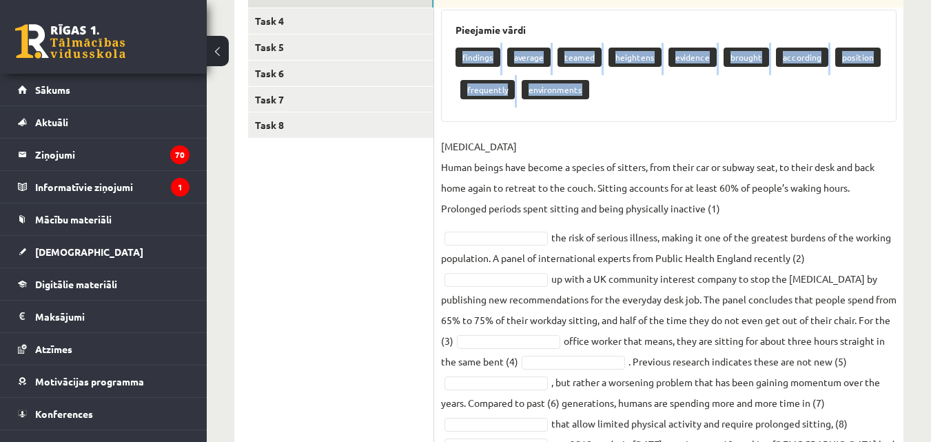
drag, startPoint x: 455, startPoint y: 55, endPoint x: 610, endPoint y: 103, distance: 162.4
click at [610, 103] on div "Pieejamie vārdi findings average teamed heightens evidence brought according po…" at bounding box center [668, 66] width 455 height 112
copy div "findings average teamed heightens evidence brought according position frequentl…"
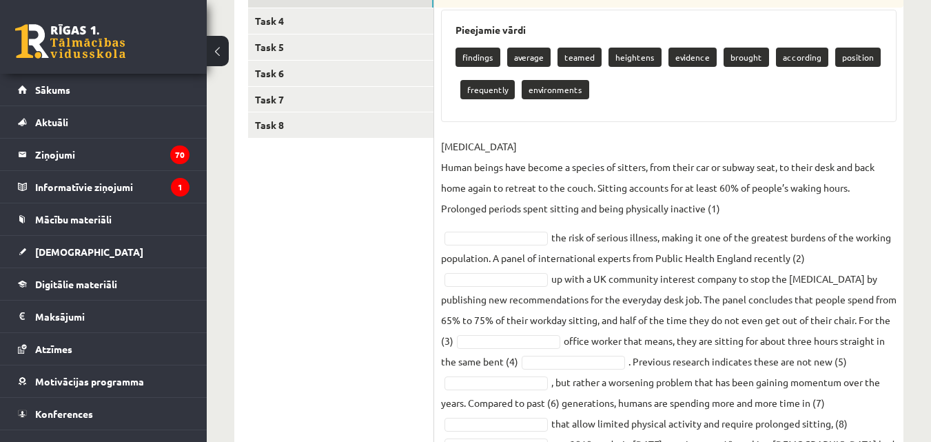
click at [335, 218] on ul "Task 1 Task 2 Task 3 Task 4 Task 5 Task 6 Task 7 Task 8" at bounding box center [341, 226] width 186 height 593
click at [374, 253] on ul "Task 1 Task 2 Task 3 Task 4 Task 5 Task 6 Task 7 Task 8" at bounding box center [341, 226] width 186 height 593
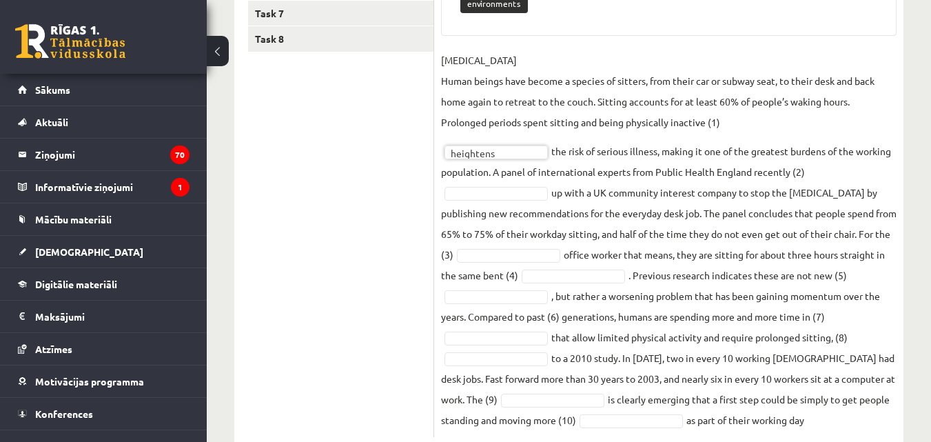
scroll to position [404, 0]
drag, startPoint x: 330, startPoint y: 220, endPoint x: 334, endPoint y: 198, distance: 21.6
click at [331, 214] on ul "Task 1 Task 2 Task 3 Task 4 Task 5 Task 6 Task 7 Task 8" at bounding box center [341, 139] width 186 height 593
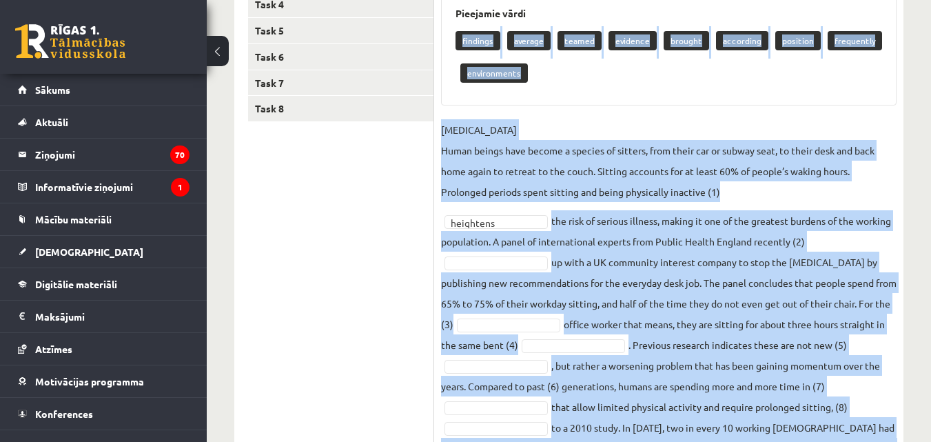
scroll to position [441, 0]
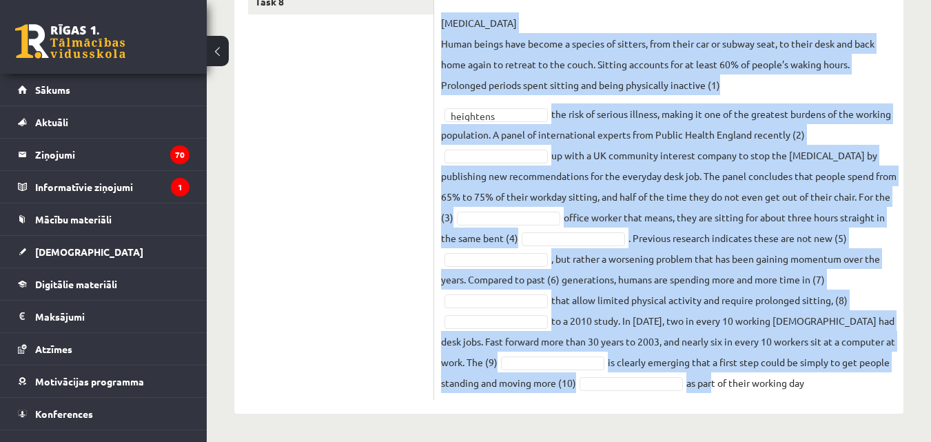
drag, startPoint x: 455, startPoint y: 107, endPoint x: 889, endPoint y: 390, distance: 517.4
click at [889, 390] on div "10p Fill each of the numbered gaps in the following passage with the most appro…" at bounding box center [668, 110] width 469 height 579
copy div "findings average teamed evidence brought according position frequently environm…"
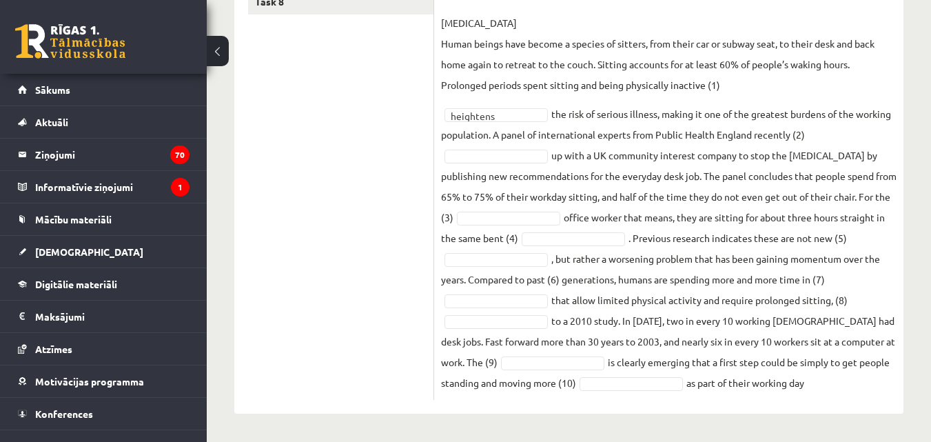
click at [300, 189] on ul "Task 1 Task 2 Task 3 Task 4 Task 5 Task 6 Task 7 Task 8" at bounding box center [341, 103] width 186 height 593
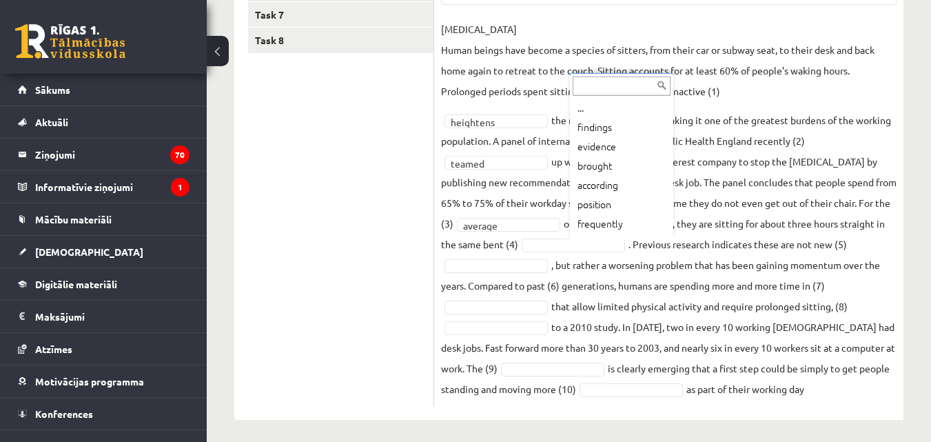
scroll to position [17, 0]
click at [623, 237] on div "... findings evidence brought according position frequently environments" at bounding box center [621, 156] width 103 height 166
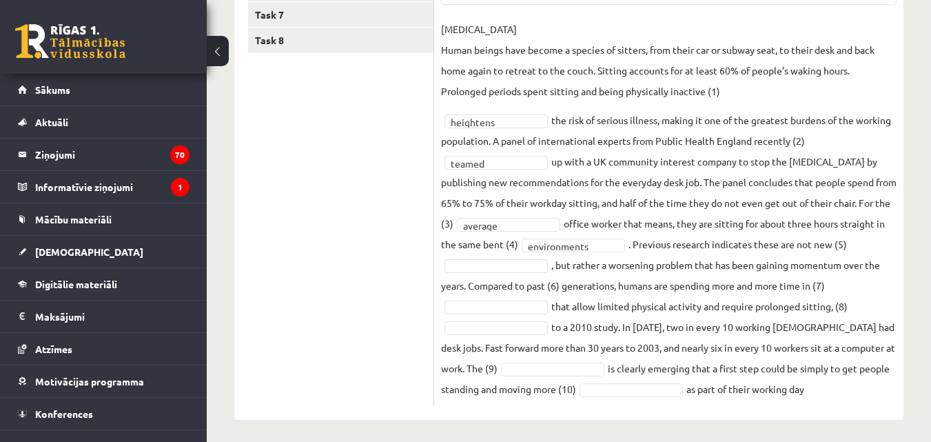
click at [639, 256] on fieldset "**********" at bounding box center [668, 209] width 455 height 380
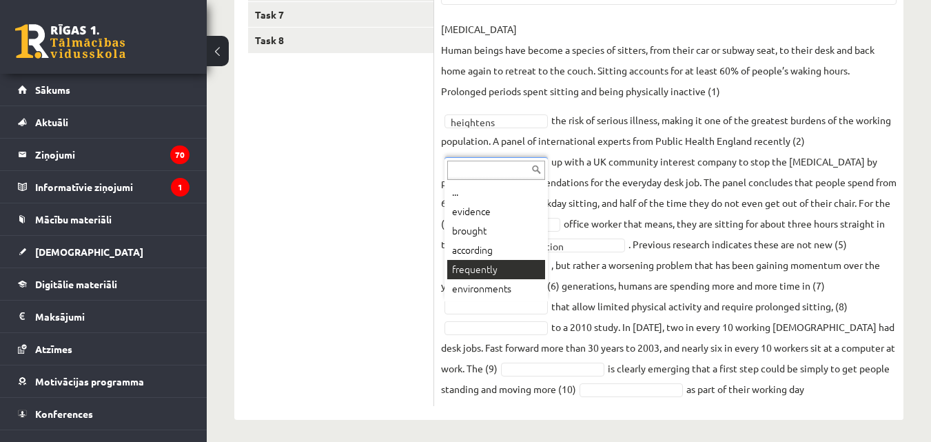
drag, startPoint x: 462, startPoint y: 260, endPoint x: 330, endPoint y: 48, distance: 249.7
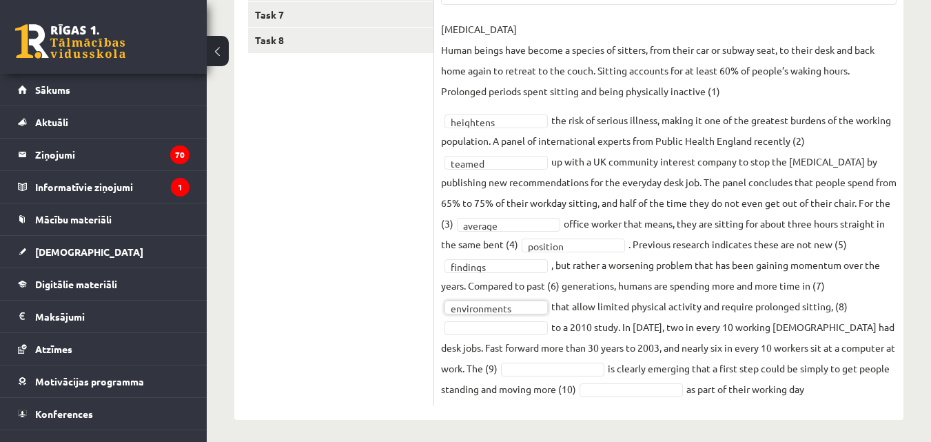
scroll to position [409, 0]
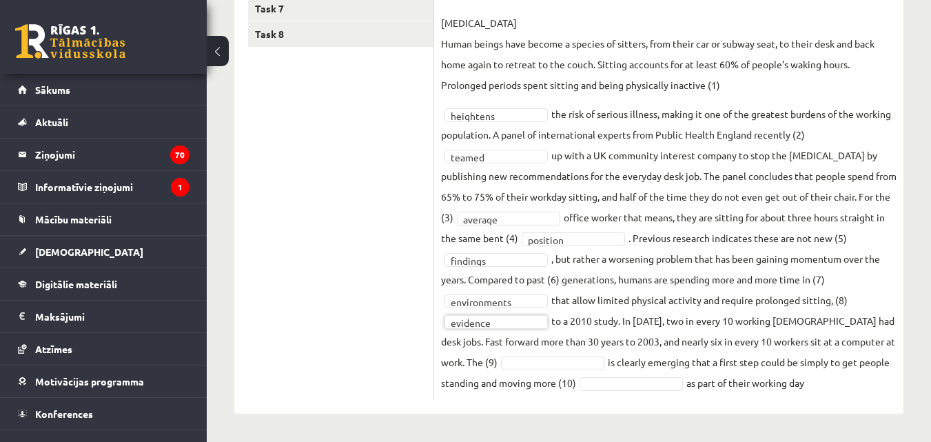
click at [530, 311] on fieldset "SEDENTARY LIFESTYLE Human beings have become a species of sitters, from their c…" at bounding box center [668, 202] width 455 height 380
click at [522, 311] on fieldset "SEDENTARY LIFESTYLE Human beings have become a species of sitters, from their c…" at bounding box center [668, 202] width 455 height 380
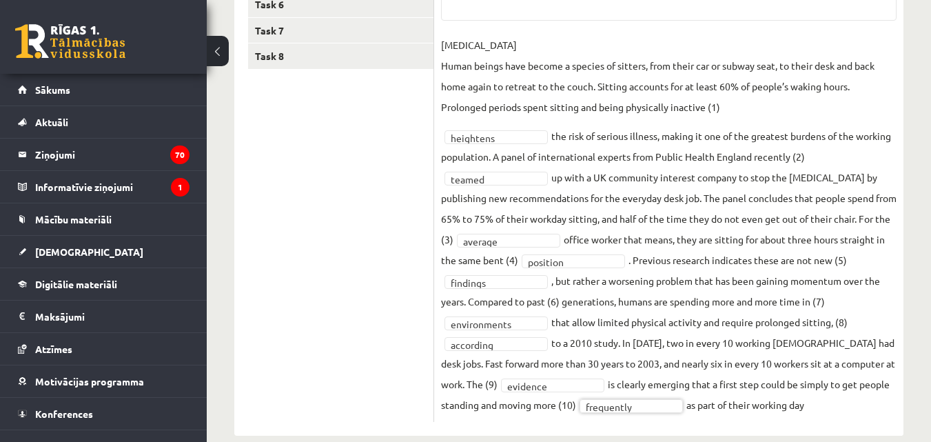
scroll to position [382, 0]
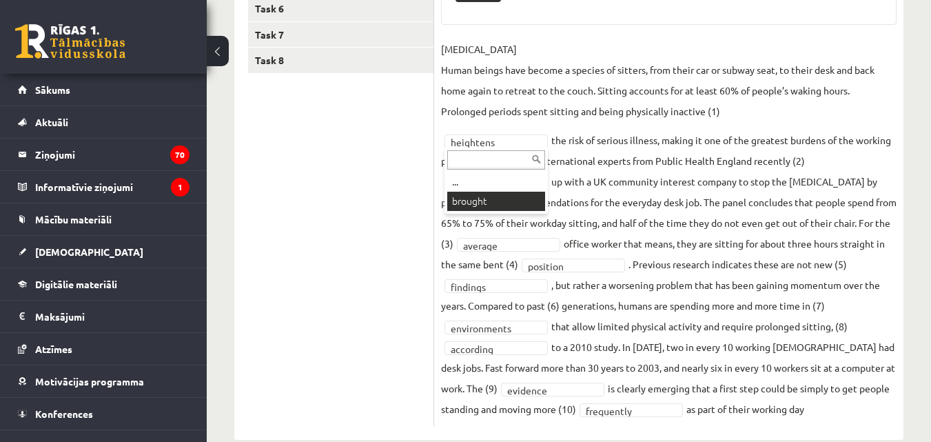
click at [484, 212] on div "... brought" at bounding box center [495, 180] width 103 height 66
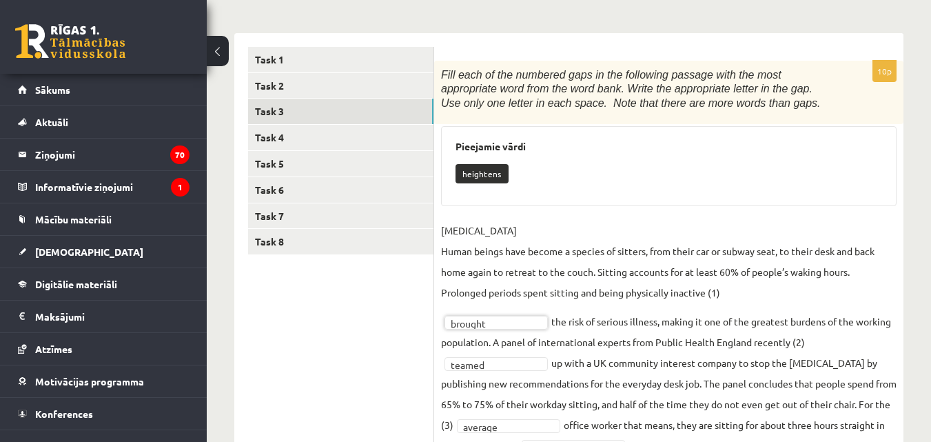
scroll to position [196, 0]
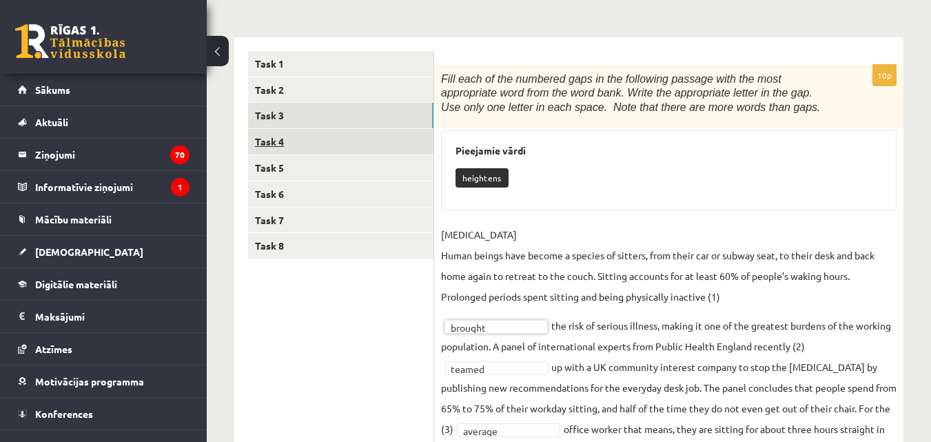
click at [365, 150] on link "Task 4" at bounding box center [340, 141] width 185 height 25
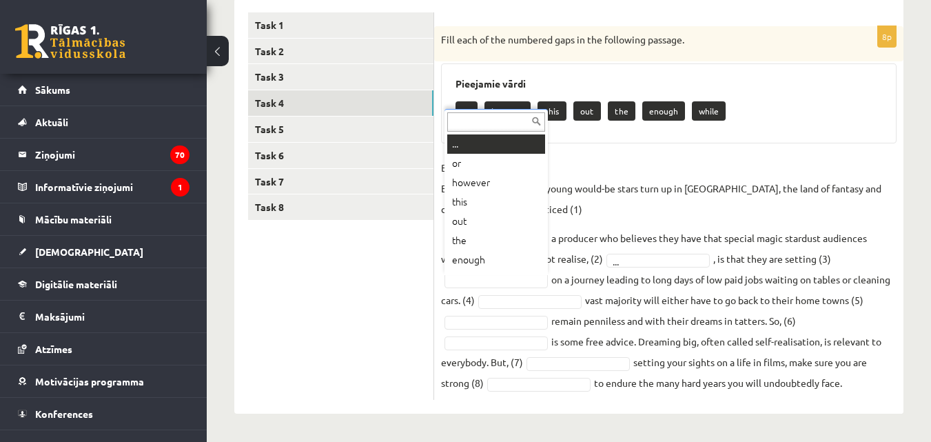
scroll to position [17, 0]
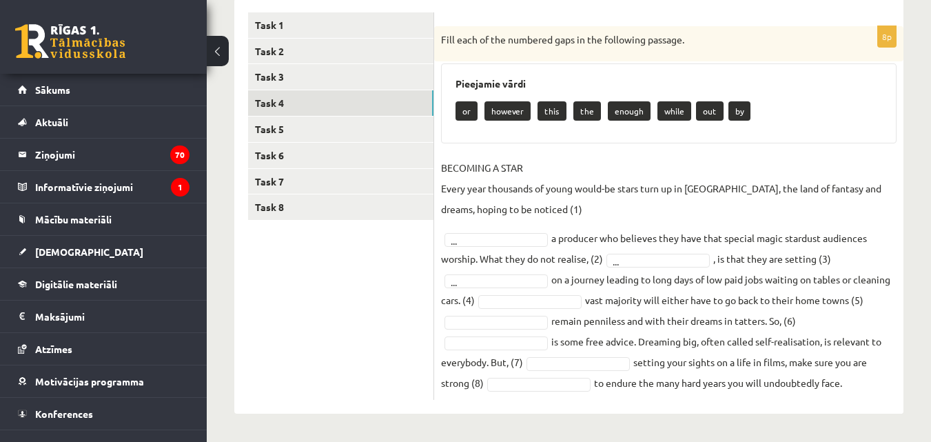
drag, startPoint x: 437, startPoint y: 34, endPoint x: 892, endPoint y: 402, distance: 585.5
click at [892, 402] on div "8p Fill each of the numbered gaps in the following passage. Pieejamie vārdi or …" at bounding box center [668, 206] width 469 height 415
copy div "Fill each of the numbered gaps in the following passage. Pieejamie vārdi or how…"
click at [388, 294] on ul "Task 1 Task 2 Task 3 Task 4 Task 5 Task 6 Task 7 Task 8" at bounding box center [341, 205] width 186 height 387
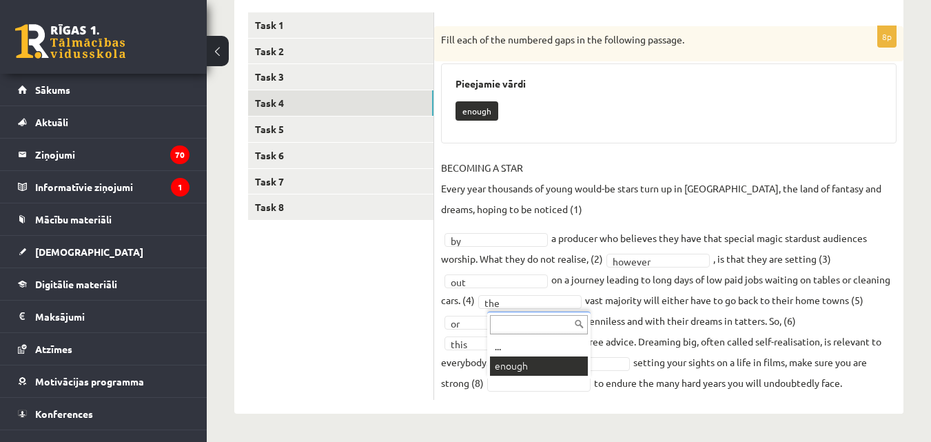
scroll to position [203, 0]
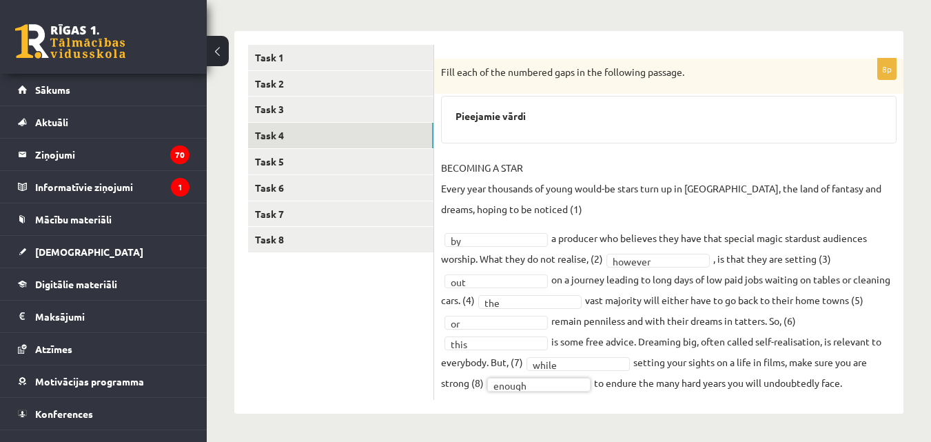
click at [340, 361] on ul "Task 1 Task 2 Task 3 Task 4 Task 5 Task 6 Task 7 Task 8" at bounding box center [341, 222] width 186 height 355
click at [283, 156] on link "Task 5" at bounding box center [340, 161] width 185 height 25
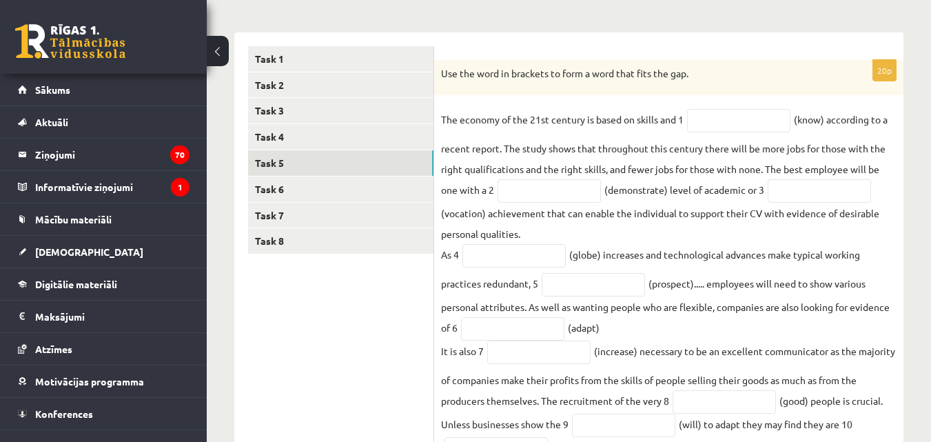
scroll to position [207, 0]
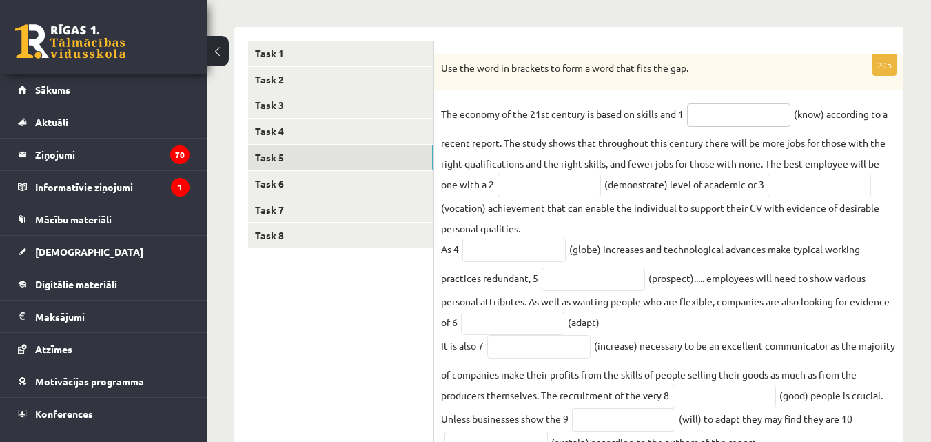
click at [747, 123] on input "text" at bounding box center [738, 114] width 103 height 23
click at [550, 177] on input "text" at bounding box center [549, 185] width 103 height 23
click at [717, 123] on input "text" at bounding box center [738, 114] width 103 height 23
click at [584, 88] on div "Use the word in brackets to form a word that fits the gap." at bounding box center [668, 72] width 469 height 36
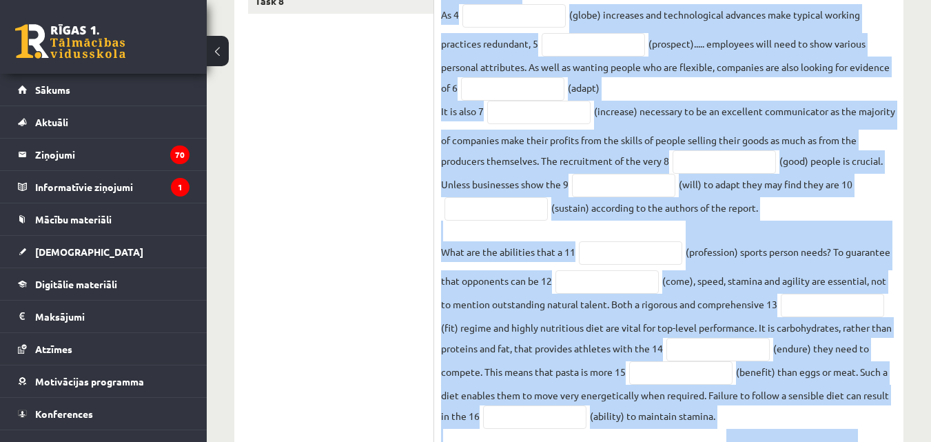
scroll to position [602, 0]
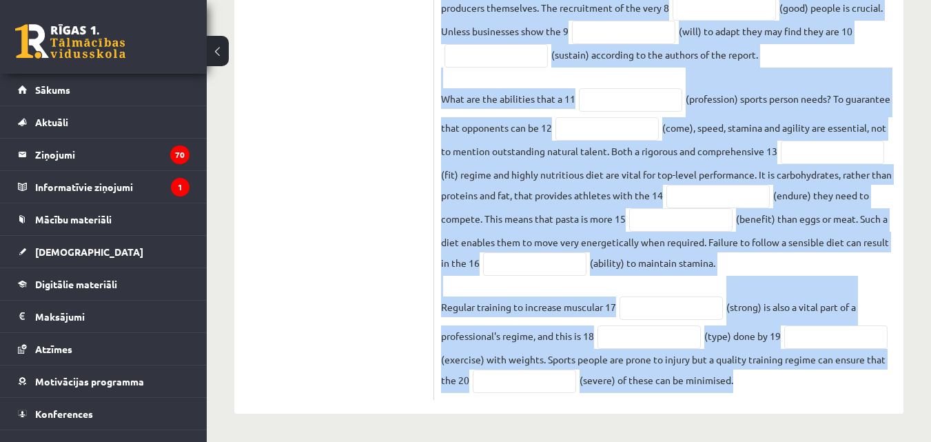
drag, startPoint x: 439, startPoint y: 65, endPoint x: 884, endPoint y: 407, distance: 561.2
click at [884, 407] on div "20p Use the word in brackets to form a word that fits the gap. The economy of t…" at bounding box center [668, 27] width 469 height 775
copy div "Use the word in brackets to form a word that fits the gap. The economy of the 2…"
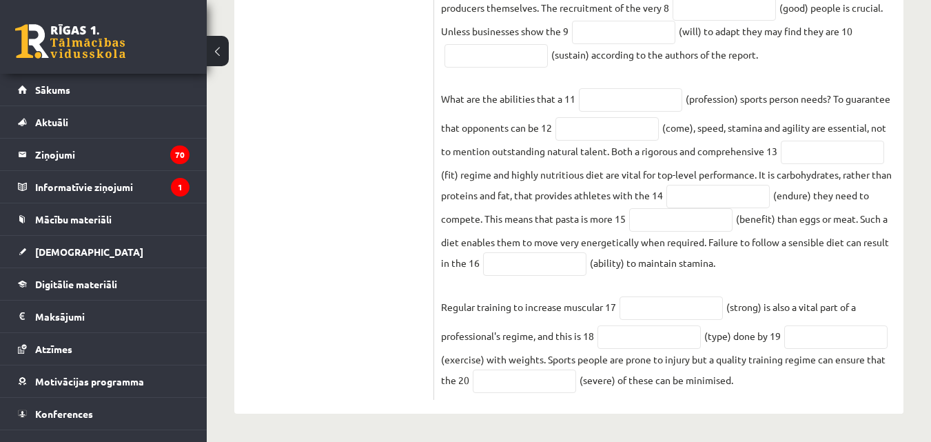
click at [383, 166] on ul "Task 1 Task 2 Task 3 Task 4 Task 5 Task 6 Task 7 Task 8" at bounding box center [341, 26] width 186 height 747
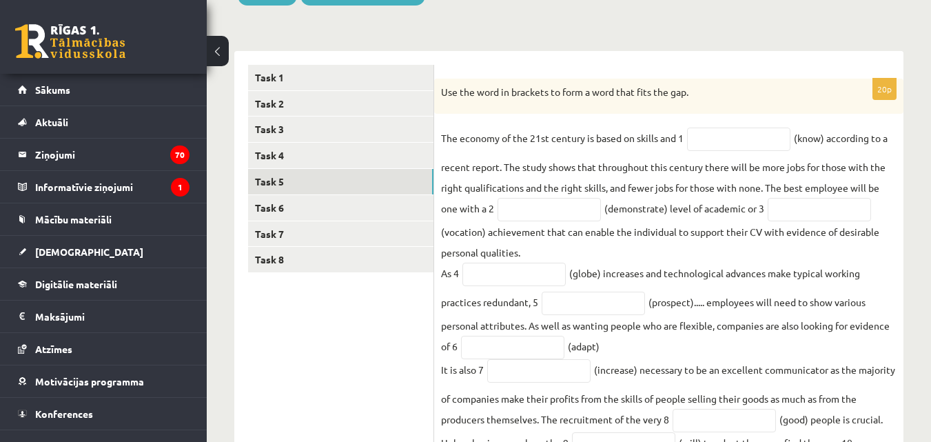
scroll to position [147, 0]
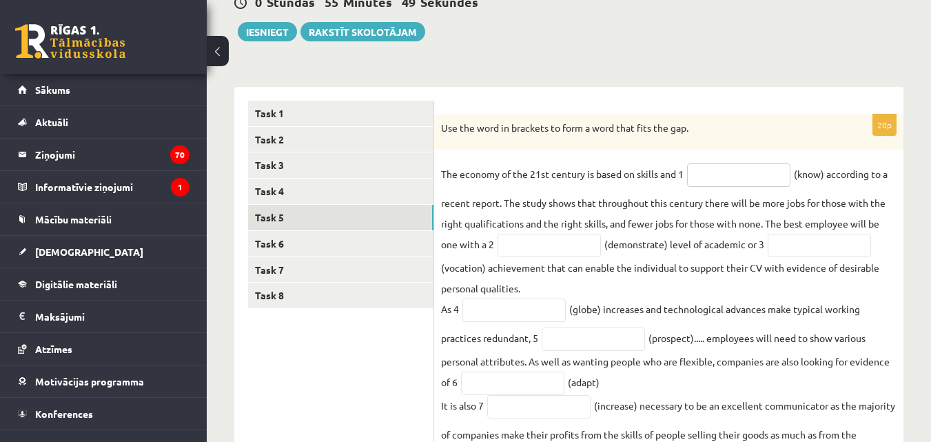
click at [724, 174] on input "text" at bounding box center [738, 174] width 103 height 23
type input "*********"
click at [576, 253] on input "text" at bounding box center [549, 245] width 103 height 23
type input "**********"
click at [834, 243] on input "text" at bounding box center [819, 245] width 103 height 23
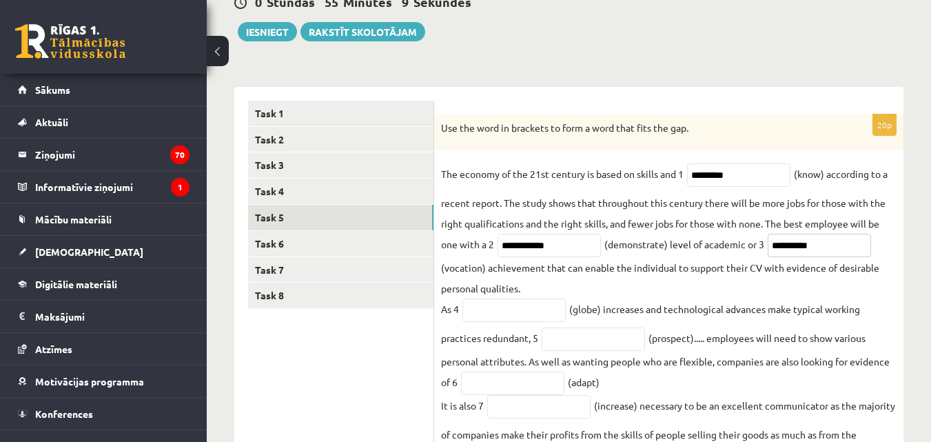
click at [795, 247] on input "**********" at bounding box center [819, 245] width 103 height 23
type input "**********"
click at [495, 303] on input "text" at bounding box center [513, 309] width 103 height 23
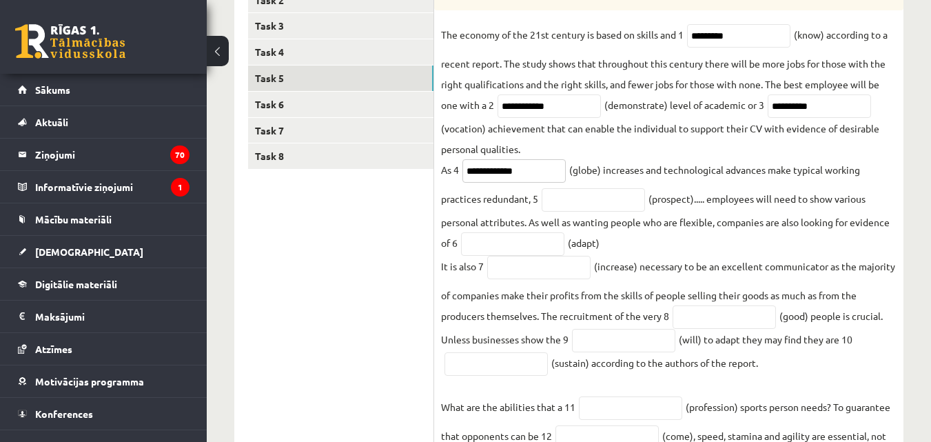
scroll to position [291, 0]
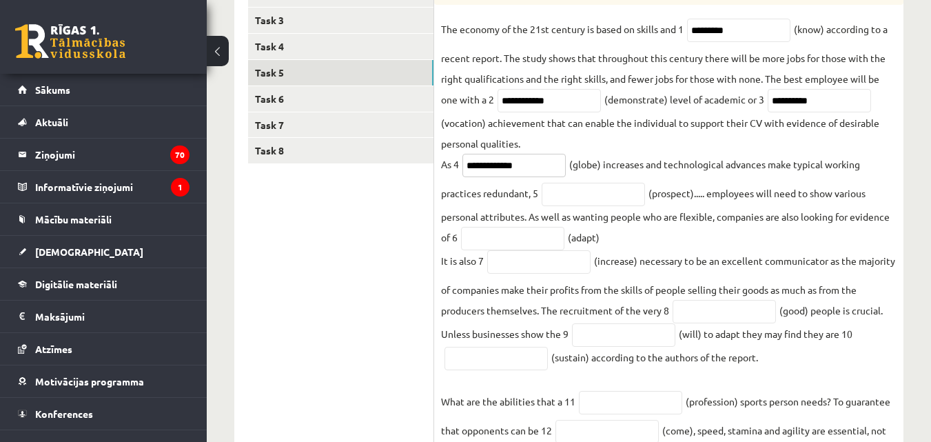
type input "**********"
click at [845, 247] on fieldset "**********" at bounding box center [668, 357] width 455 height 677
click at [584, 196] on input "text" at bounding box center [593, 194] width 103 height 23
type input "**********"
click at [489, 225] on fieldset "**********" at bounding box center [668, 357] width 455 height 677
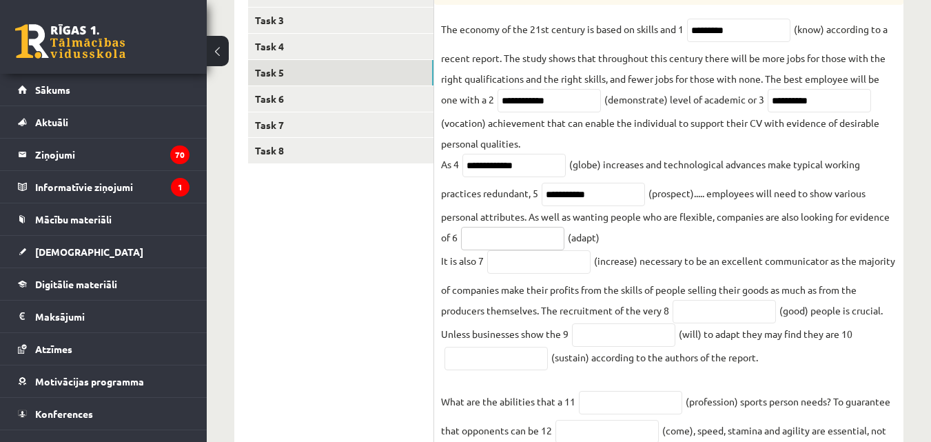
click at [489, 234] on input "text" at bounding box center [512, 238] width 103 height 23
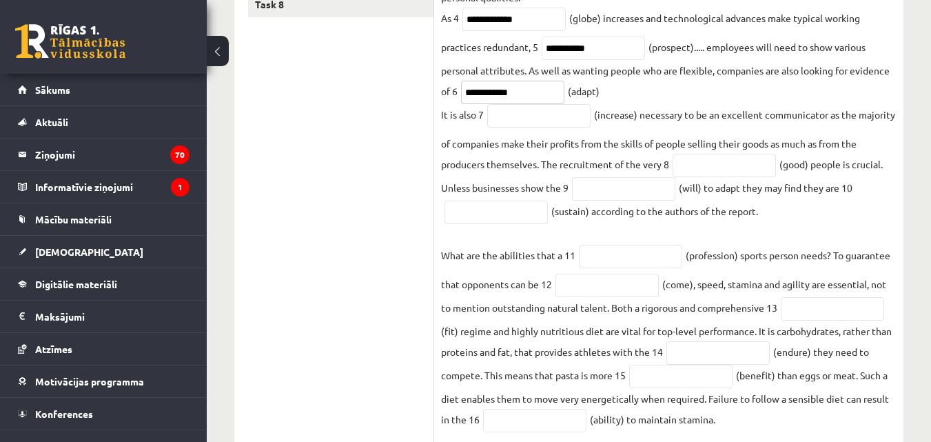
scroll to position [479, 0]
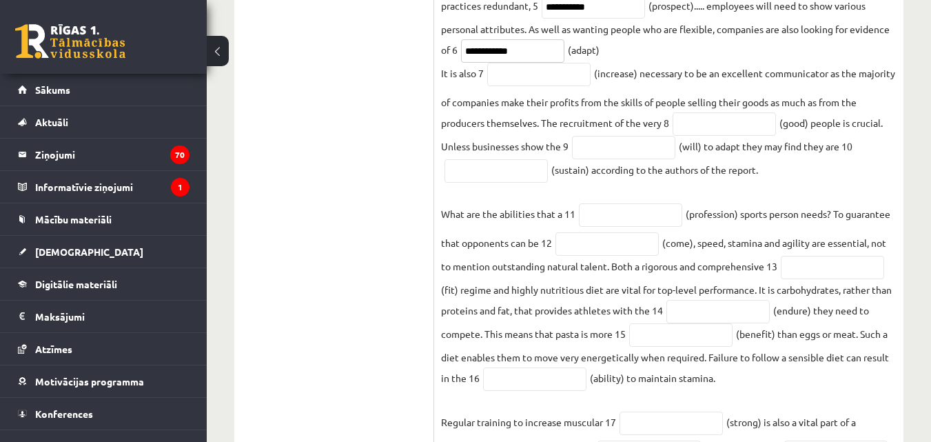
type input "**********"
click at [708, 135] on input "text" at bounding box center [724, 123] width 103 height 23
type input "****"
click at [751, 181] on fieldset "**********" at bounding box center [668, 169] width 455 height 677
click at [624, 159] on input "text" at bounding box center [623, 147] width 103 height 23
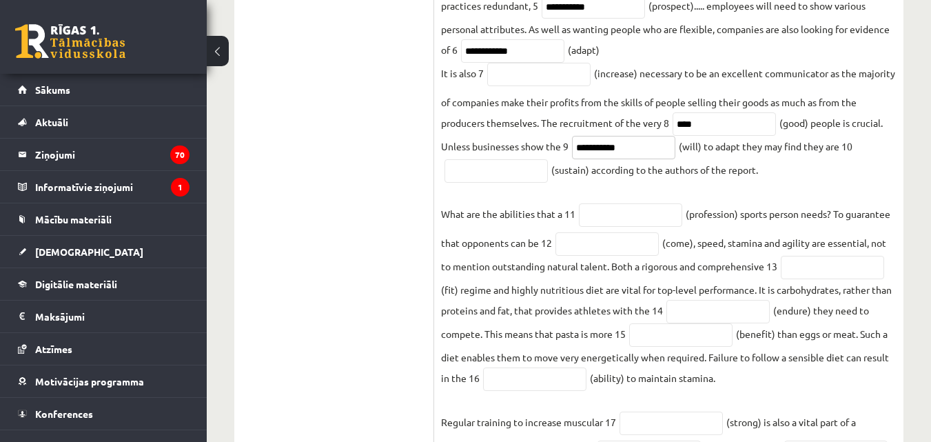
type input "**********"
click at [472, 156] on fieldset "**********" at bounding box center [668, 169] width 455 height 677
click at [478, 190] on p "What are the abilities that a 11" at bounding box center [508, 203] width 134 height 41
click at [479, 180] on input "text" at bounding box center [495, 170] width 103 height 23
click at [644, 220] on input "text" at bounding box center [630, 214] width 103 height 23
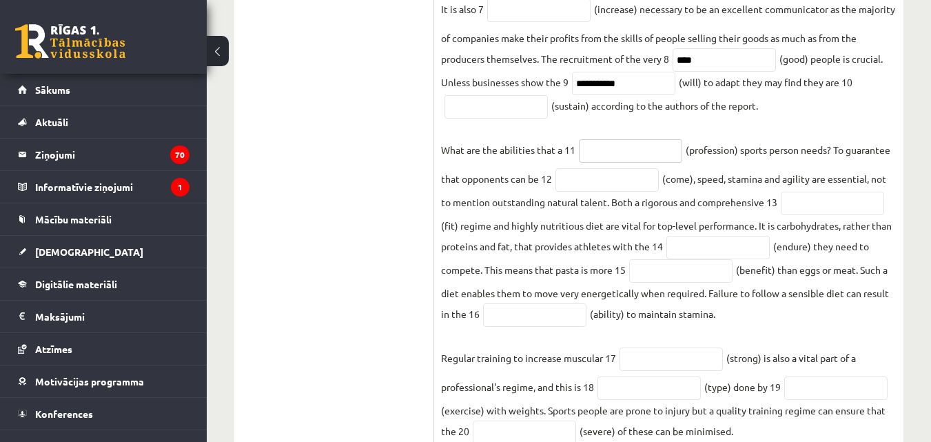
scroll to position [567, 0]
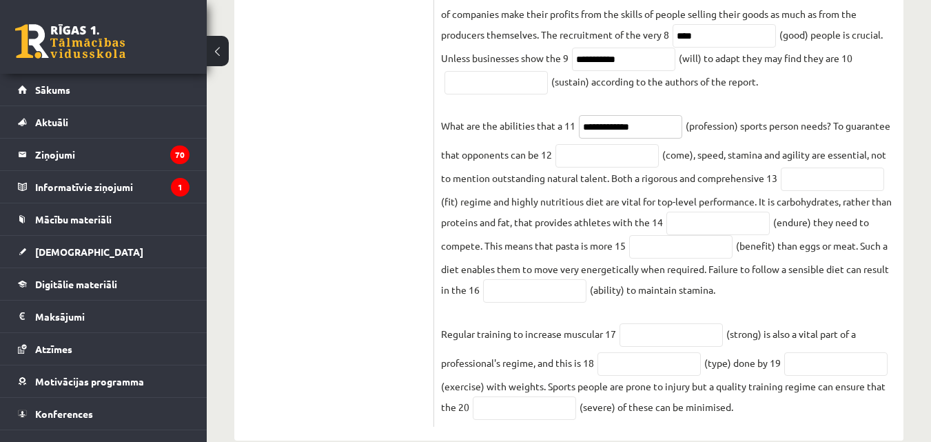
click at [601, 130] on input "**********" at bounding box center [630, 126] width 103 height 23
click at [613, 130] on input "**********" at bounding box center [630, 126] width 103 height 23
click at [606, 163] on input "text" at bounding box center [606, 155] width 103 height 23
click at [648, 127] on input "**********" at bounding box center [630, 126] width 103 height 23
type input "**********"
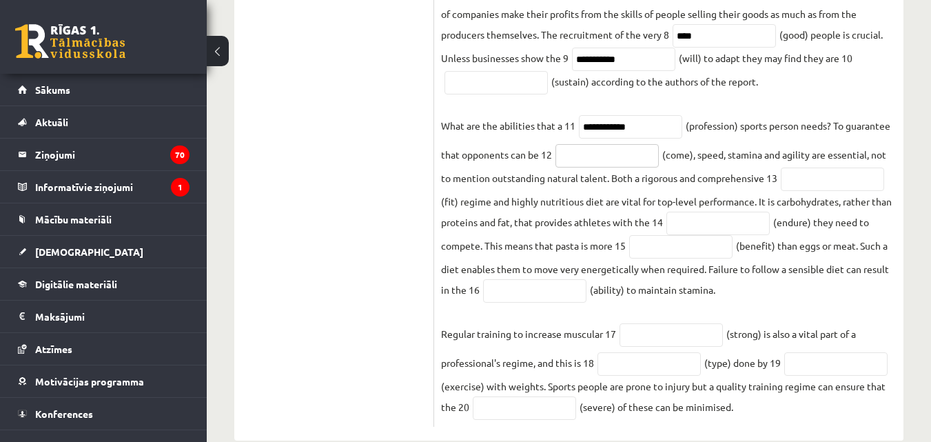
drag, startPoint x: 660, startPoint y: 171, endPoint x: 622, endPoint y: 157, distance: 40.3
click at [622, 157] on input "text" at bounding box center [606, 155] width 103 height 23
click at [633, 71] on input "**********" at bounding box center [623, 59] width 103 height 23
click at [597, 160] on input "text" at bounding box center [606, 155] width 103 height 23
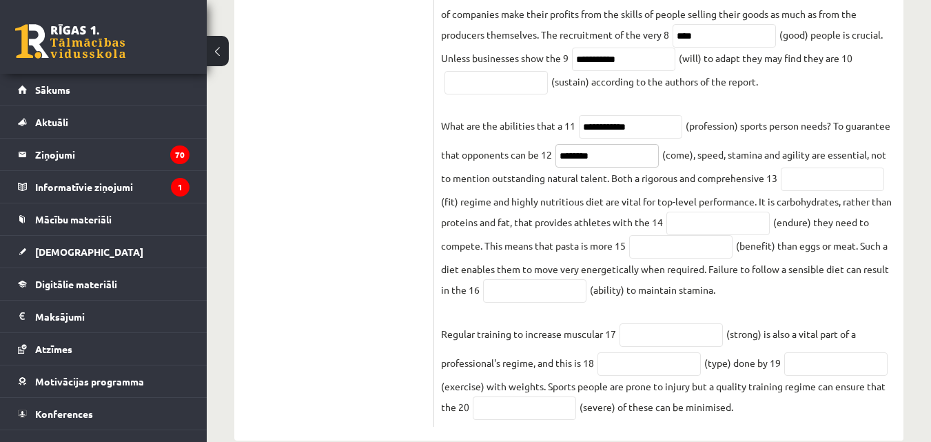
type input "********"
click at [800, 181] on input "text" at bounding box center [832, 178] width 103 height 23
type input "*******"
click at [730, 233] on input "text" at bounding box center [717, 223] width 103 height 23
type input "*********"
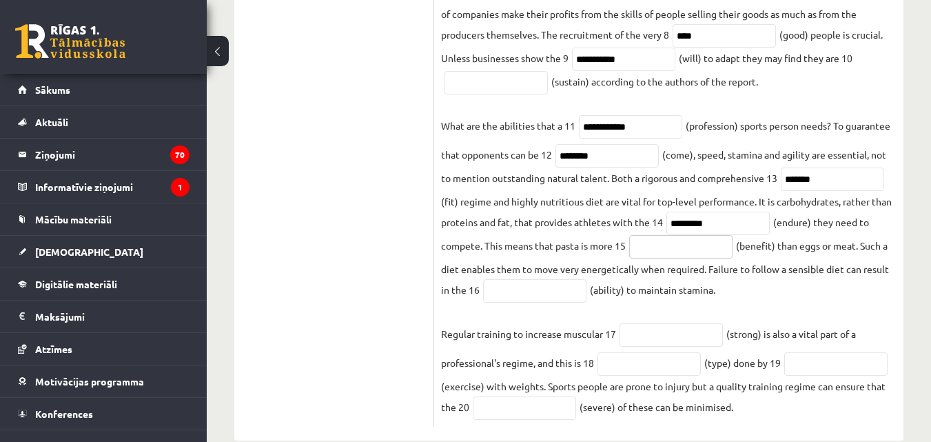
click at [690, 256] on input "text" at bounding box center [680, 246] width 103 height 23
type input "**********"
click at [513, 296] on input "text" at bounding box center [534, 290] width 103 height 23
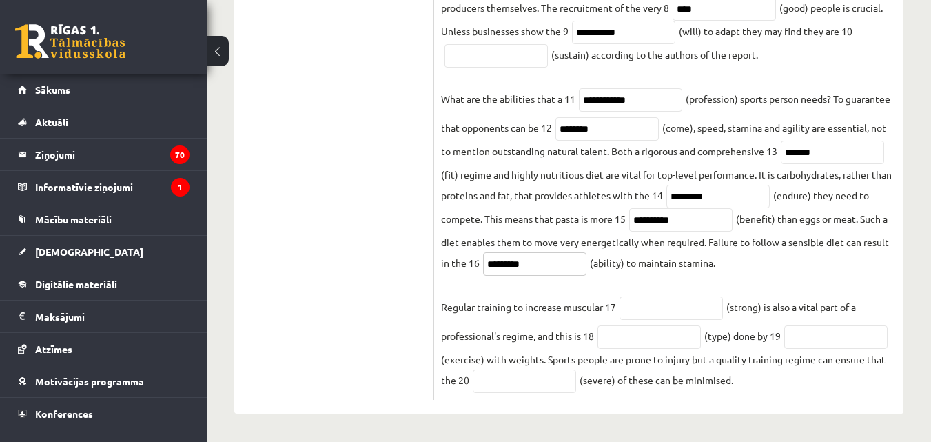
type input "*********"
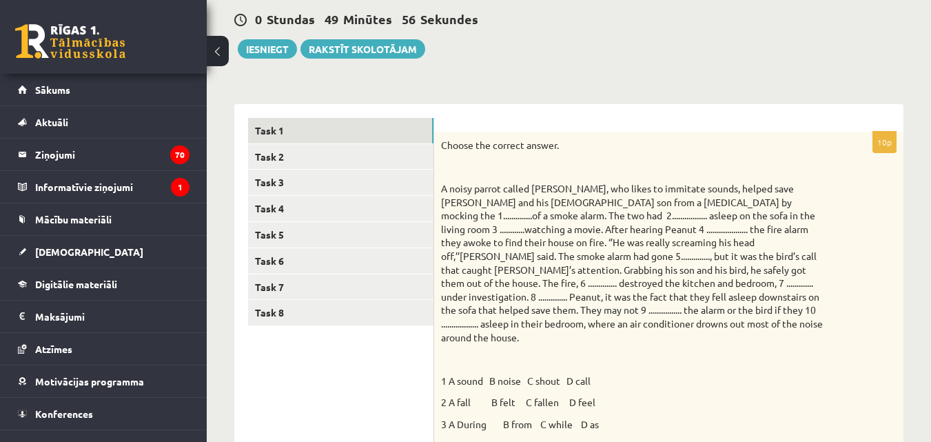
scroll to position [123, 0]
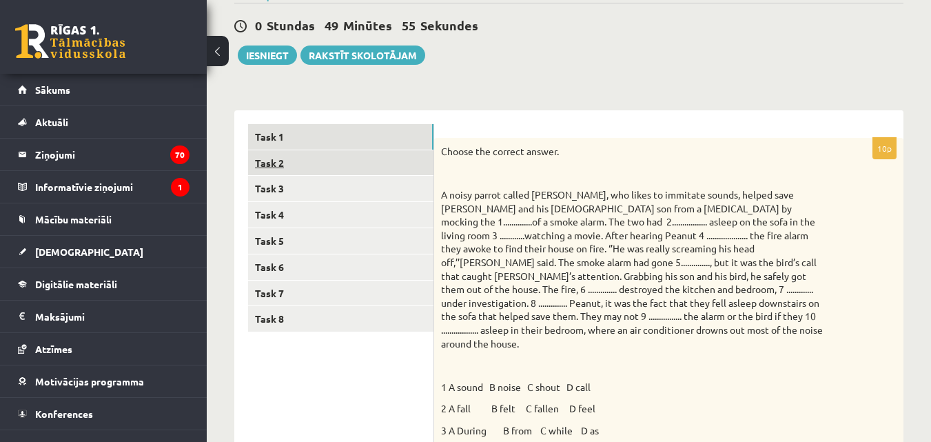
click at [382, 171] on link "Task 2" at bounding box center [340, 162] width 185 height 25
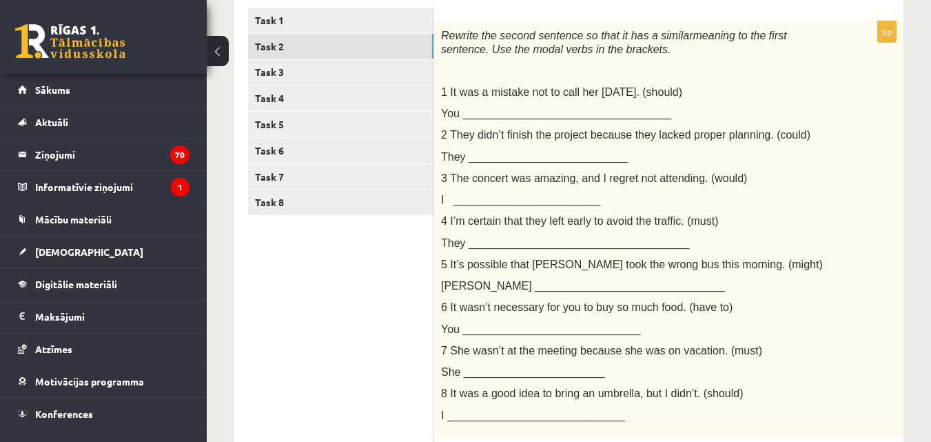
scroll to position [229, 0]
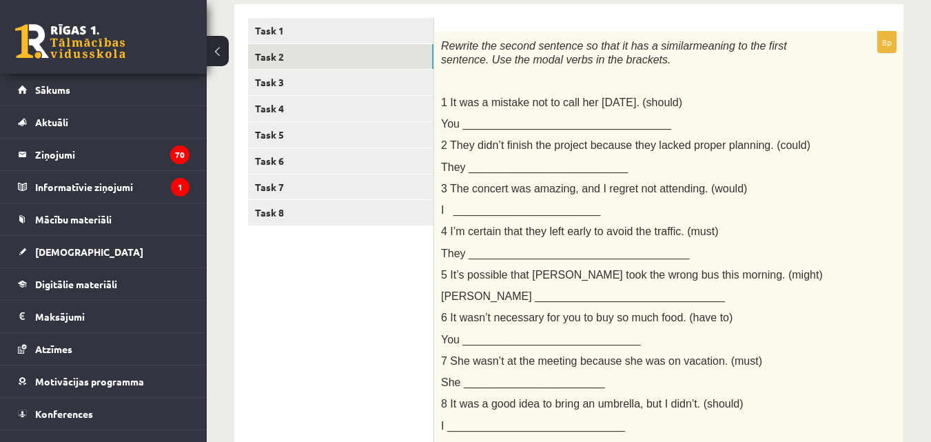
drag, startPoint x: 930, startPoint y: 212, endPoint x: 925, endPoint y: 201, distance: 12.3
click at [925, 201] on div "Angļu valoda 11.b1 [PERSON_NAME] 1. ieskaite , [PERSON_NAME] Aizupiete (11.b1 J…" at bounding box center [569, 313] width 724 height 978
click at [332, 14] on div "Task 1 Task 2 Task 3 Task 4 Task 5 Task 6 Task 7 Task 8" at bounding box center [334, 389] width 200 height 770
click at [335, 21] on link "Task 1" at bounding box center [340, 30] width 185 height 25
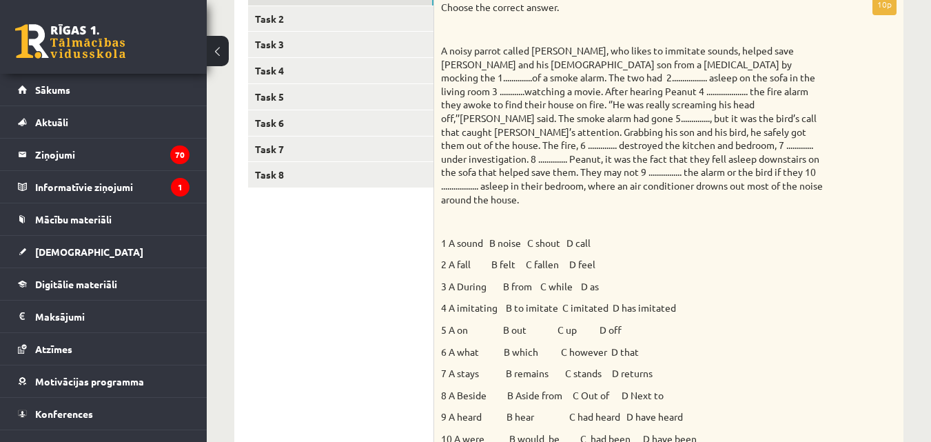
scroll to position [256, 0]
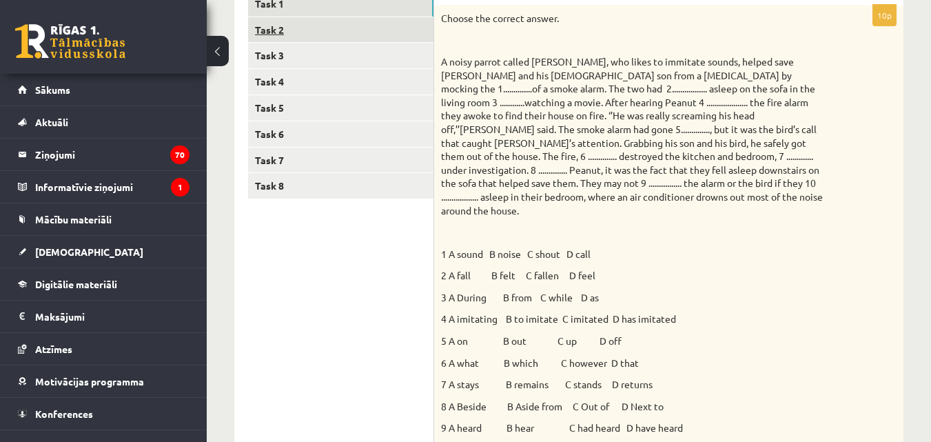
click at [274, 37] on link "Task 2" at bounding box center [340, 29] width 185 height 25
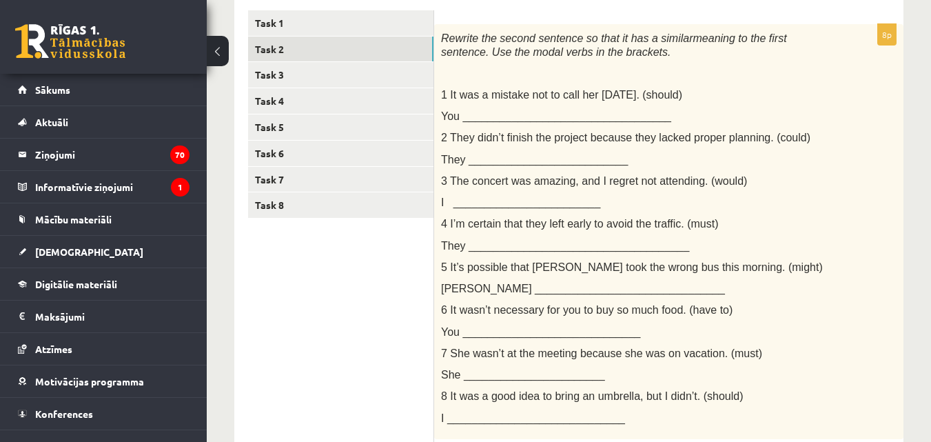
scroll to position [227, 0]
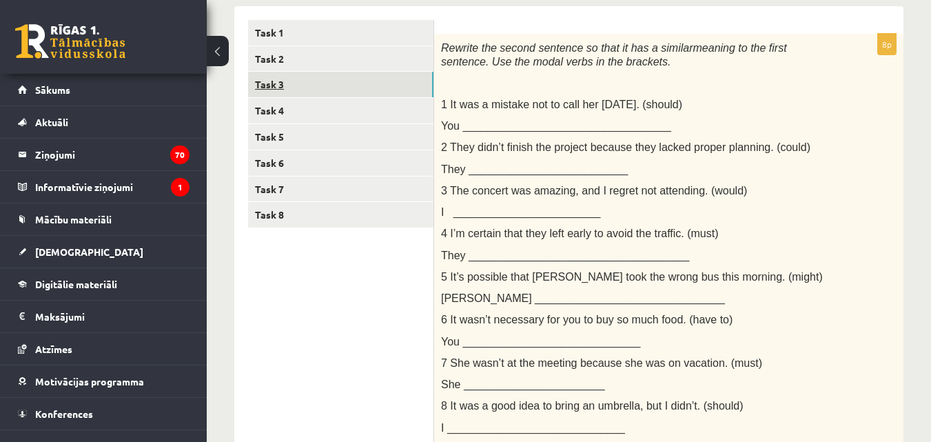
click at [308, 89] on link "Task 3" at bounding box center [340, 84] width 185 height 25
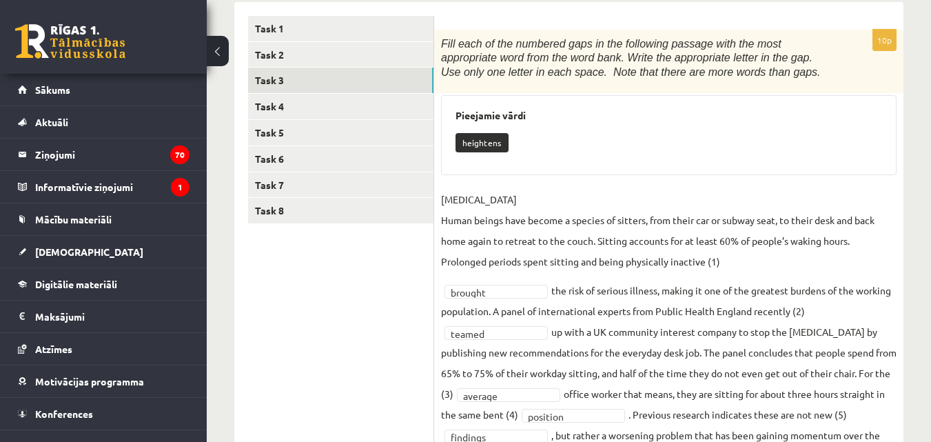
scroll to position [221, 0]
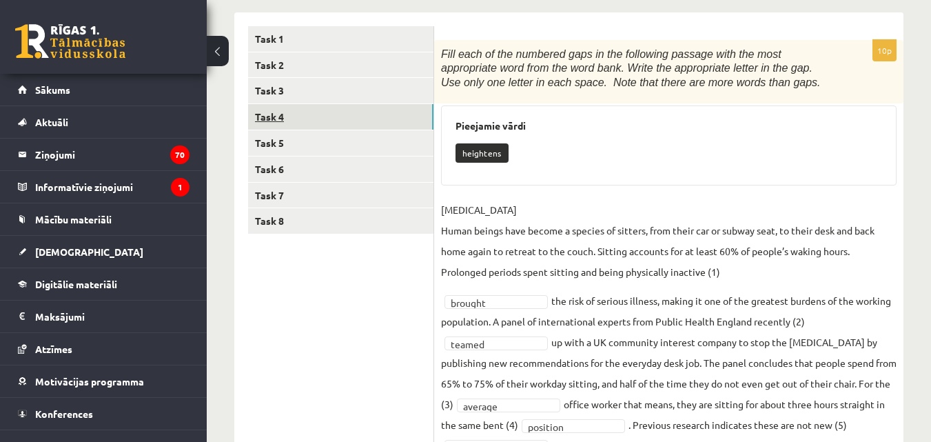
click at [404, 117] on link "Task 4" at bounding box center [340, 116] width 185 height 25
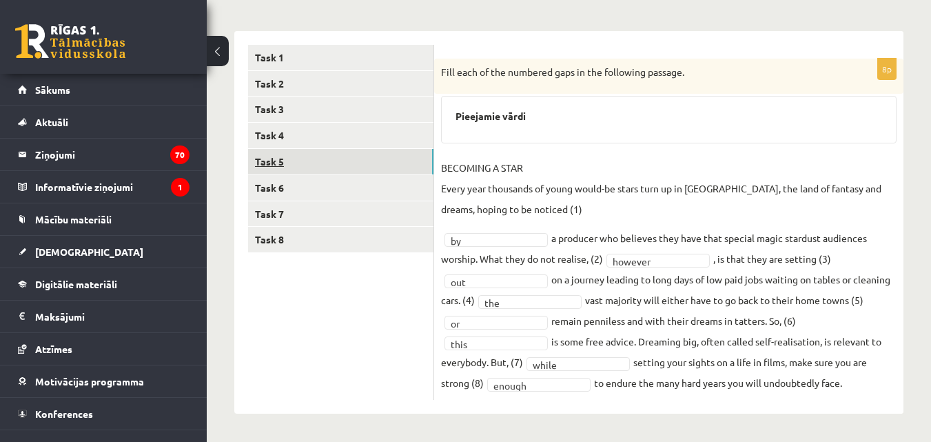
click at [356, 167] on link "Task 5" at bounding box center [340, 161] width 185 height 25
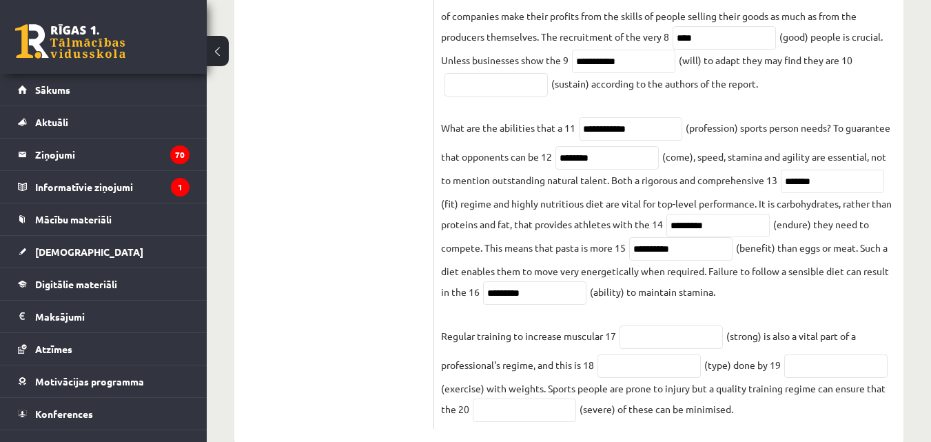
scroll to position [602, 0]
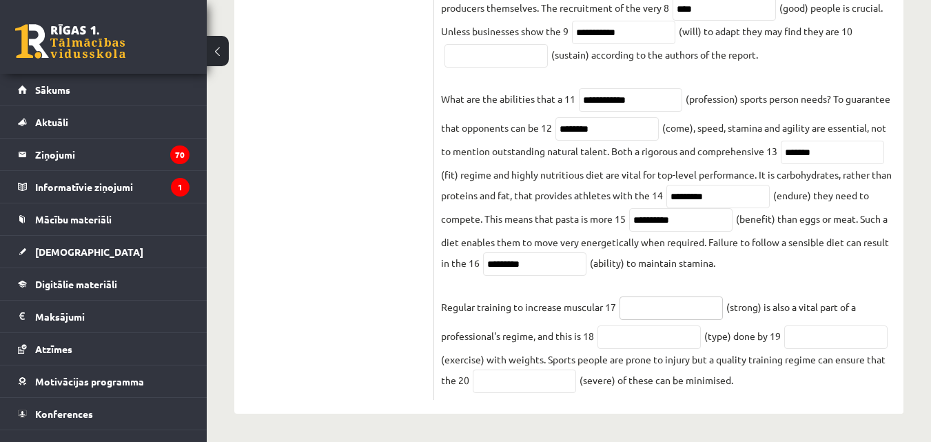
click at [656, 302] on input "text" at bounding box center [670, 307] width 103 height 23
click at [652, 329] on input "text" at bounding box center [648, 336] width 103 height 23
type input "*********"
click at [784, 349] on input "text" at bounding box center [835, 336] width 103 height 23
click at [576, 384] on input "text" at bounding box center [524, 380] width 103 height 23
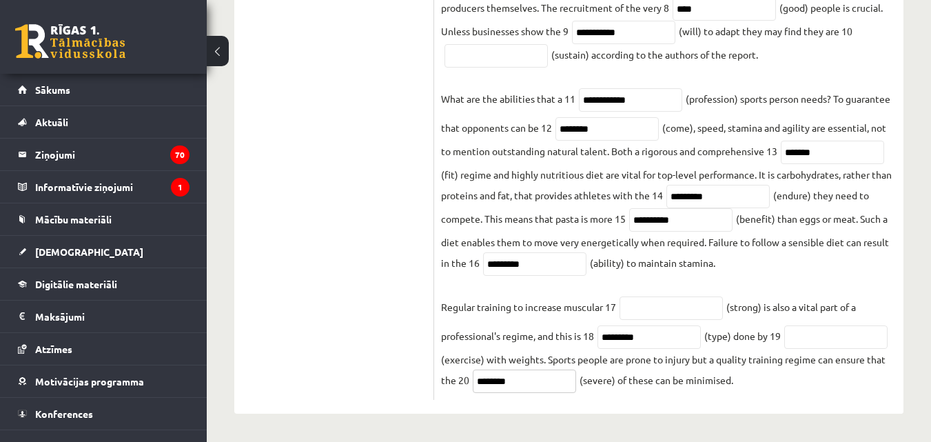
type input "********"
click at [890, 292] on fieldset "**********" at bounding box center [668, 54] width 455 height 677
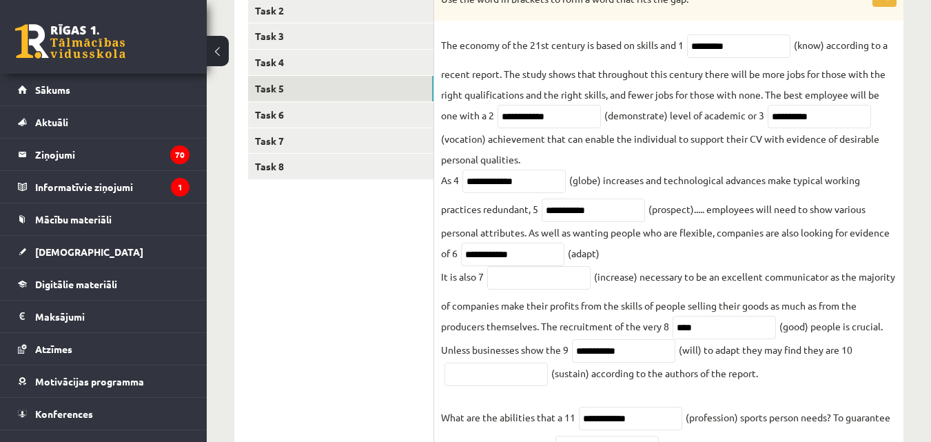
scroll to position [265, 0]
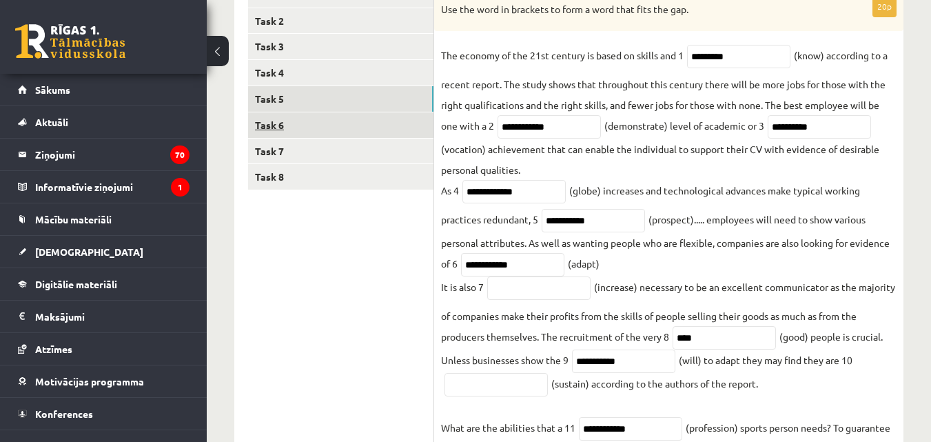
click at [347, 132] on link "Task 6" at bounding box center [340, 124] width 185 height 25
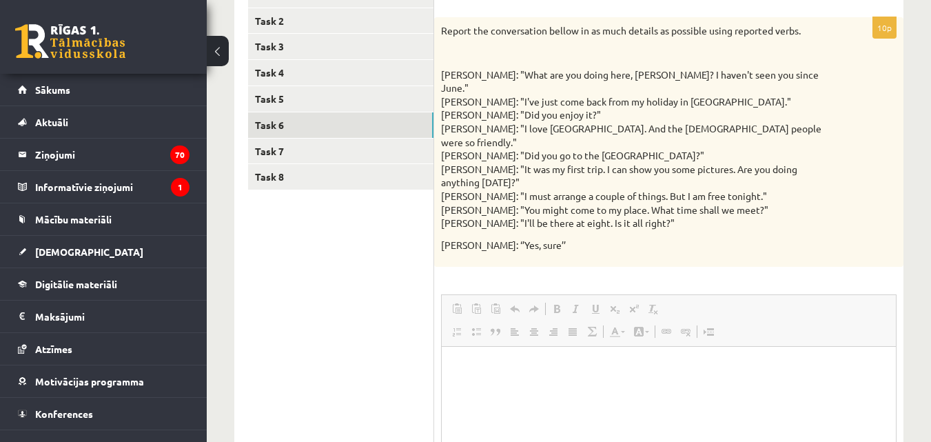
scroll to position [0, 0]
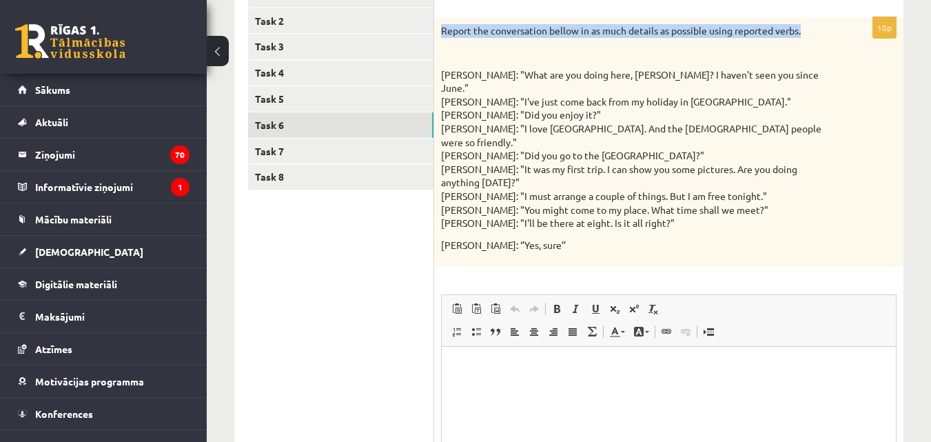
drag, startPoint x: 434, startPoint y: 29, endPoint x: 843, endPoint y: 36, distance: 409.4
click at [843, 36] on div "Report the conversation bellow in as much details as possible using reported ve…" at bounding box center [668, 141] width 469 height 249
copy p "Report the conversation bellow in as much details as possible using reported ve…"
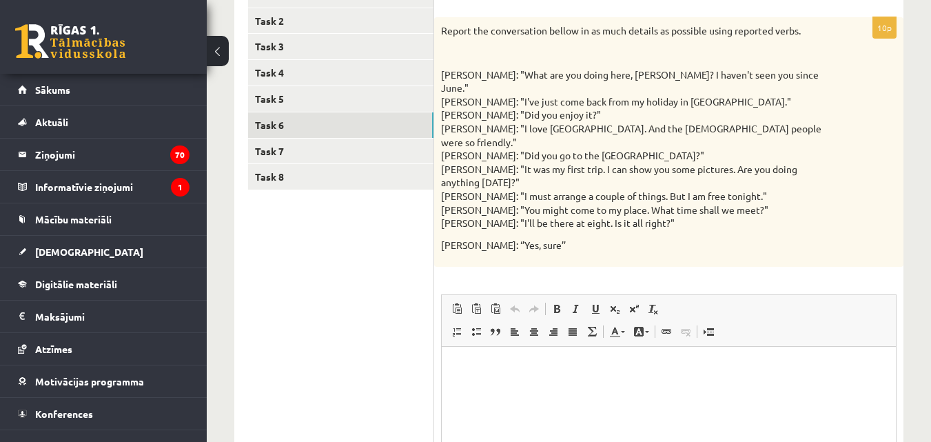
click at [309, 243] on ul "Task 1 Task 2 Task 3 Task 4 Task 5 Task 6 Task 7 Task 8" at bounding box center [341, 281] width 186 height 599
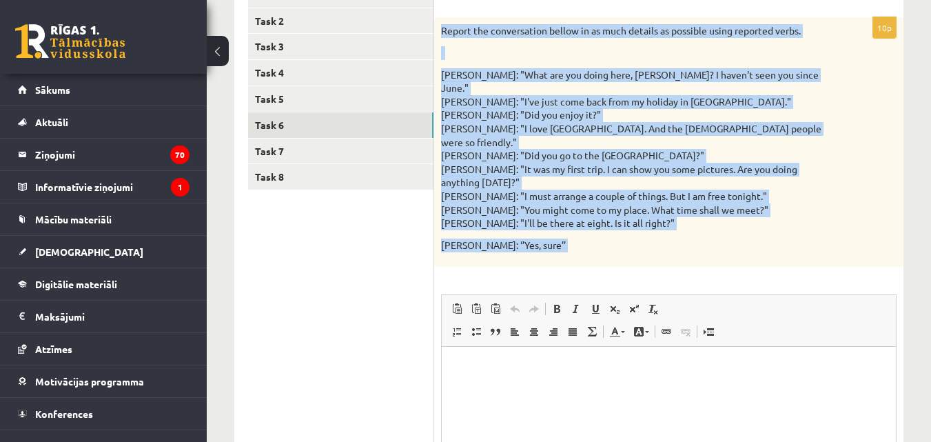
drag, startPoint x: 438, startPoint y: 29, endPoint x: 639, endPoint y: 243, distance: 293.5
click at [639, 243] on div "10p Report the conversation bellow in as much details as possible using reporte…" at bounding box center [668, 299] width 469 height 564
copy div "Report the conversation bellow in as much details as possible using reported ve…"
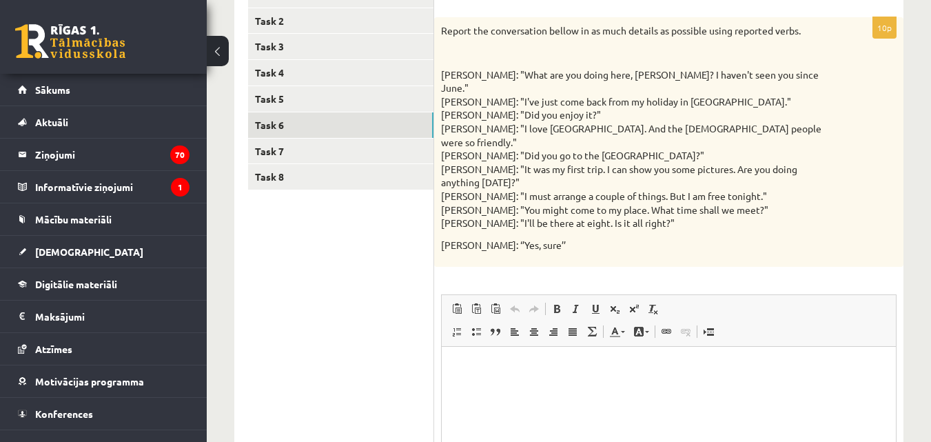
click at [400, 309] on ul "Task 1 Task 2 Task 3 Task 4 Task 5 Task 6 Task 7 Task 8" at bounding box center [341, 281] width 186 height 599
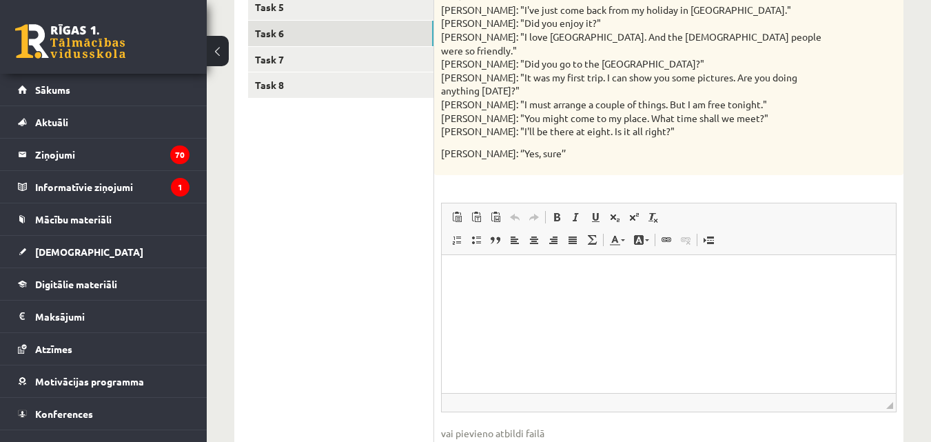
scroll to position [365, 0]
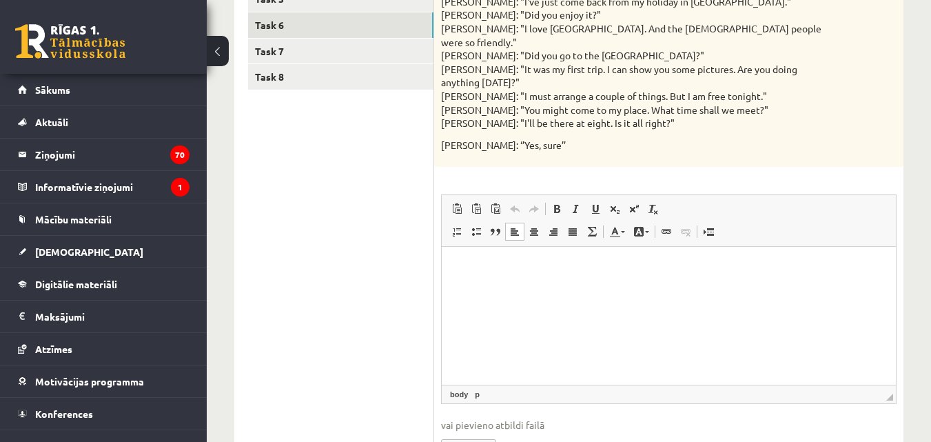
click at [646, 273] on p "Bagātinātā teksta redaktors, wiswyg-editor-user-answer-47024897162800" at bounding box center [668, 267] width 427 height 14
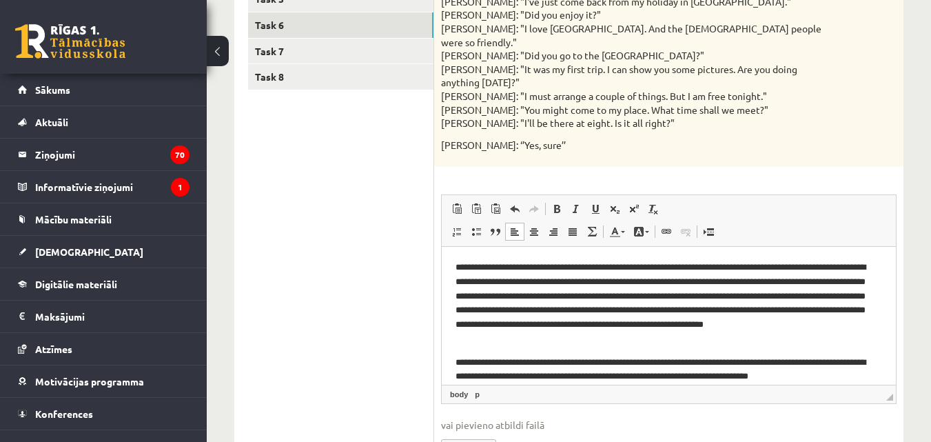
scroll to position [12, 0]
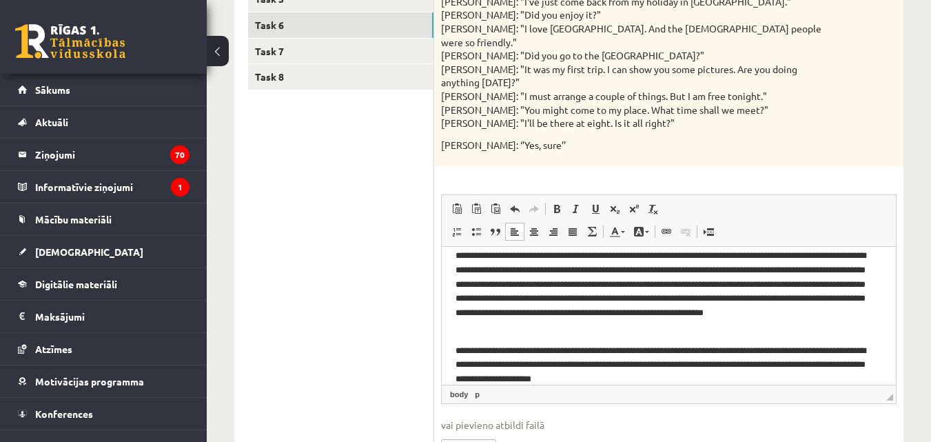
click at [453, 338] on html "**********" at bounding box center [669, 317] width 454 height 165
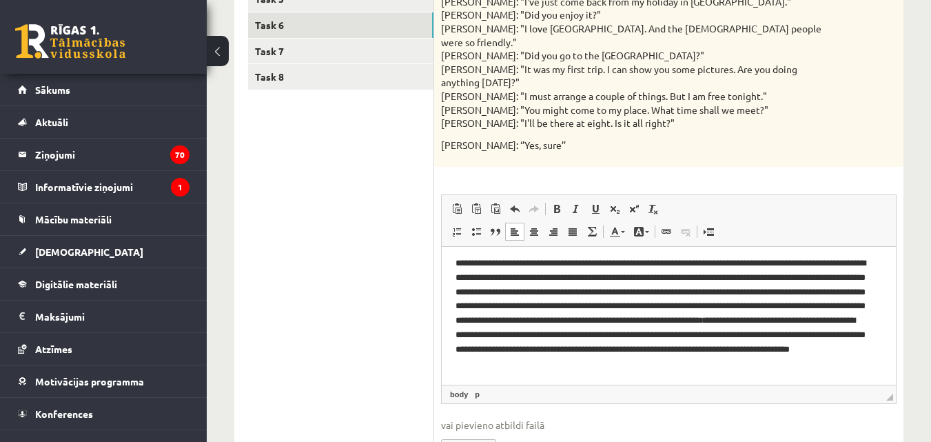
scroll to position [0, 0]
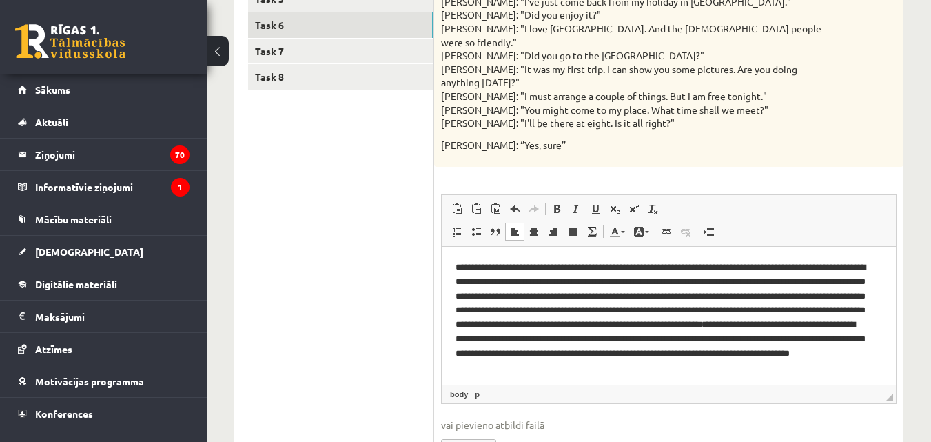
click at [899, 269] on div "10p Report the conversation bellow in as much details as possible using reporte…" at bounding box center [668, 199] width 469 height 564
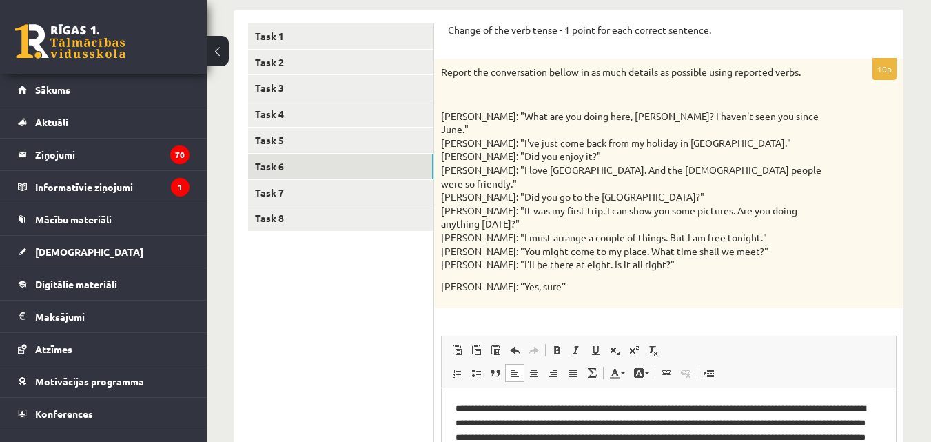
scroll to position [156, 0]
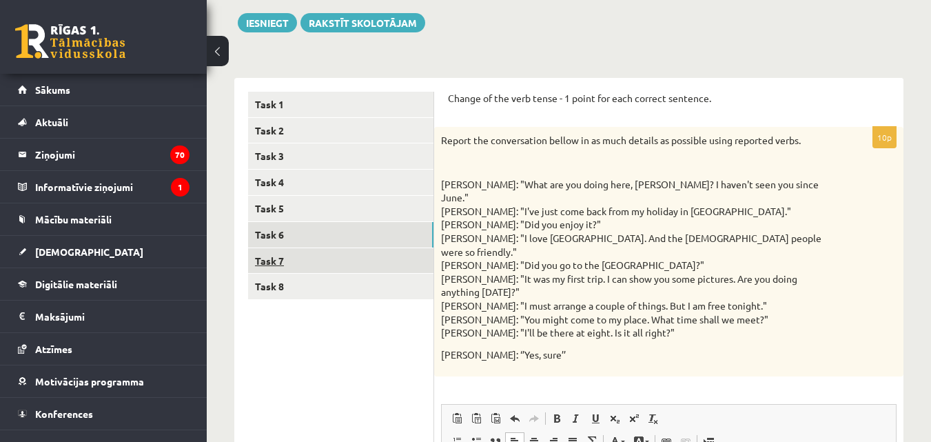
click at [392, 265] on link "Task 7" at bounding box center [340, 260] width 185 height 25
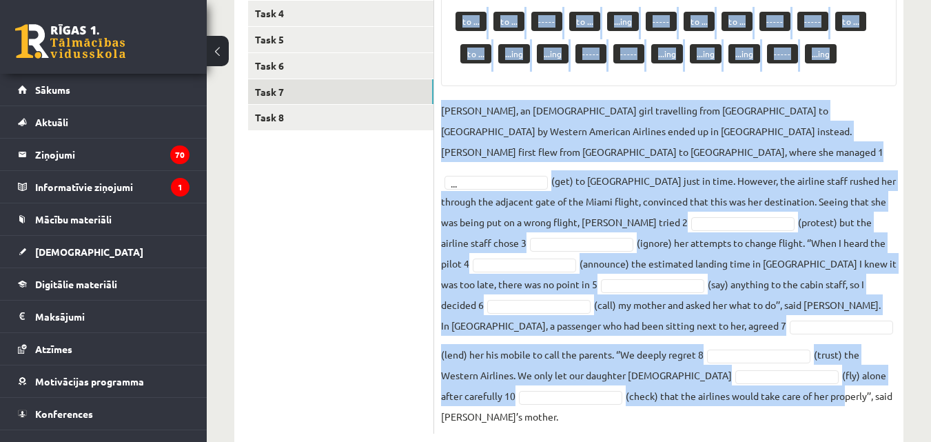
scroll to position [338, 0]
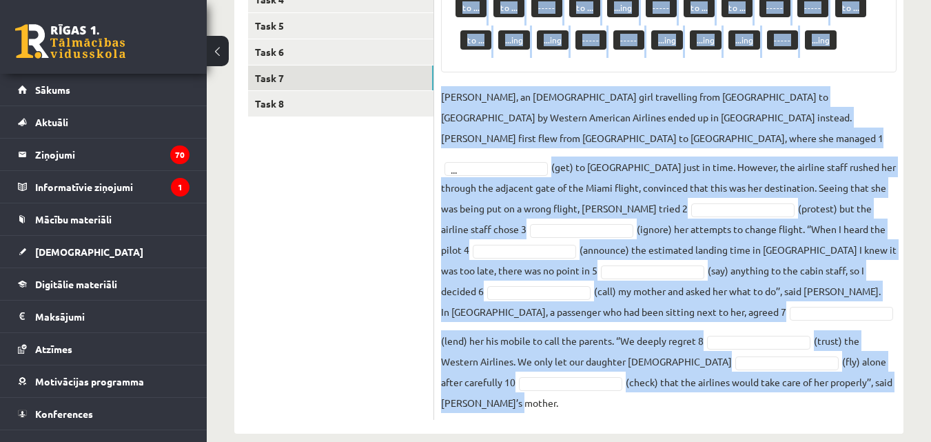
drag, startPoint x: 442, startPoint y: 79, endPoint x: 935, endPoint y: 396, distance: 586.4
copy div "Put the verbs in the brackets into the infinitive or the –ing forms. Pieejamie …"
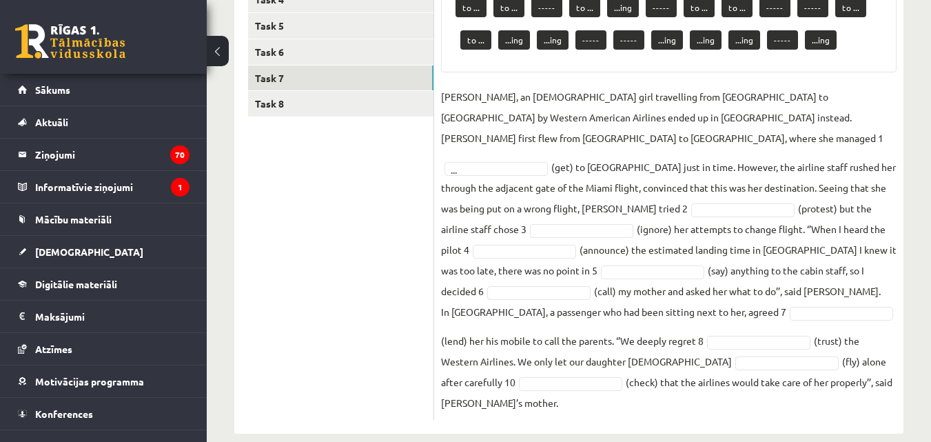
drag, startPoint x: 321, startPoint y: 322, endPoint x: 399, endPoint y: 178, distance: 163.1
click at [321, 321] on ul "Task 1 Task 2 Task 3 Task 4 Task 5 Task 6 Task 7 Task 8" at bounding box center [341, 164] width 186 height 511
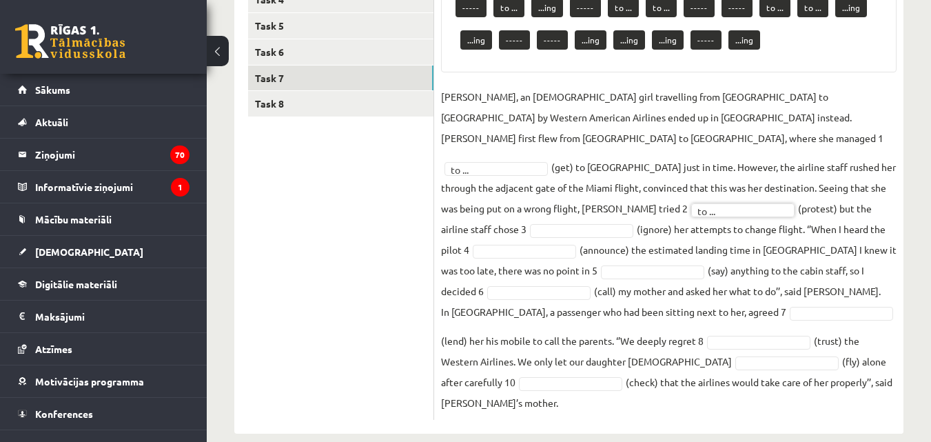
click at [523, 218] on fieldset "Jenny Adams, an 11-year-old girl travelling from San Francisco to Philadelphia …" at bounding box center [668, 249] width 455 height 327
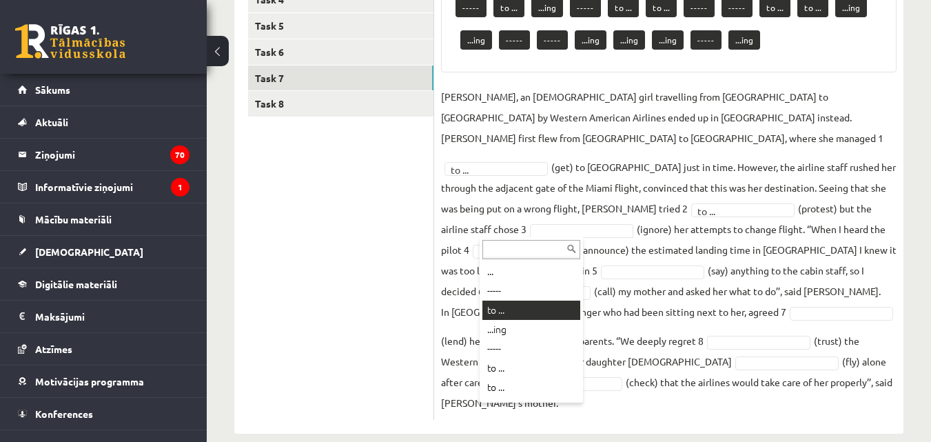
drag, startPoint x: 512, startPoint y: 307, endPoint x: 492, endPoint y: 261, distance: 50.3
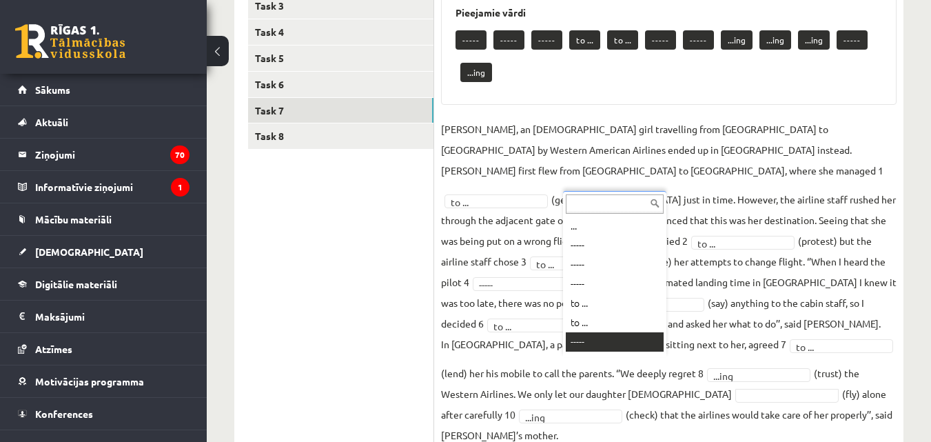
scroll to position [17, 0]
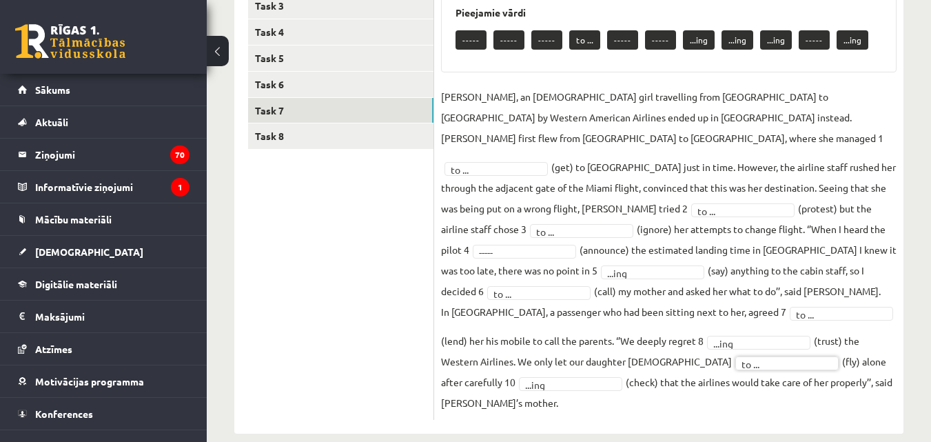
click at [588, 354] on fieldset "Jenny Adams, an 11-year-old girl travelling from San Francisco to Philadelphia …" at bounding box center [668, 249] width 455 height 327
click at [338, 128] on link "Task 8" at bounding box center [340, 135] width 185 height 25
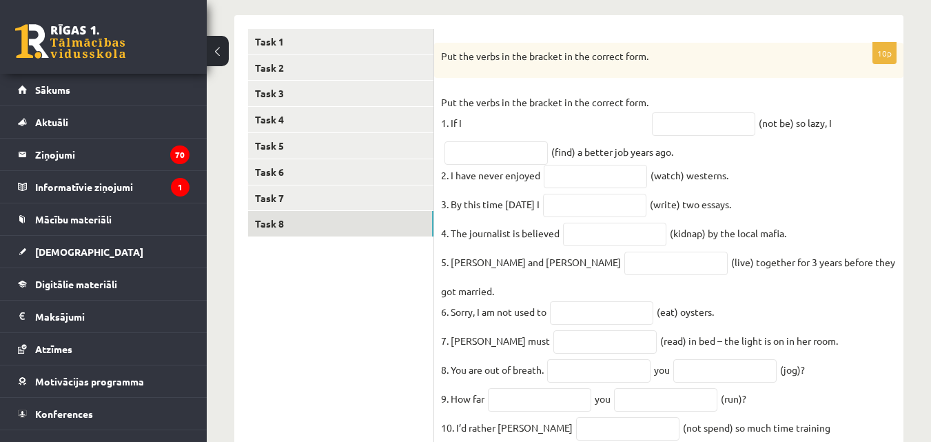
scroll to position [264, 0]
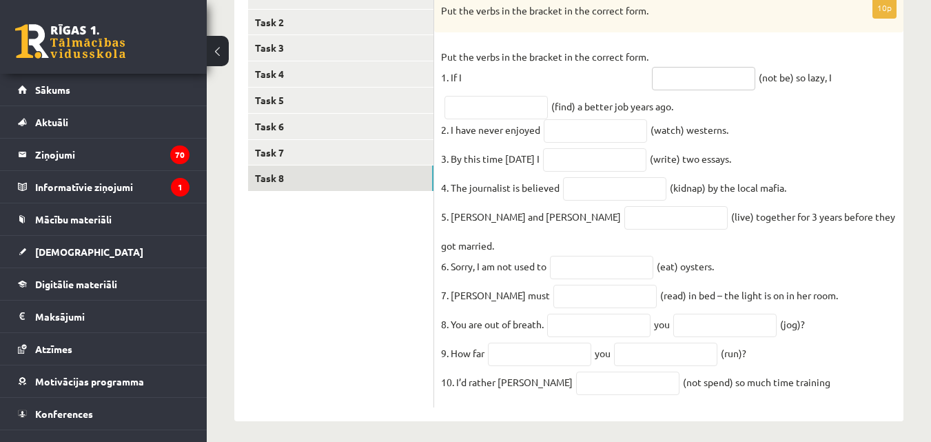
click at [726, 86] on input "text" at bounding box center [703, 78] width 103 height 23
click at [848, 170] on fieldset "Put the verbs in the bracket in the correct form. 1. If I (not be) so lazy, I (…" at bounding box center [668, 223] width 455 height 354
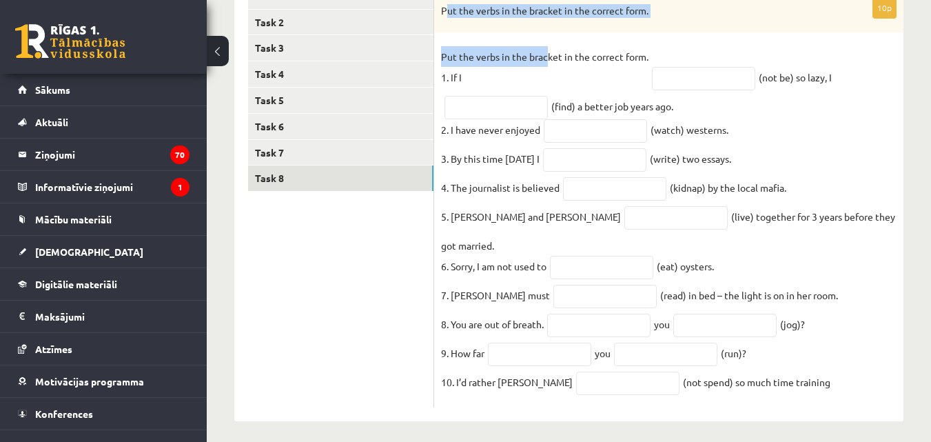
drag, startPoint x: 445, startPoint y: 13, endPoint x: 549, endPoint y: 66, distance: 116.2
click at [549, 66] on div "10p Put the verbs in the bracket in the correct form. Put the verbs in the brac…" at bounding box center [668, 202] width 469 height 411
click at [478, 27] on div "Put the verbs in the bracket in the correct form." at bounding box center [668, 15] width 469 height 36
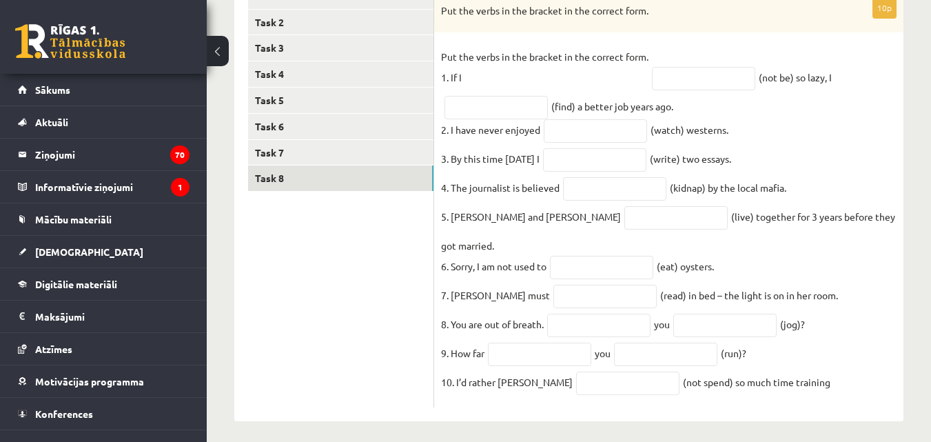
drag, startPoint x: 438, startPoint y: 12, endPoint x: 808, endPoint y: 397, distance: 533.6
click at [808, 397] on div "10p Put the verbs in the bracket in the correct form. Put the verbs in the brac…" at bounding box center [668, 202] width 469 height 411
copy div "Put the verbs in the bracket in the correct form. Put the verbs in the bracket …"
click at [254, 315] on ul "Task 1 Task 2 Task 3 Task 4 Task 5 Task 6 Task 7 Task 8" at bounding box center [341, 195] width 186 height 424
click at [677, 88] on input "text" at bounding box center [703, 78] width 103 height 23
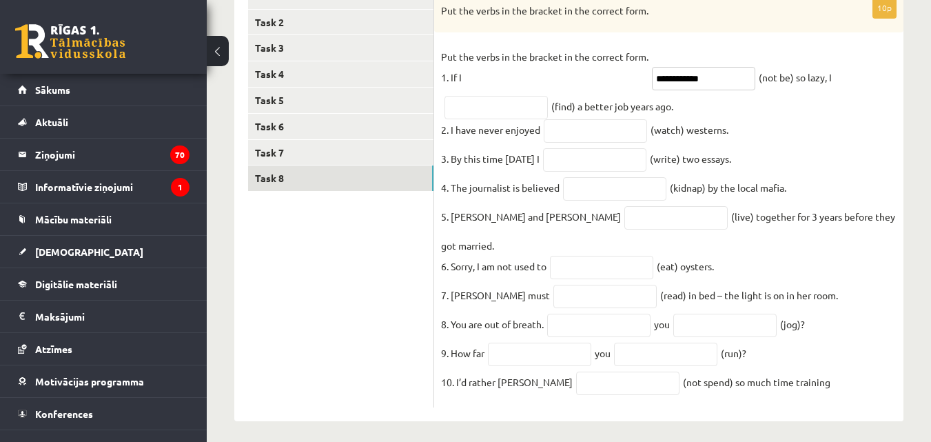
type input "**********"
click at [491, 120] on fieldset "**********" at bounding box center [668, 223] width 455 height 354
click at [475, 117] on input "text" at bounding box center [495, 107] width 103 height 23
type input "*"
type input "**********"
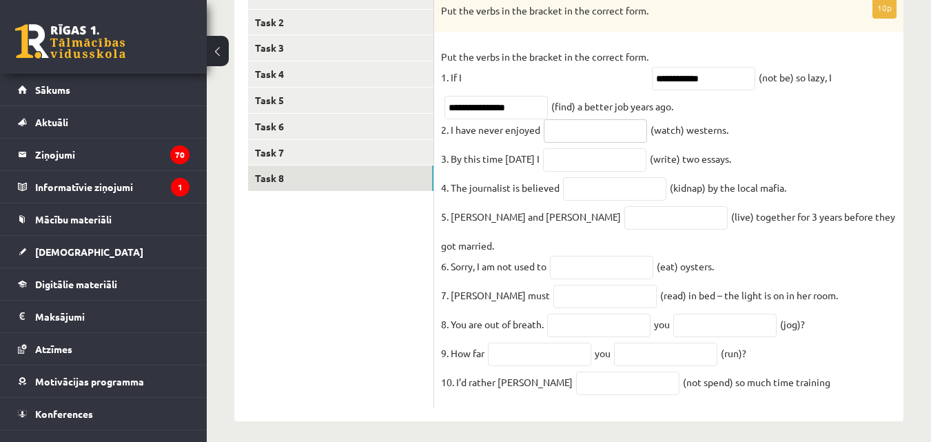
click at [557, 134] on input "text" at bounding box center [595, 130] width 103 height 23
type input "********"
click at [575, 164] on input "text" at bounding box center [594, 159] width 103 height 23
type input "**********"
click at [603, 196] on input "text" at bounding box center [614, 188] width 103 height 23
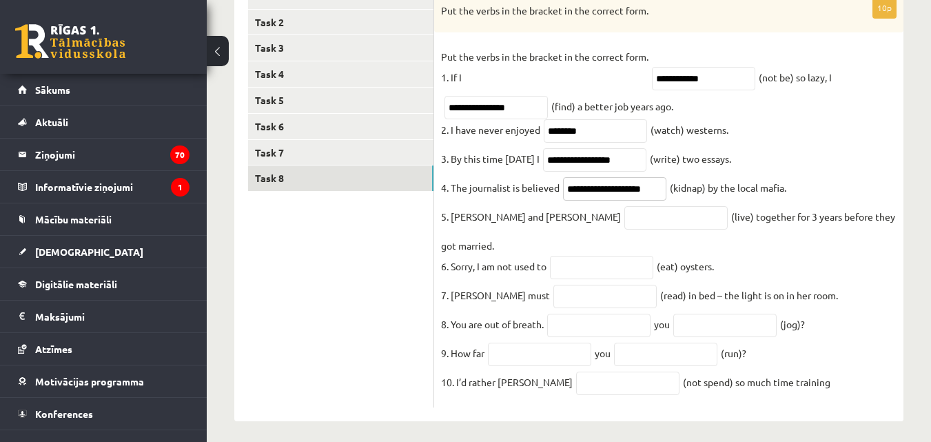
scroll to position [0, 3]
type input "**********"
click at [624, 227] on input "text" at bounding box center [675, 217] width 103 height 23
type input "*********"
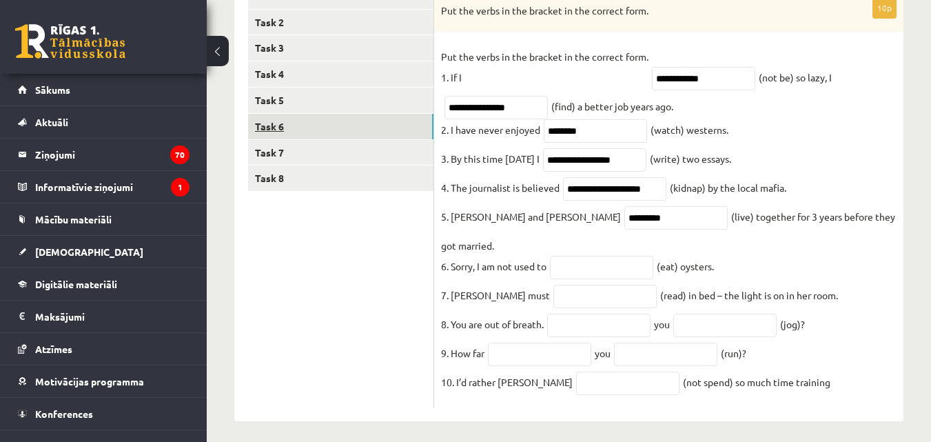
click at [341, 134] on link "Task 6" at bounding box center [340, 126] width 185 height 25
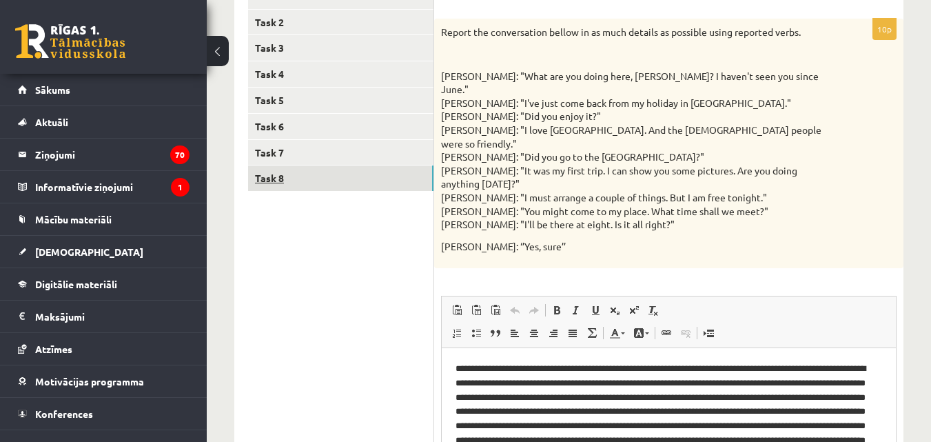
click at [389, 172] on link "Task 8" at bounding box center [340, 177] width 185 height 25
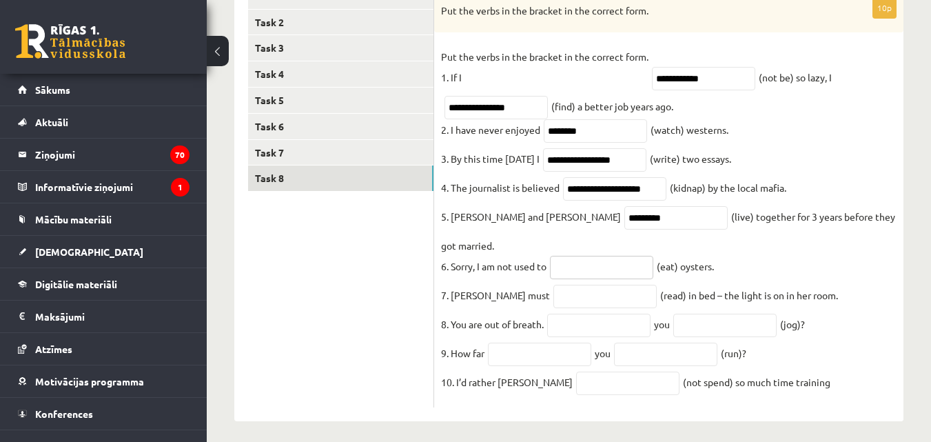
click at [596, 256] on input "text" at bounding box center [601, 267] width 103 height 23
type input "******"
click at [553, 285] on input "text" at bounding box center [604, 296] width 103 height 23
type input "**********"
click at [574, 314] on input "text" at bounding box center [598, 325] width 103 height 23
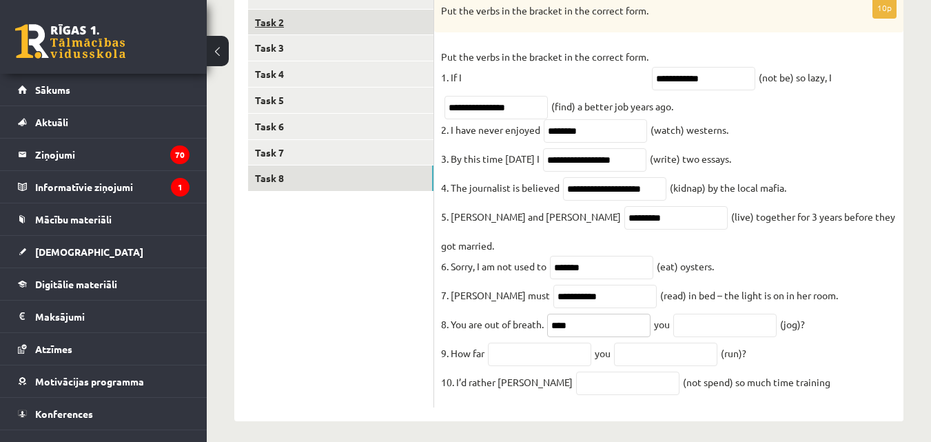
type input "****"
click at [713, 317] on input "text" at bounding box center [724, 325] width 103 height 23
type input "**********"
click at [537, 342] on input "text" at bounding box center [539, 353] width 103 height 23
type input "****"
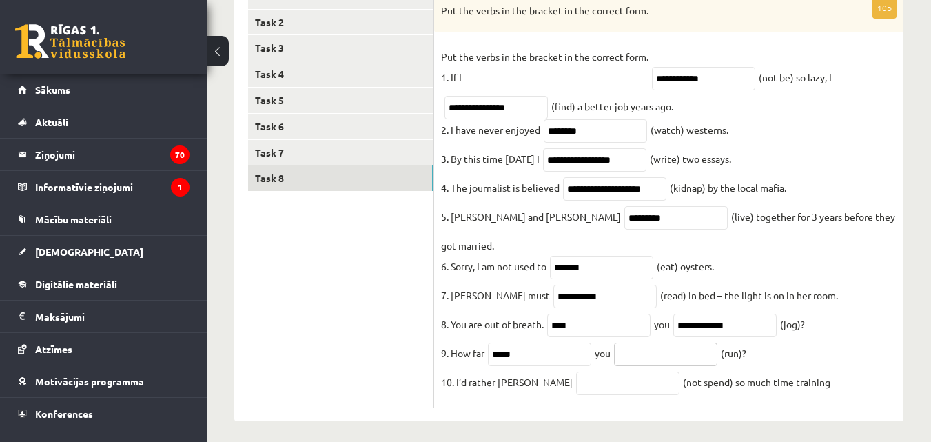
click at [704, 344] on input "text" at bounding box center [665, 353] width 103 height 23
type input "***"
click at [583, 374] on input "text" at bounding box center [627, 382] width 103 height 23
type input "**********"
click at [914, 251] on div "Angļu valoda 11.b1 JK klase 1. ieskaite , Samanta Aizupiete (11.b1 JK) Parādīt …" at bounding box center [569, 118] width 724 height 659
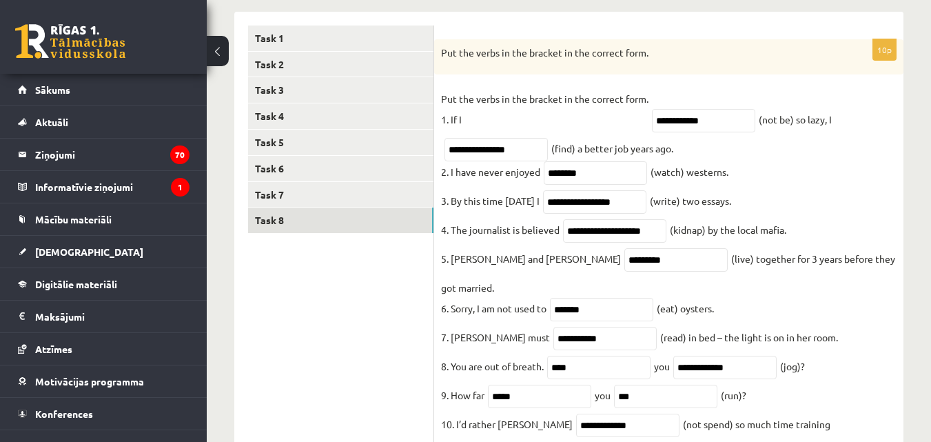
scroll to position [143, 0]
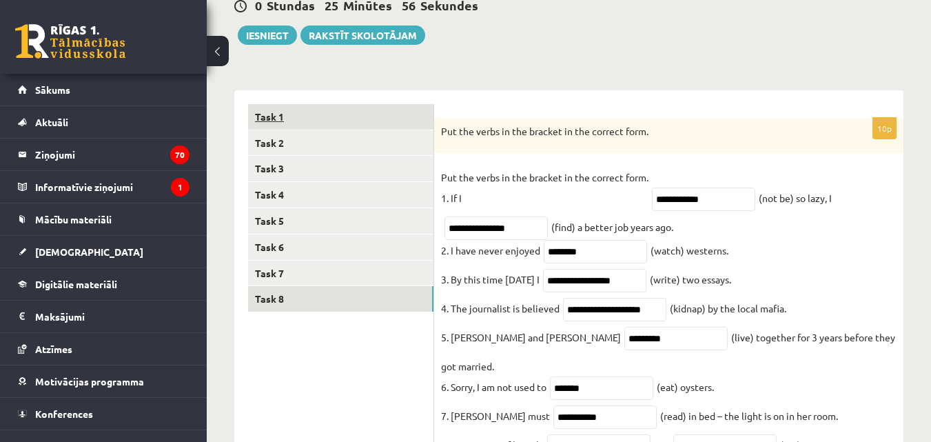
click at [401, 109] on link "Task 1" at bounding box center [340, 116] width 185 height 25
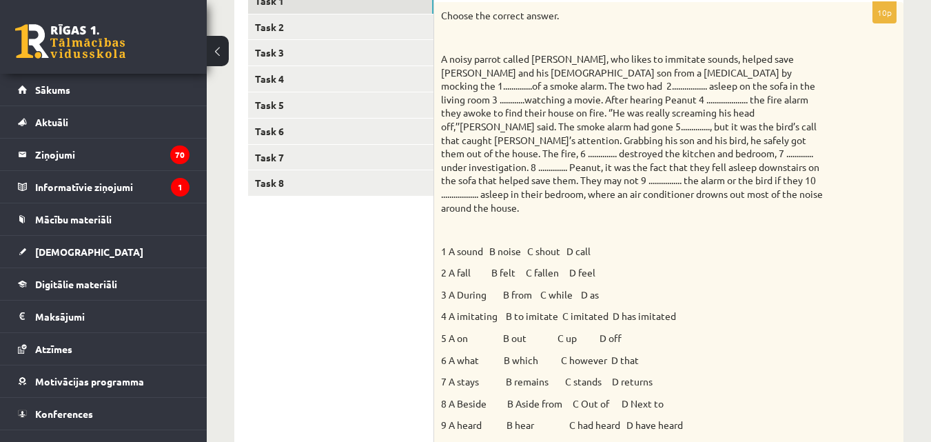
scroll to position [182, 0]
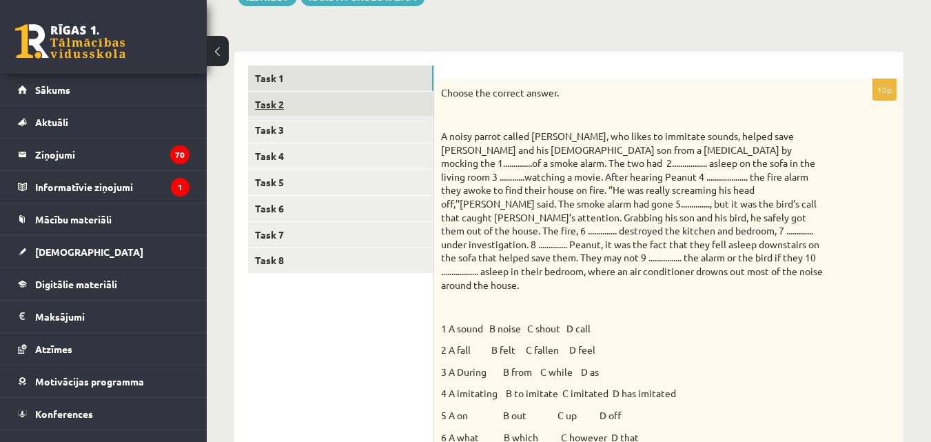
click at [375, 105] on link "Task 2" at bounding box center [340, 104] width 185 height 25
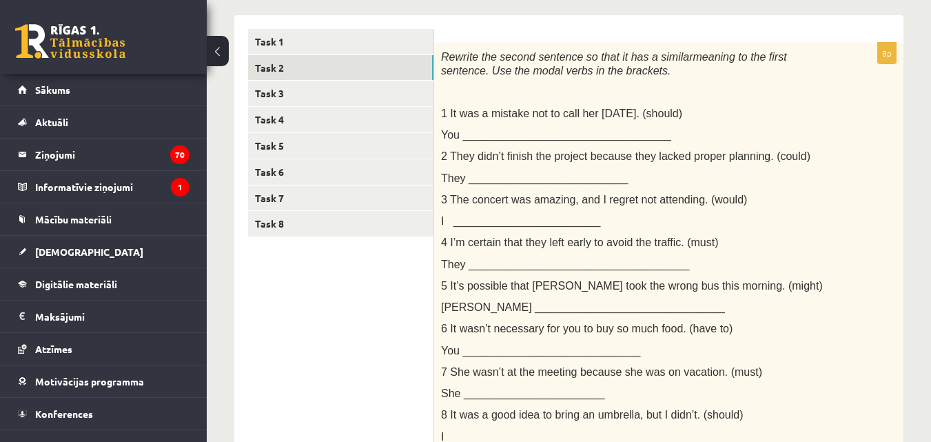
scroll to position [143, 0]
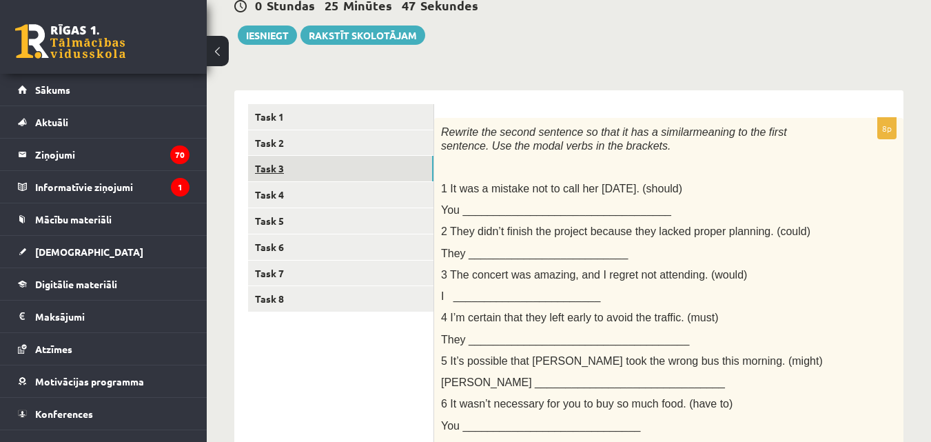
click at [400, 172] on link "Task 3" at bounding box center [340, 168] width 185 height 25
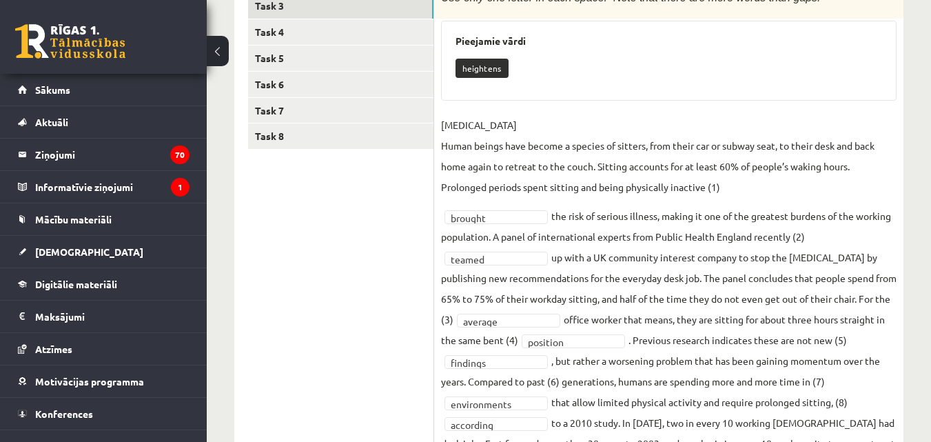
scroll to position [295, 0]
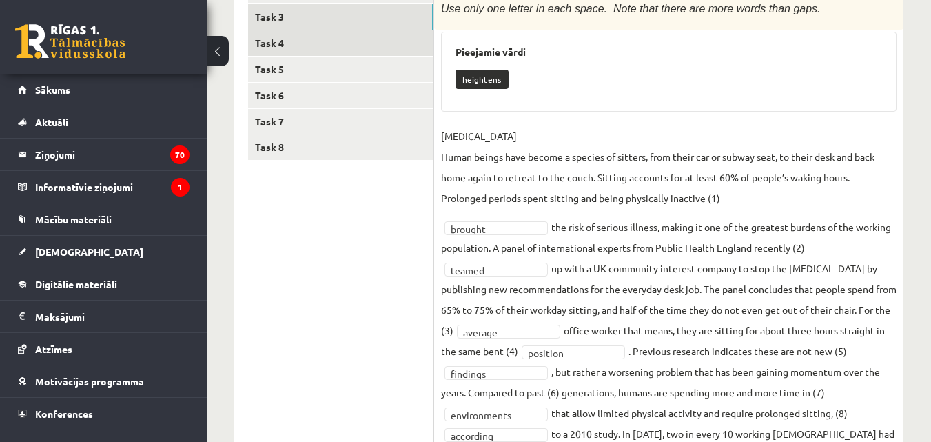
click at [385, 48] on link "Task 4" at bounding box center [340, 42] width 185 height 25
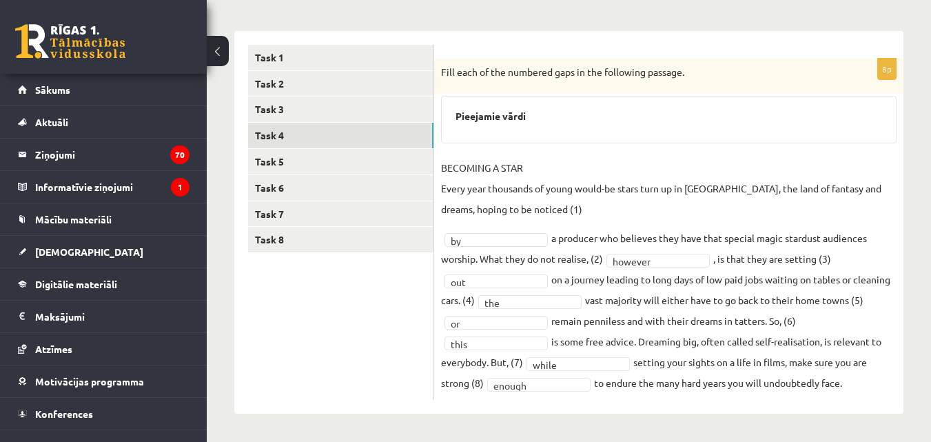
scroll to position [203, 0]
click at [340, 162] on link "Task 5" at bounding box center [340, 161] width 185 height 25
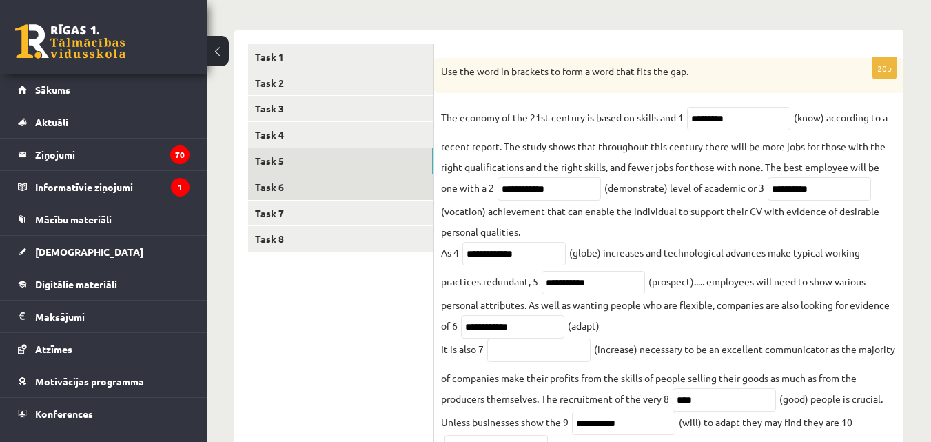
click at [316, 187] on link "Task 6" at bounding box center [340, 186] width 185 height 25
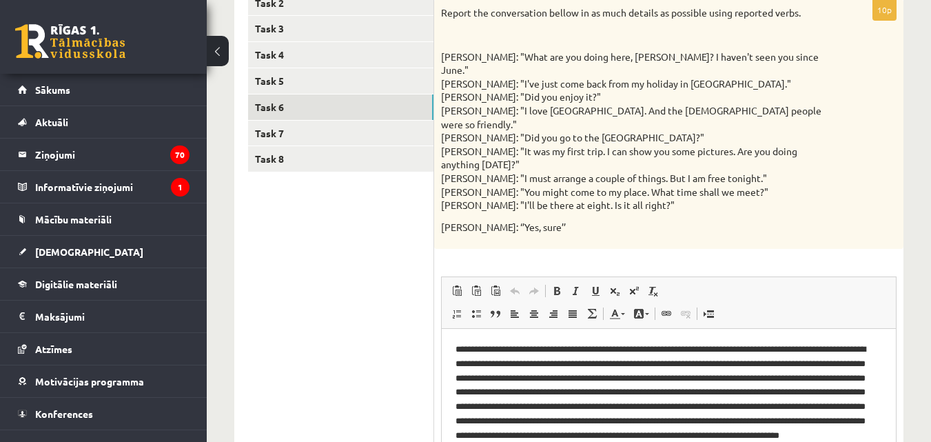
scroll to position [0, 0]
click at [275, 145] on link "Task 7" at bounding box center [340, 133] width 185 height 25
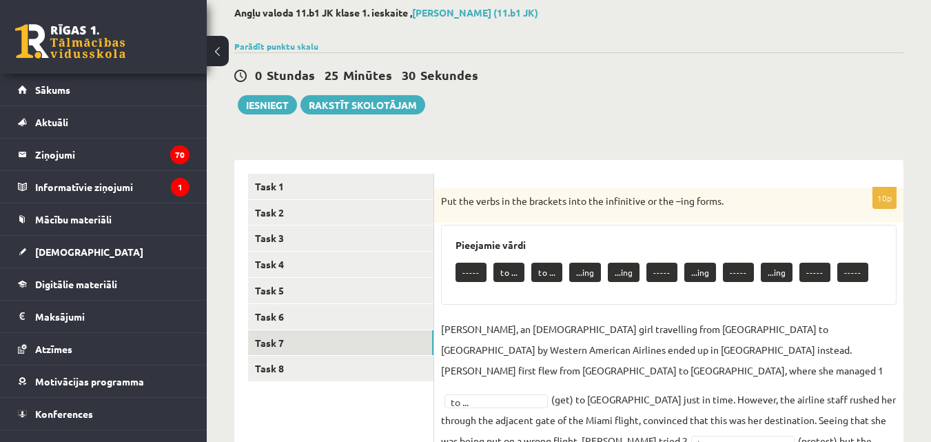
scroll to position [57, 0]
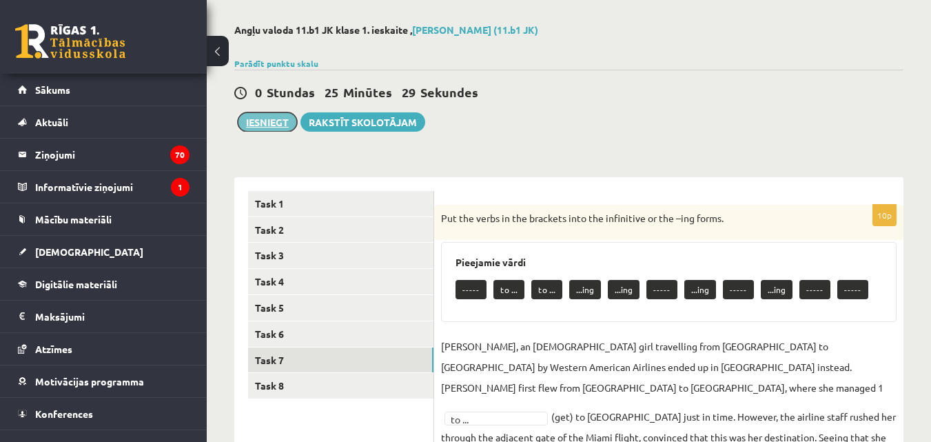
click at [269, 128] on button "Iesniegt" at bounding box center [267, 121] width 59 height 19
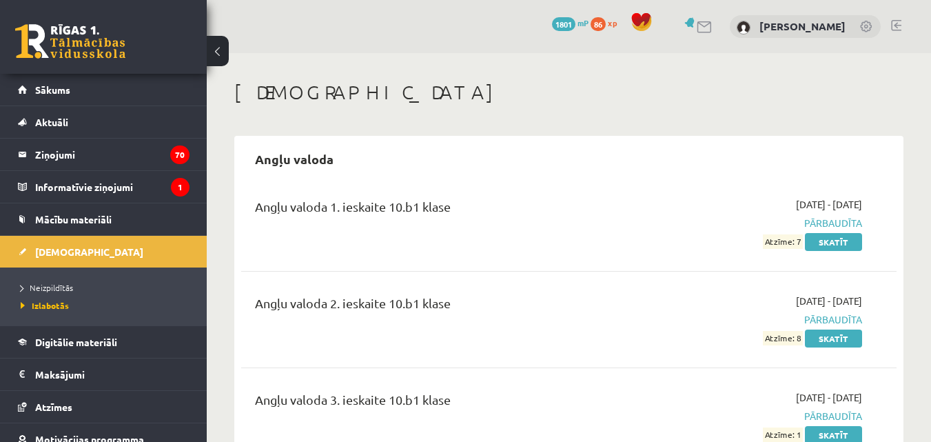
drag, startPoint x: 561, startPoint y: 216, endPoint x: 941, endPoint y: 28, distance: 423.7
click at [930, 28] on html "0 Dāvanas 1801 mP 86 xp [PERSON_NAME] Sākums Aktuāli Kā mācīties eSKOLĀ Kontakt…" at bounding box center [465, 221] width 931 height 442
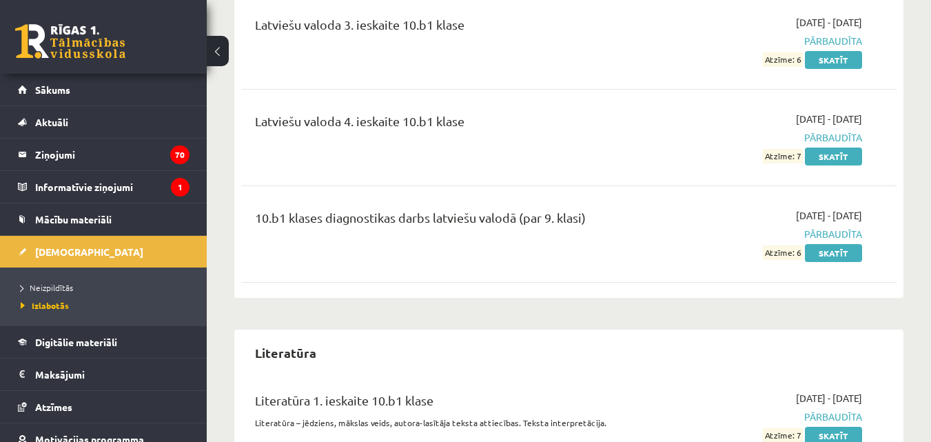
scroll to position [3026, 0]
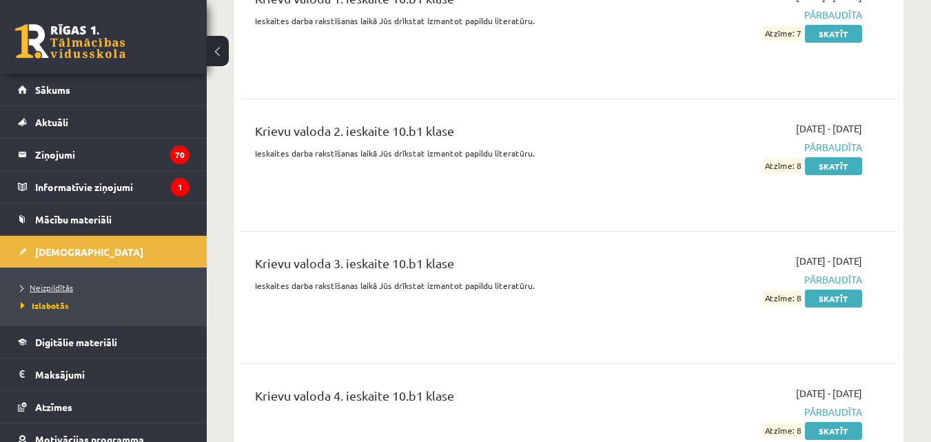
click at [52, 286] on span "Neizpildītās" at bounding box center [47, 287] width 52 height 11
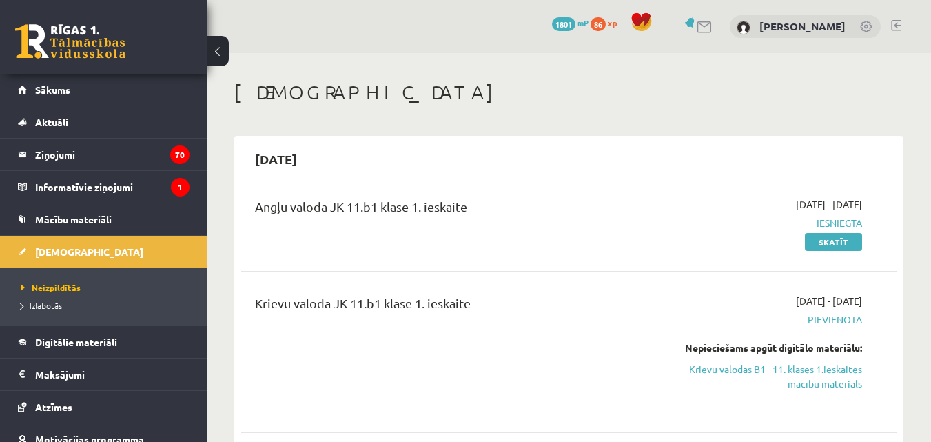
scroll to position [21, 0]
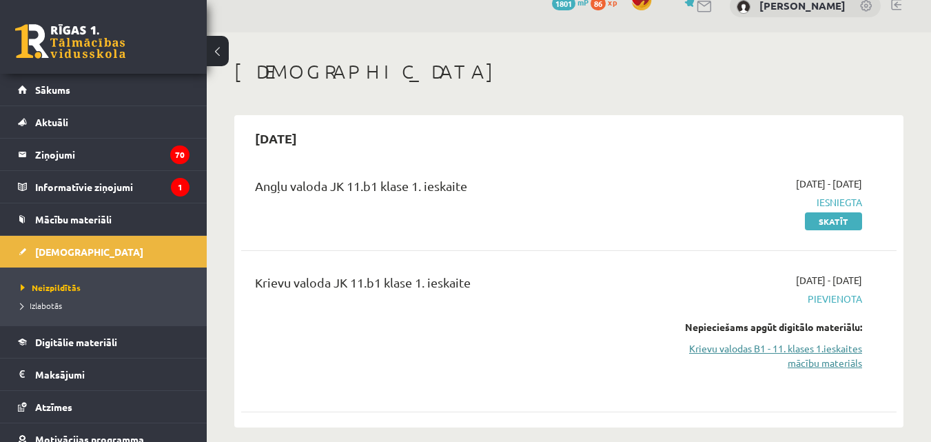
click at [768, 356] on link "Krievu valodas B1 - 11. klases 1.ieskaites mācību materiāls" at bounding box center [767, 355] width 189 height 29
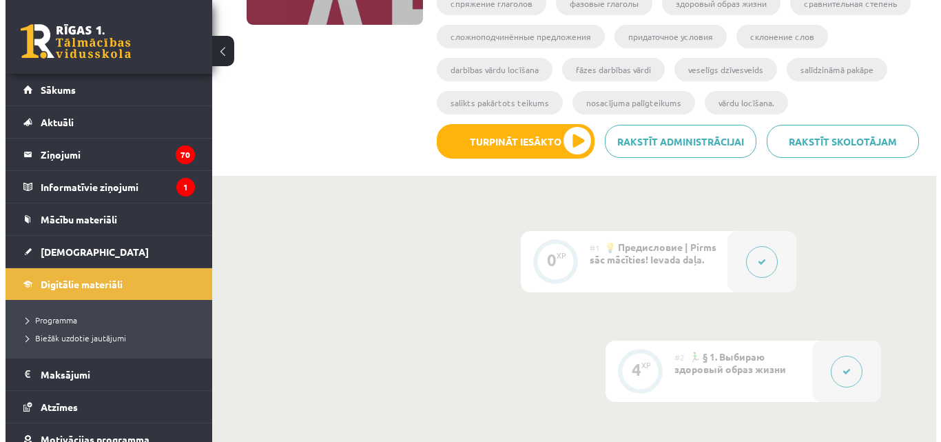
scroll to position [307, 0]
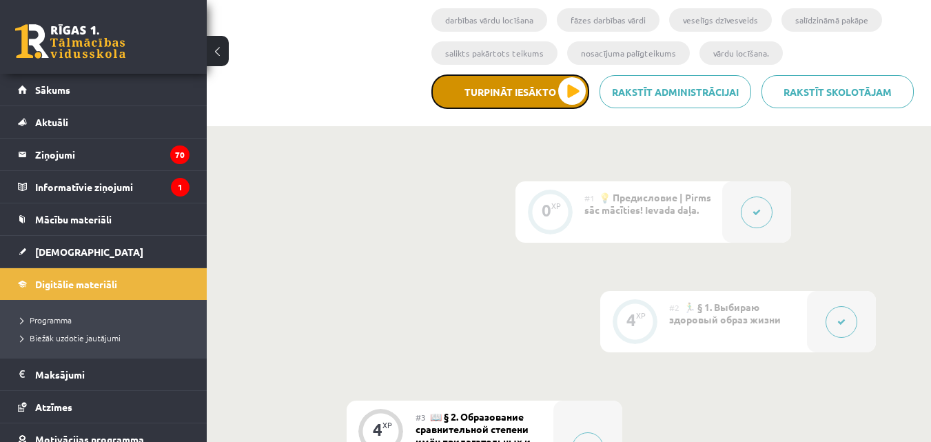
click at [566, 94] on button "Turpināt iesākto" at bounding box center [510, 91] width 158 height 34
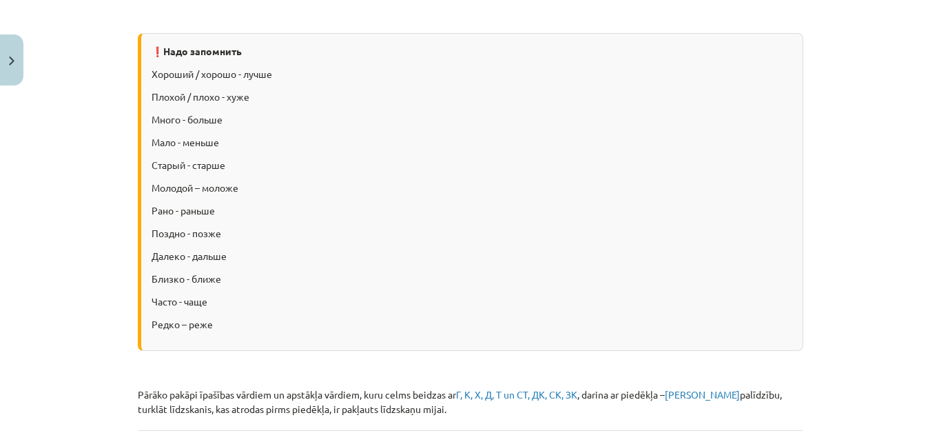
scroll to position [0, 0]
